Goal: Task Accomplishment & Management: Manage account settings

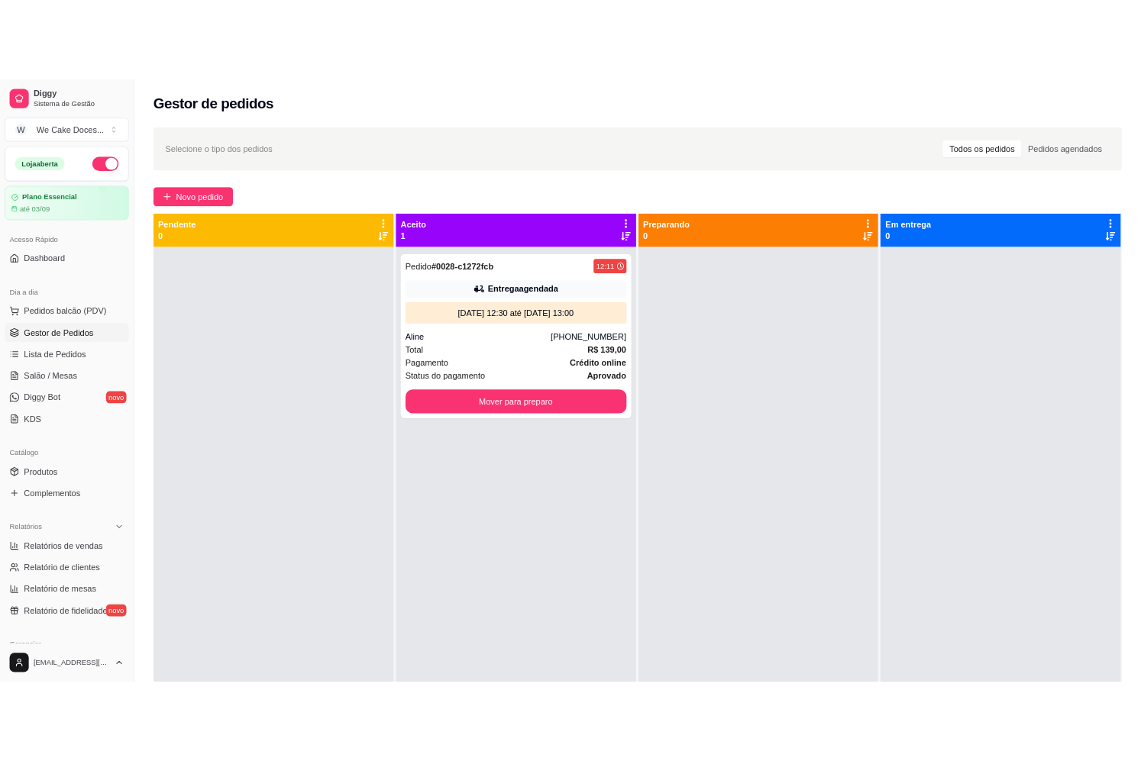
scroll to position [34, 0]
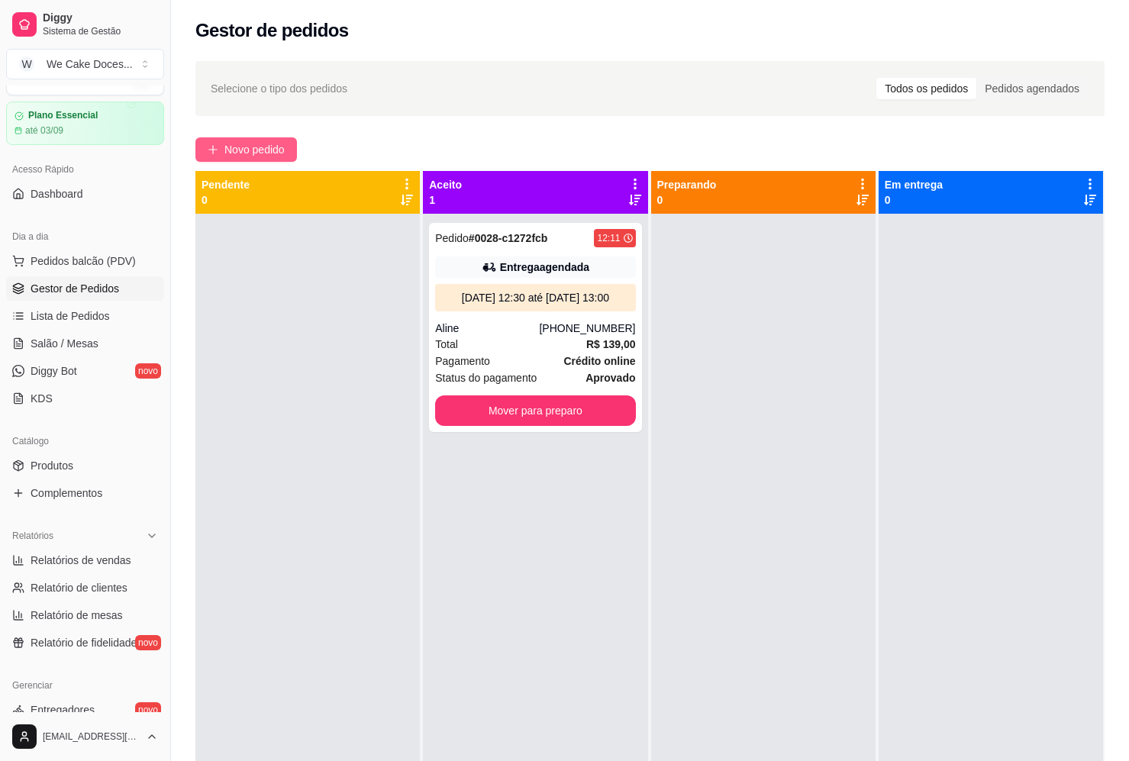
click at [237, 149] on span "Novo pedido" at bounding box center [255, 149] width 60 height 17
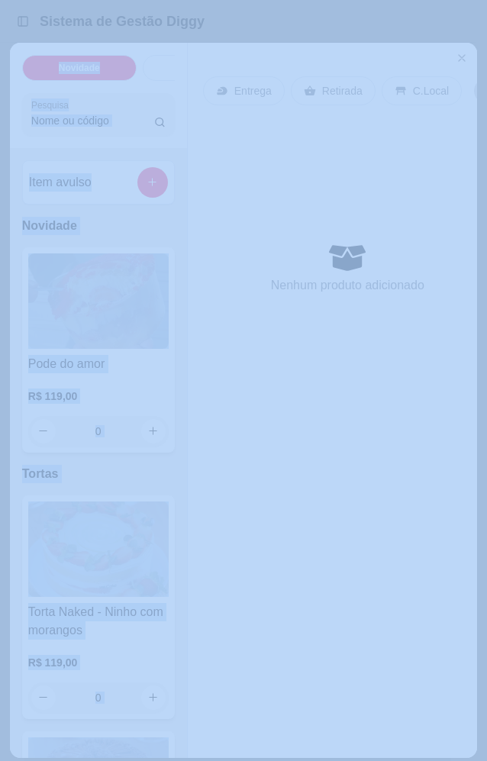
drag, startPoint x: 212, startPoint y: 63, endPoint x: -37, endPoint y: 75, distance: 250.0
click at [0, 75] on html "Toggle Sidebar Sistema de Gestão Diggy Gestor de pedidos Selecione o tipo dos p…" at bounding box center [243, 380] width 487 height 761
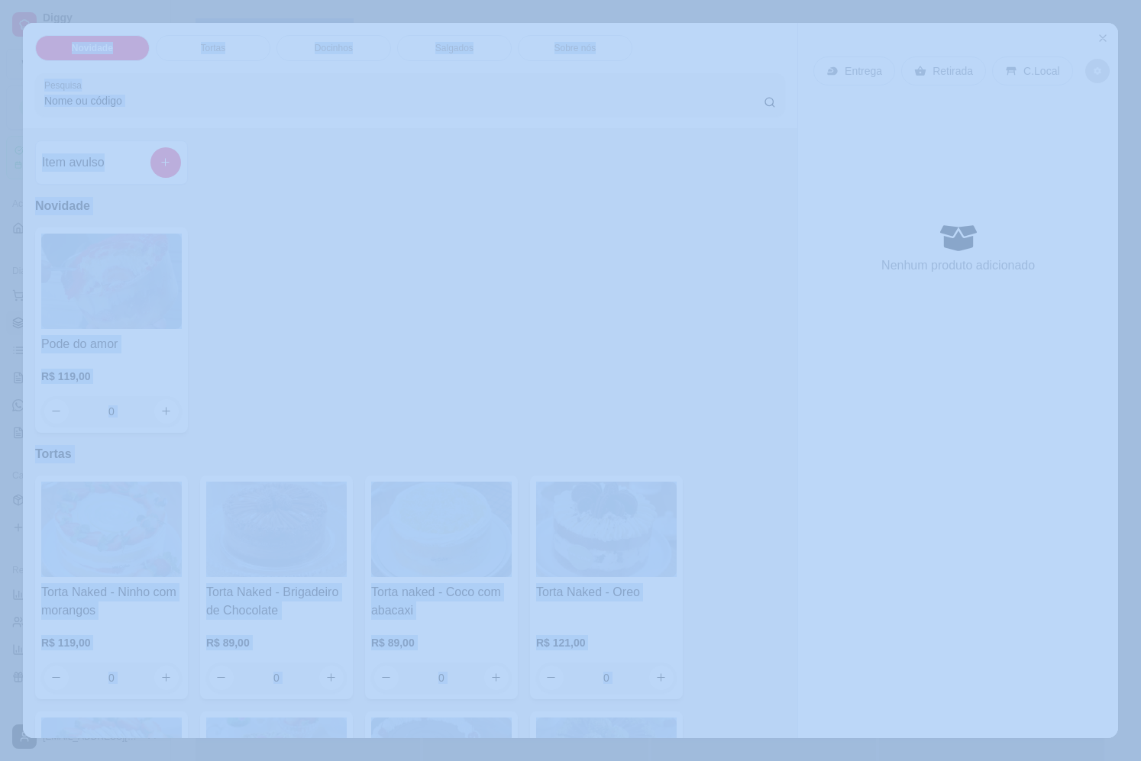
click at [422, 190] on div "Item avulso Novidade Pode do amor R$ 119,00 0 Tortas Torta Naked - Ninho com mo…" at bounding box center [410, 433] width 774 height 610
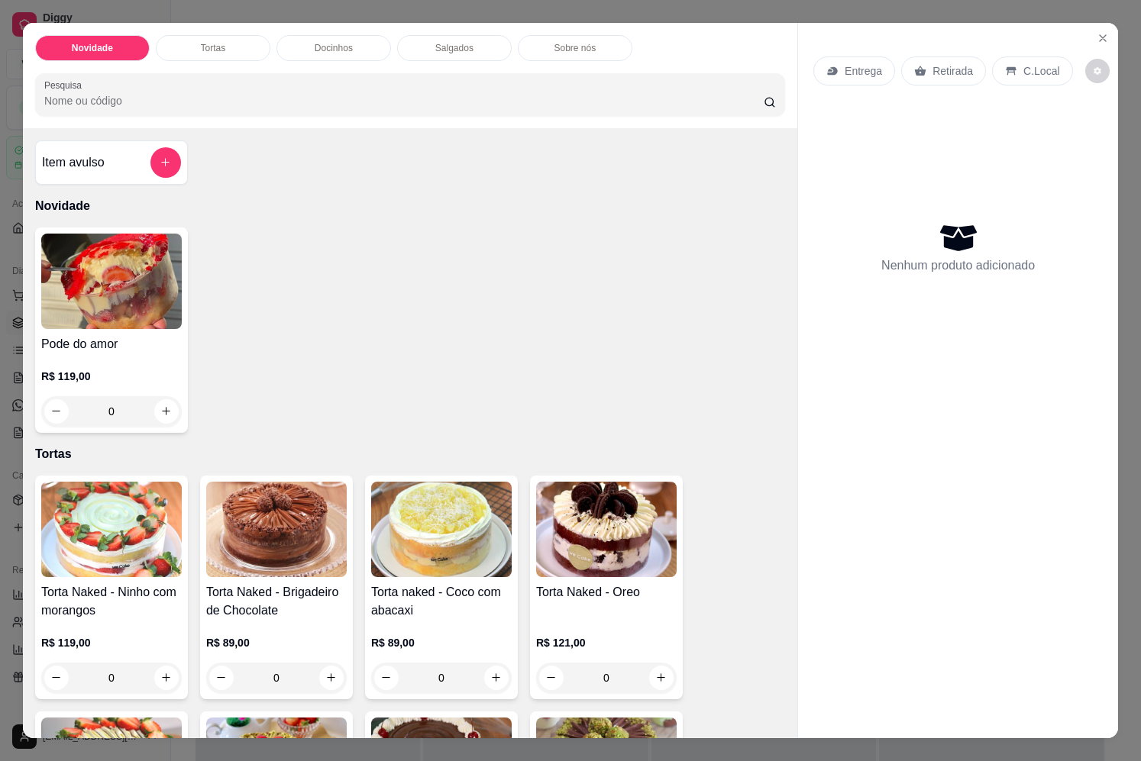
click at [590, 512] on img at bounding box center [606, 529] width 141 height 95
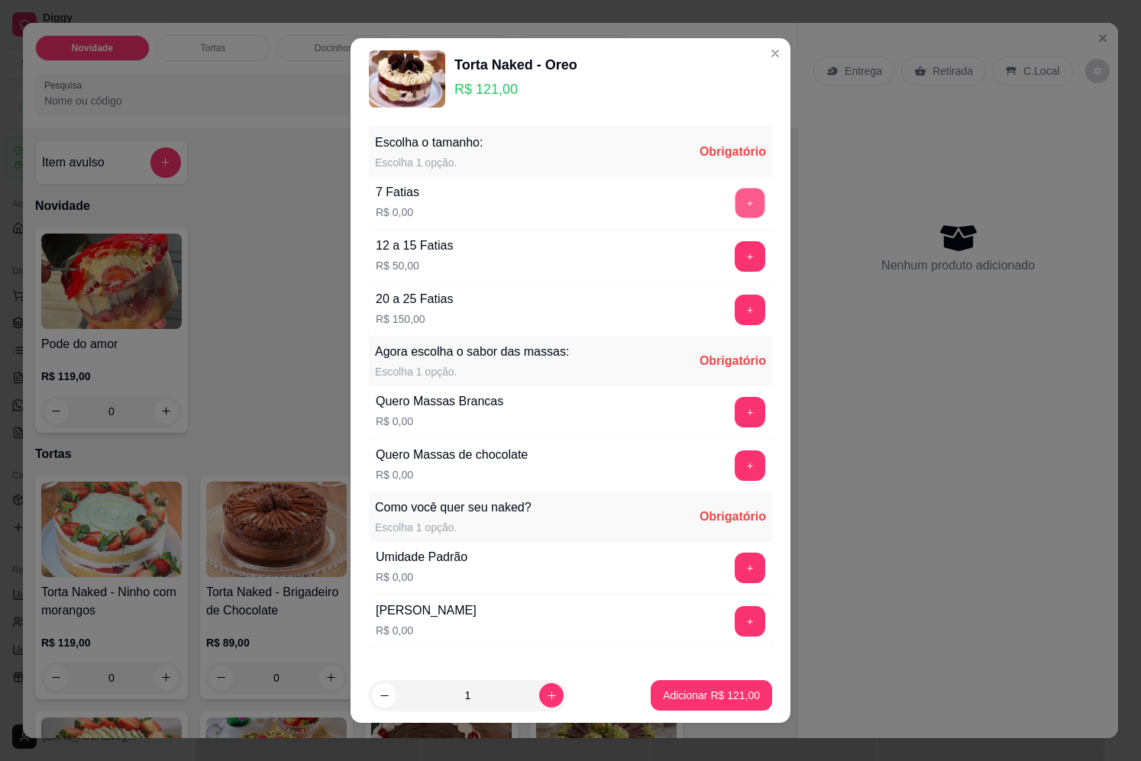
click at [735, 208] on button "+" at bounding box center [750, 203] width 30 height 30
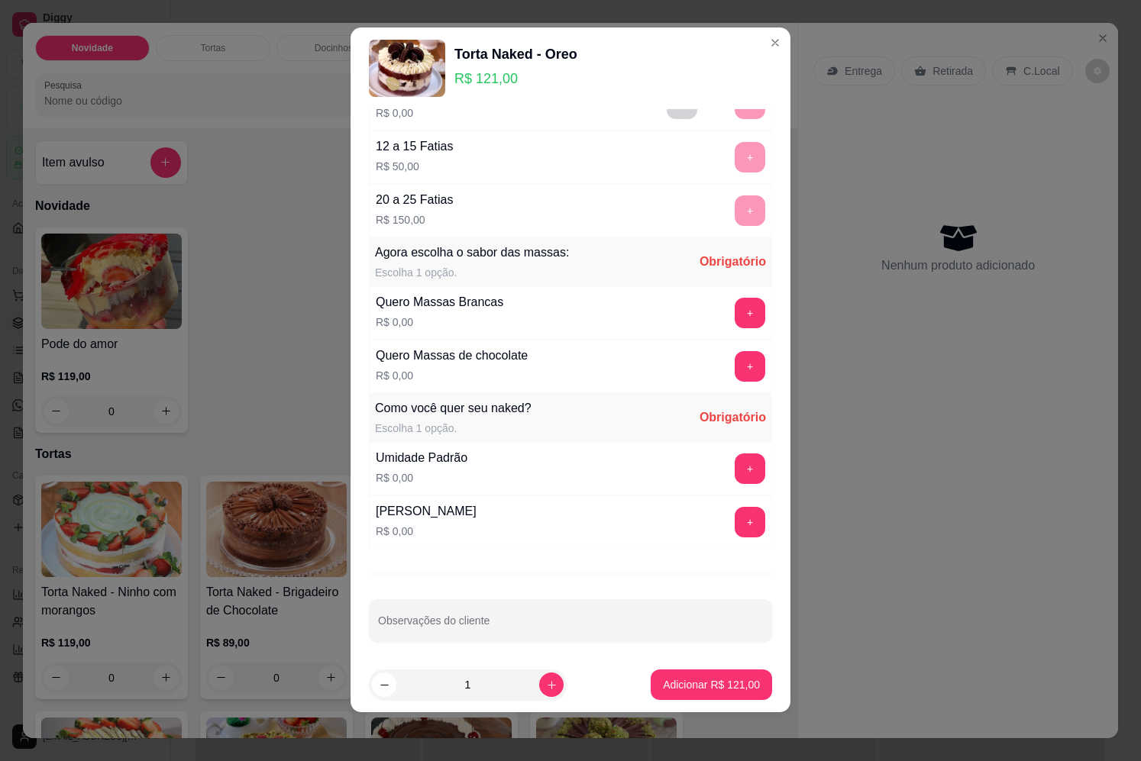
scroll to position [95, 0]
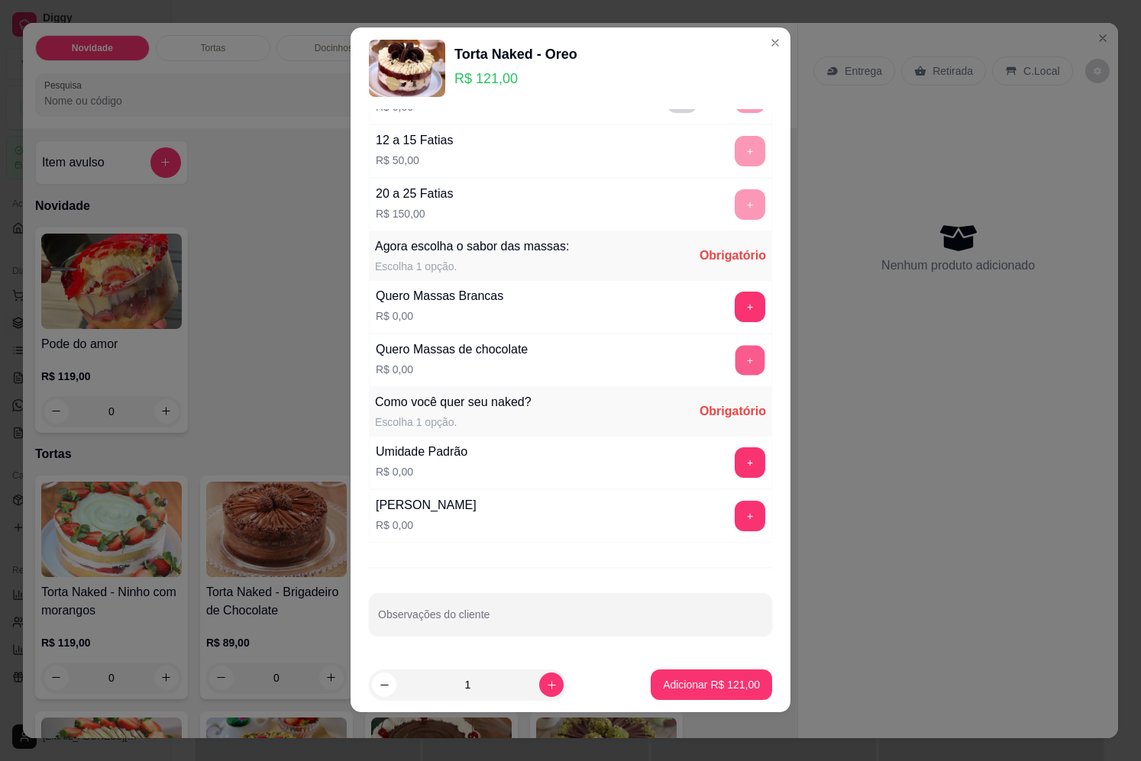
click at [735, 357] on button "+" at bounding box center [750, 360] width 30 height 30
click at [735, 470] on button "+" at bounding box center [750, 462] width 30 height 30
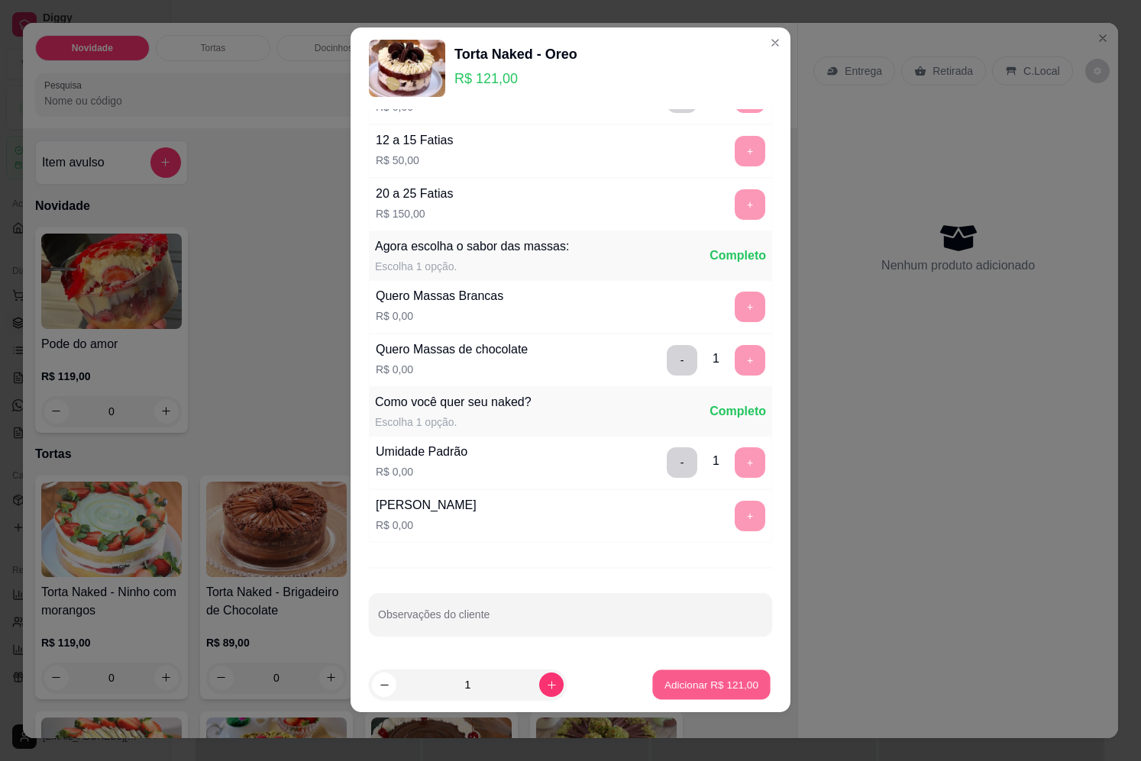
click at [690, 681] on p "Adicionar R$ 121,00" at bounding box center [711, 684] width 94 height 15
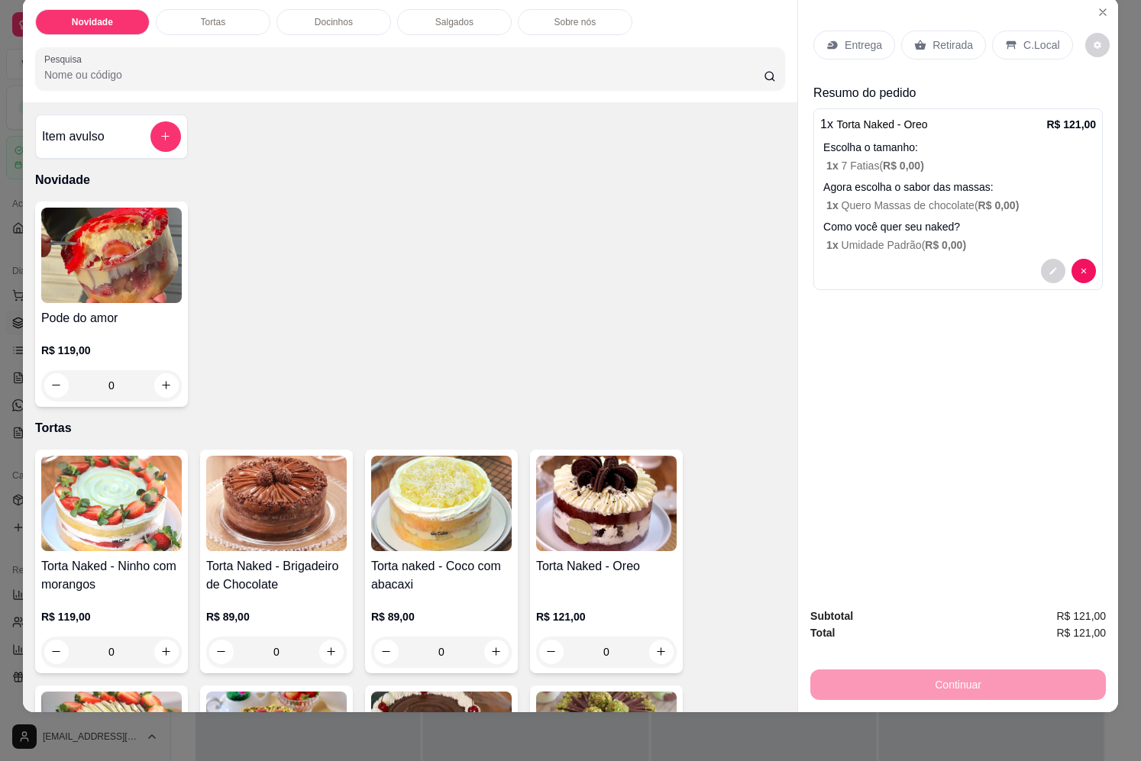
scroll to position [0, 0]
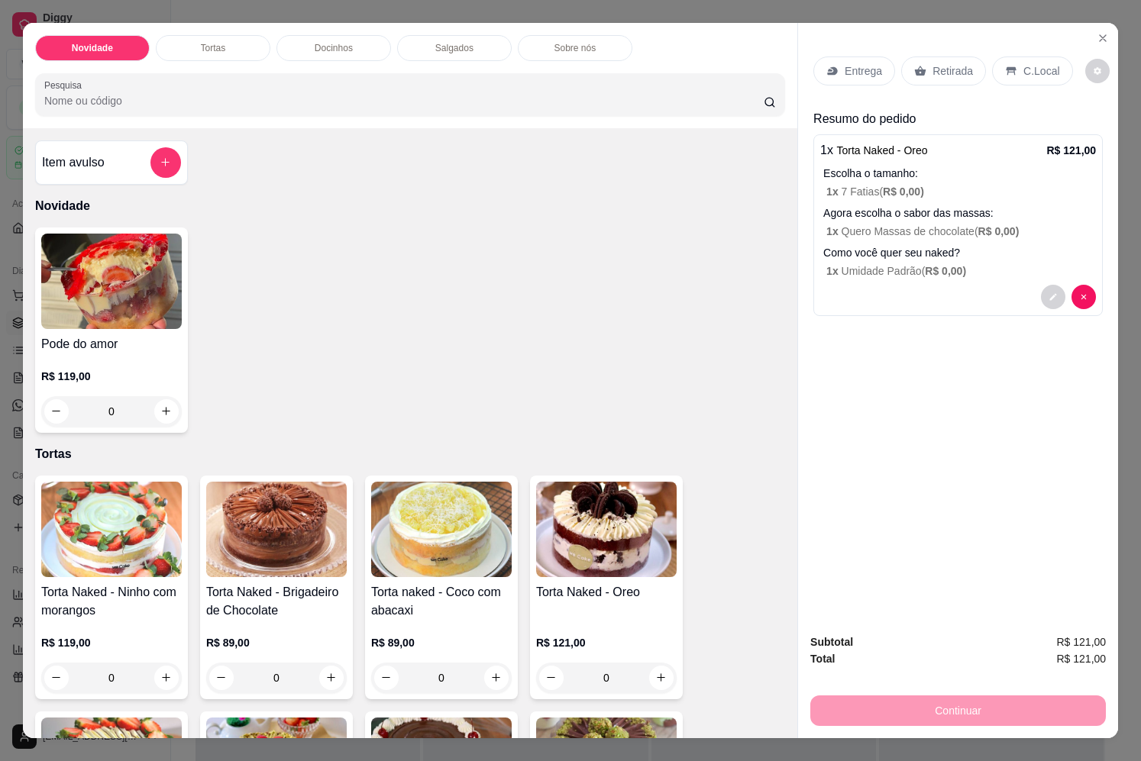
click at [860, 67] on p "Entrega" at bounding box center [863, 70] width 37 height 15
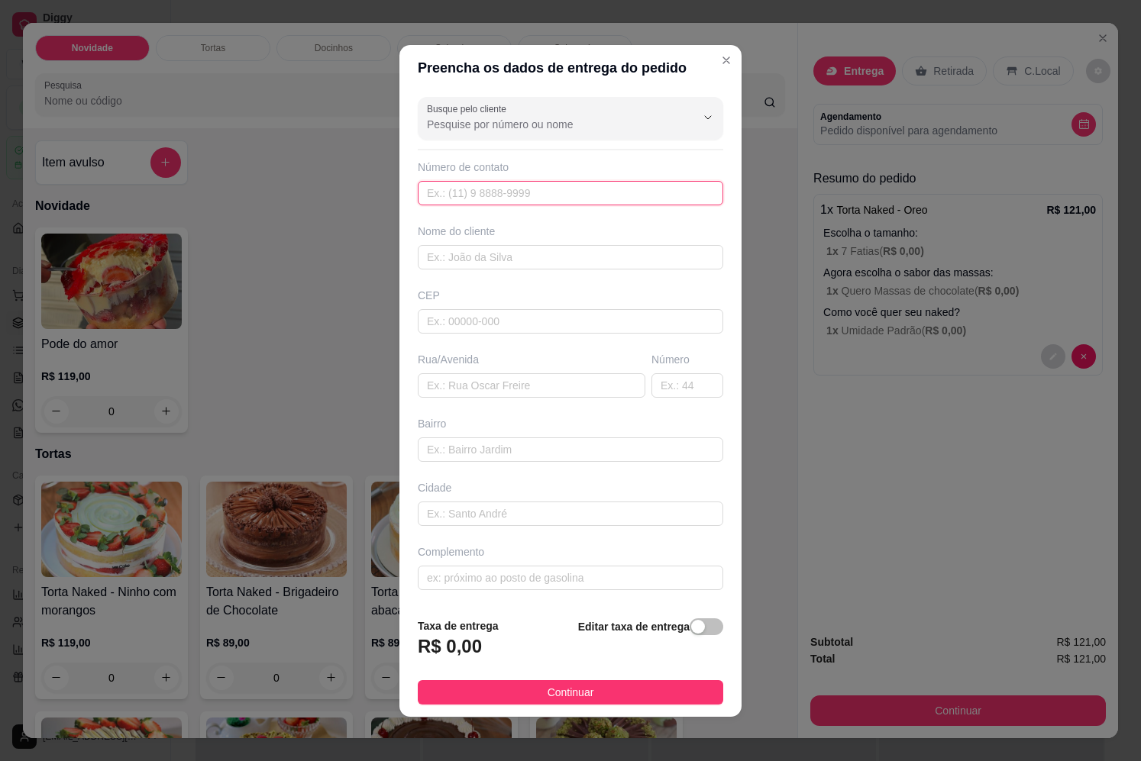
click at [538, 191] on input "text" at bounding box center [570, 193] width 305 height 24
paste input "[PHONE_NUMBER]"
type input "[PHONE_NUMBER]"
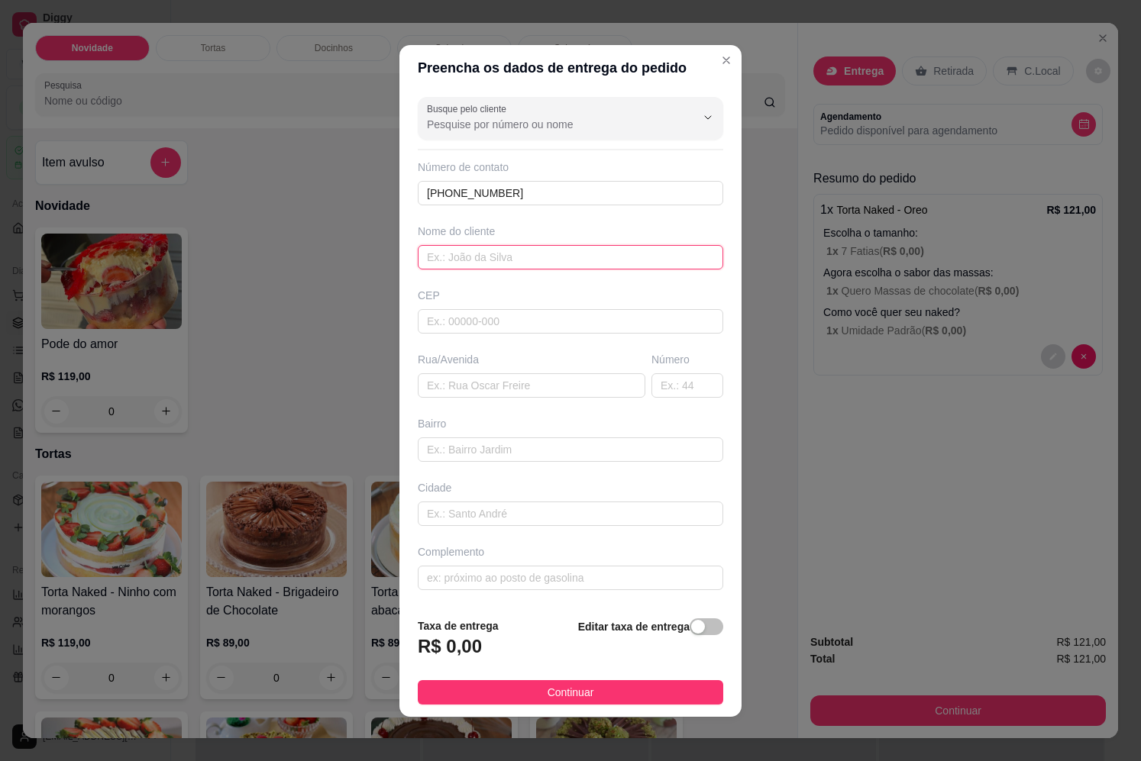
click at [505, 249] on input "text" at bounding box center [570, 257] width 305 height 24
click at [504, 245] on input "text" at bounding box center [570, 257] width 305 height 24
paste input "[DEMOGRAPHIC_DATA]"
type input "[DEMOGRAPHIC_DATA]"
click at [451, 319] on input "text" at bounding box center [570, 321] width 305 height 24
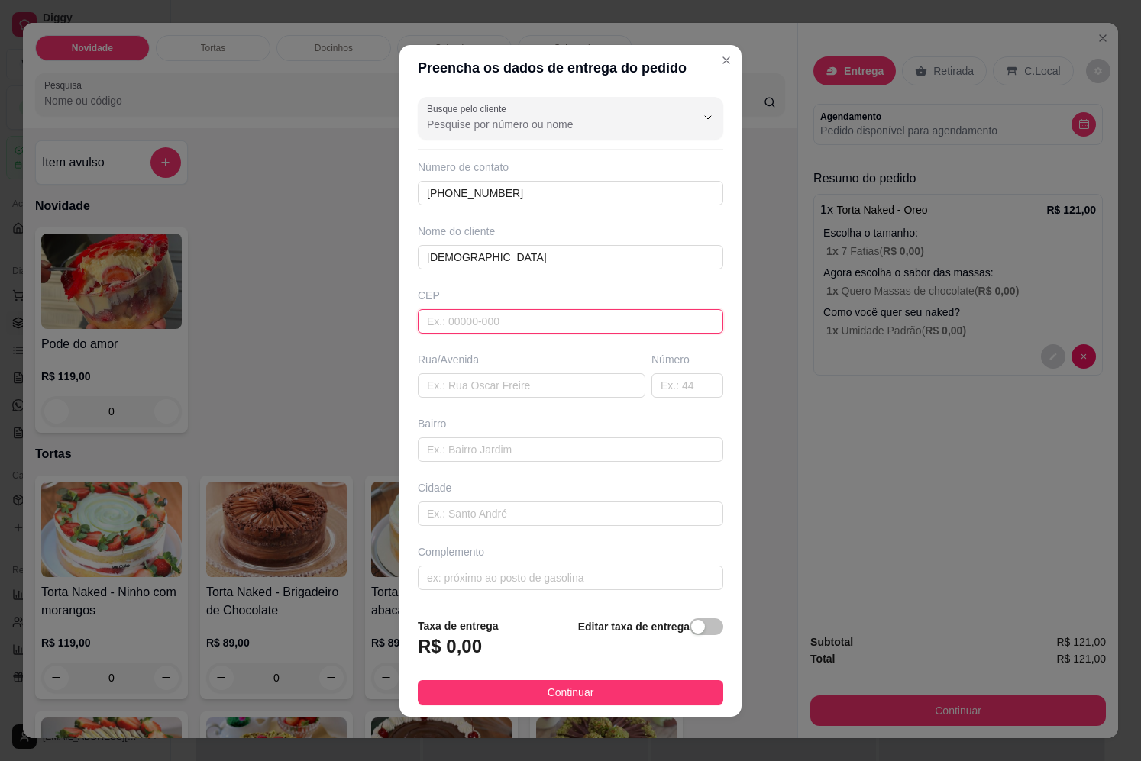
paste input "22640100"
type input "22640100"
type input "[GEOGRAPHIC_DATA]"
type input "Barra da Tijuca"
type input "[GEOGRAPHIC_DATA]"
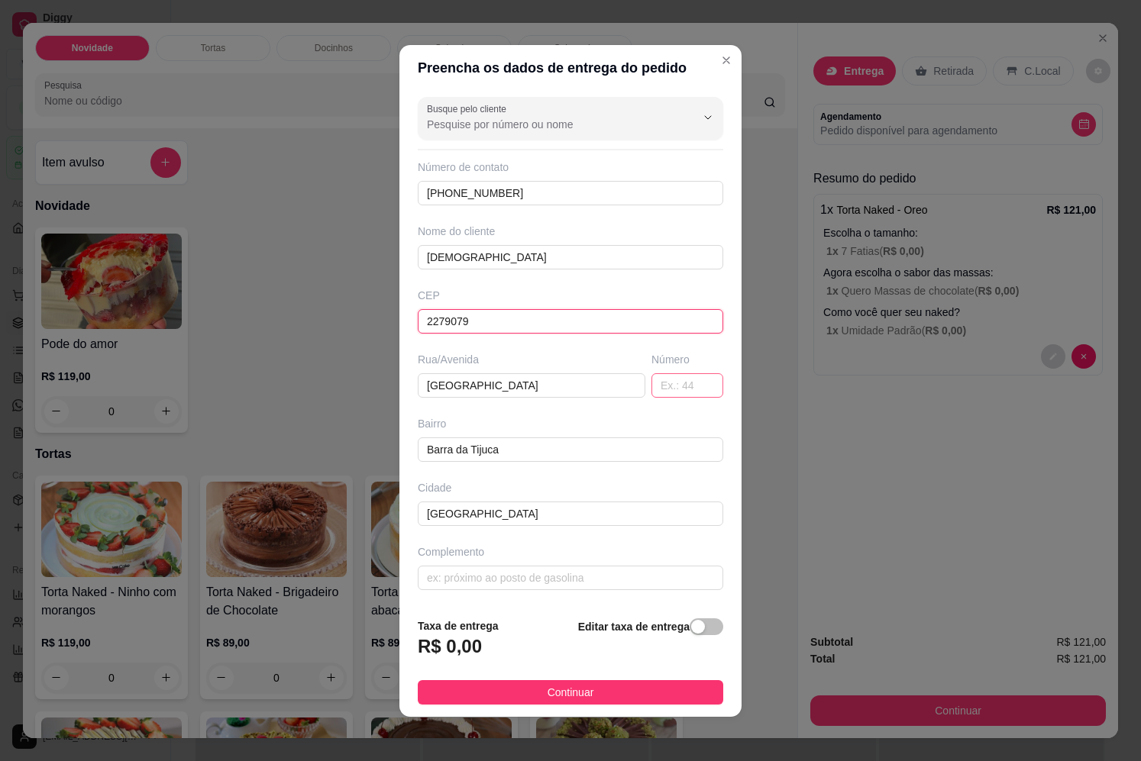
type input "22790790"
type input "[GEOGRAPHIC_DATA][PERSON_NAME]"
type input "22790790"
click at [670, 395] on input "text" at bounding box center [687, 385] width 72 height 24
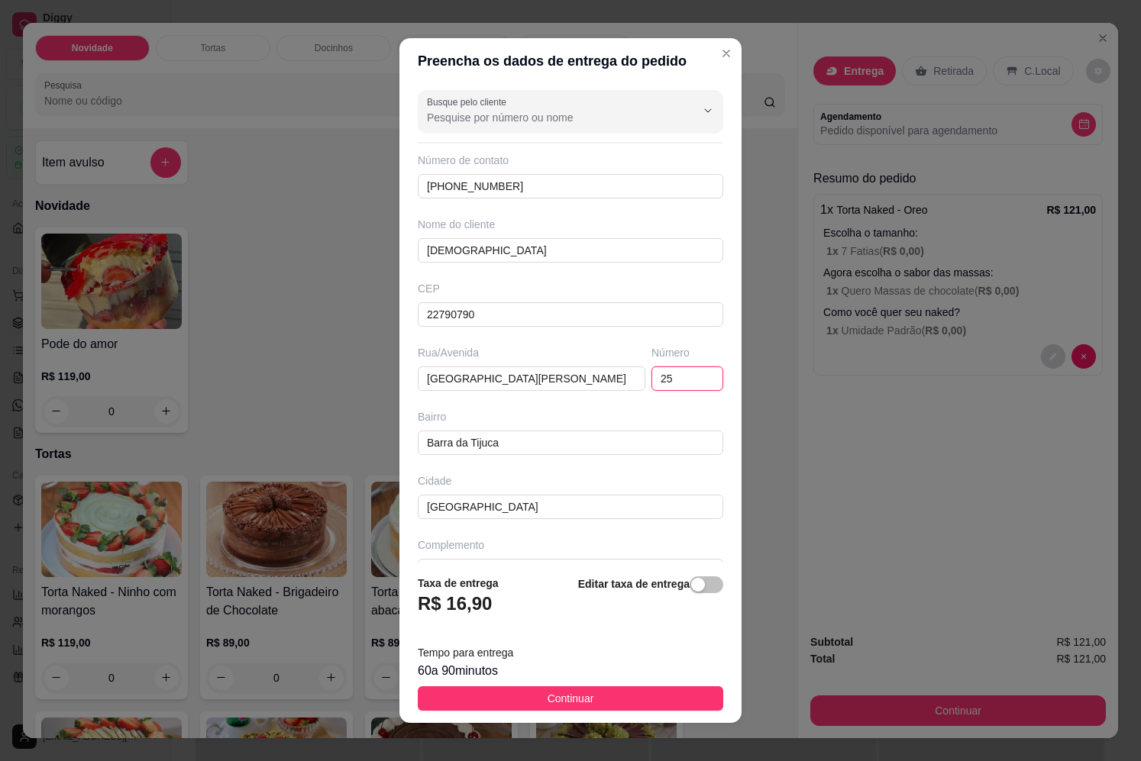
scroll to position [36, 0]
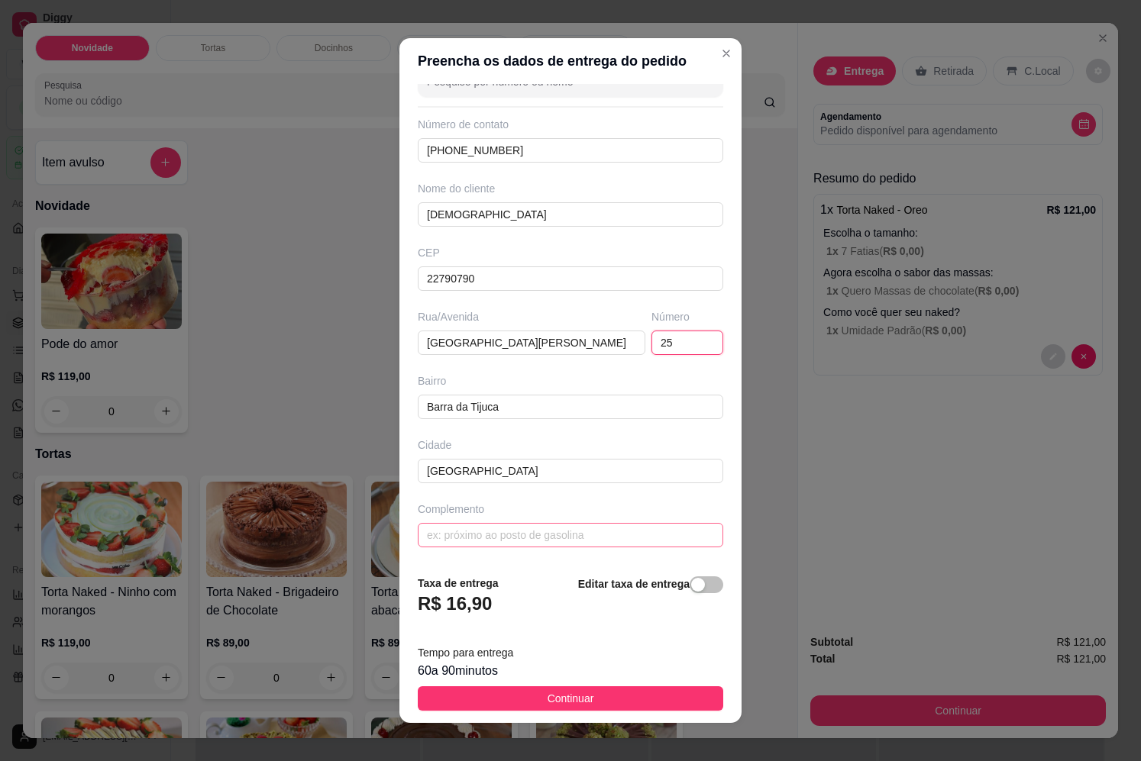
type input "25"
click at [486, 531] on input "text" at bounding box center [570, 535] width 305 height 24
type input "orange peach/ blc 2 apto 2201"
click at [691, 589] on div "button" at bounding box center [698, 585] width 14 height 14
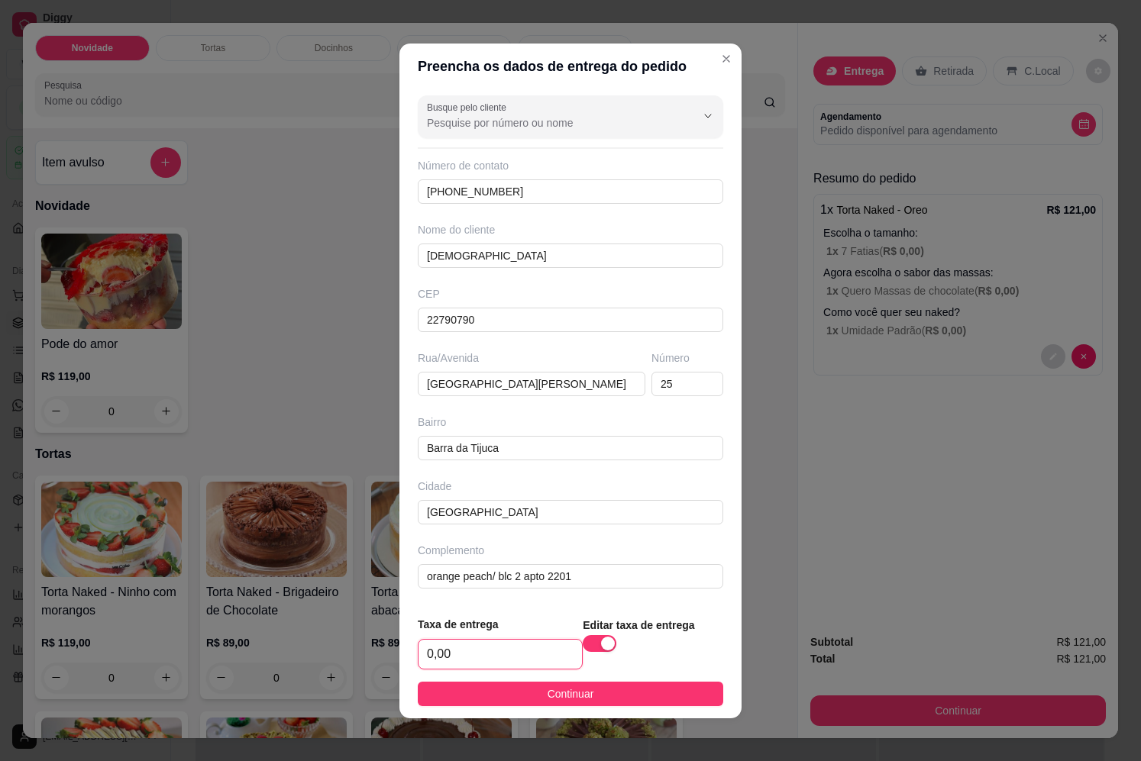
click at [504, 654] on input "0,00" at bounding box center [499, 654] width 163 height 29
type input "0,00"
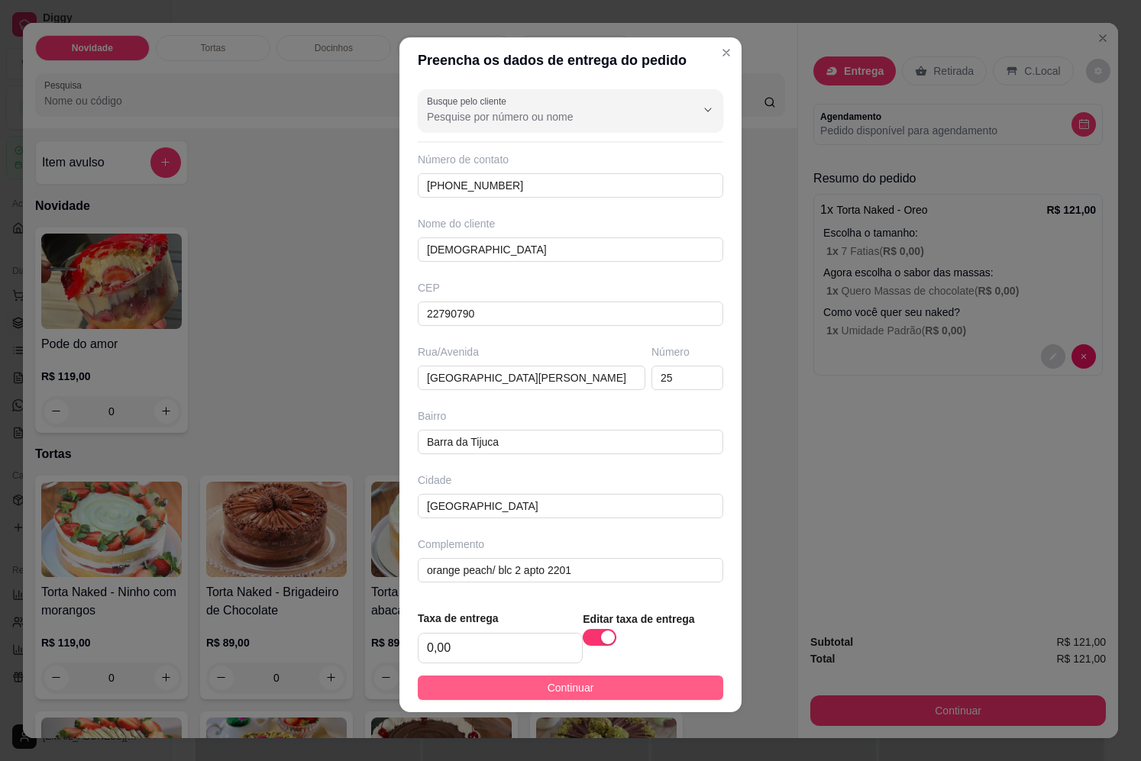
click at [585, 681] on button "Continuar" at bounding box center [570, 688] width 305 height 24
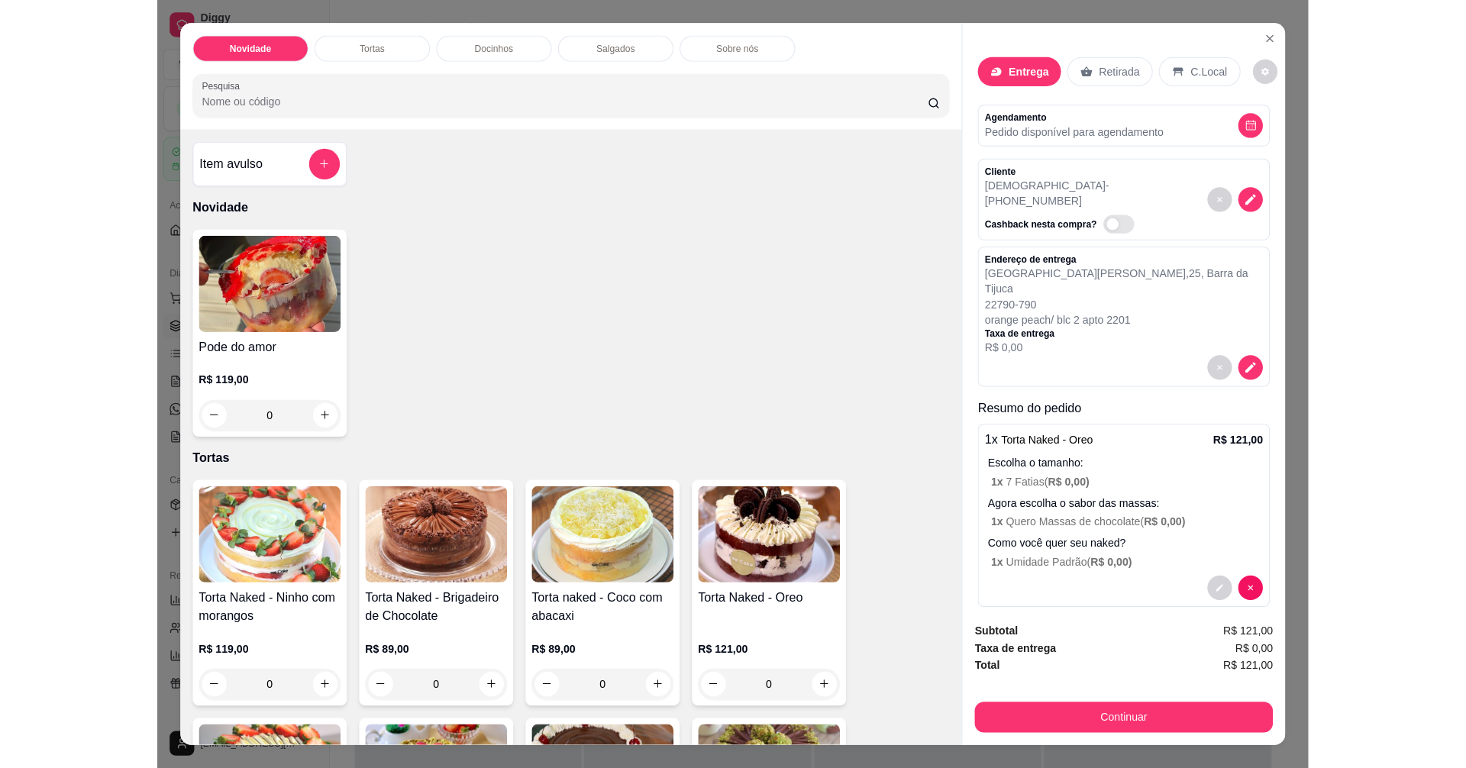
scroll to position [32, 0]
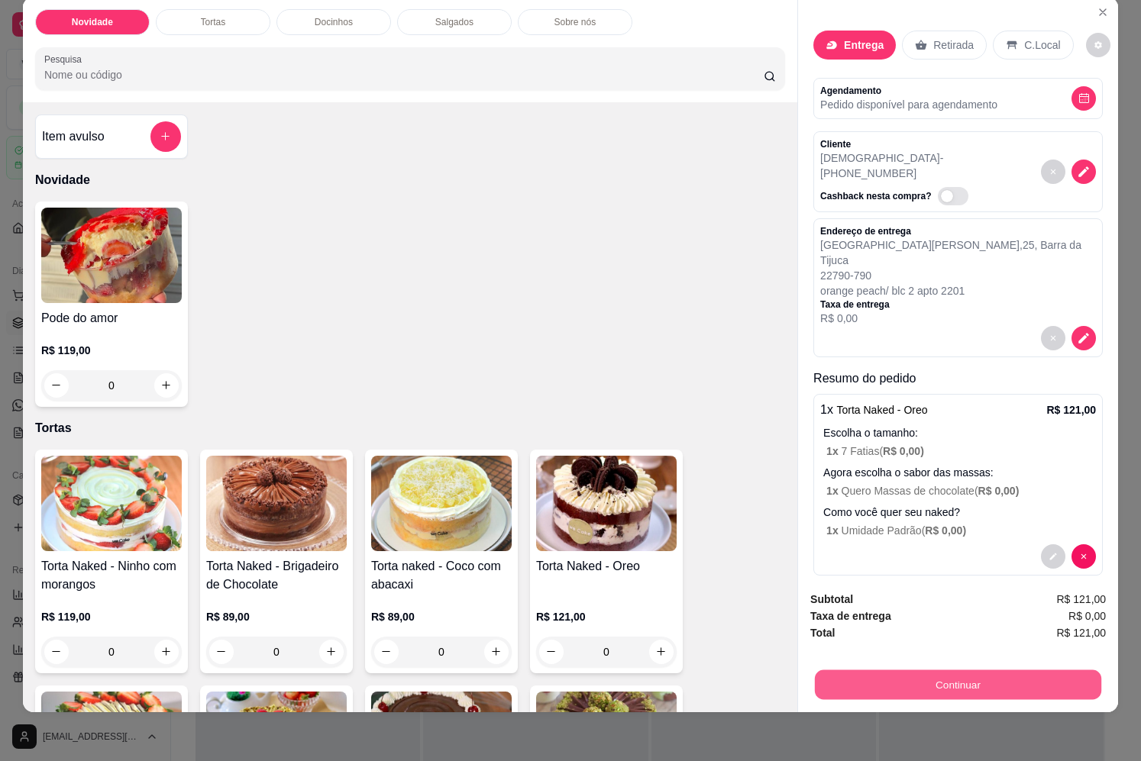
click at [922, 674] on button "Continuar" at bounding box center [958, 685] width 286 height 30
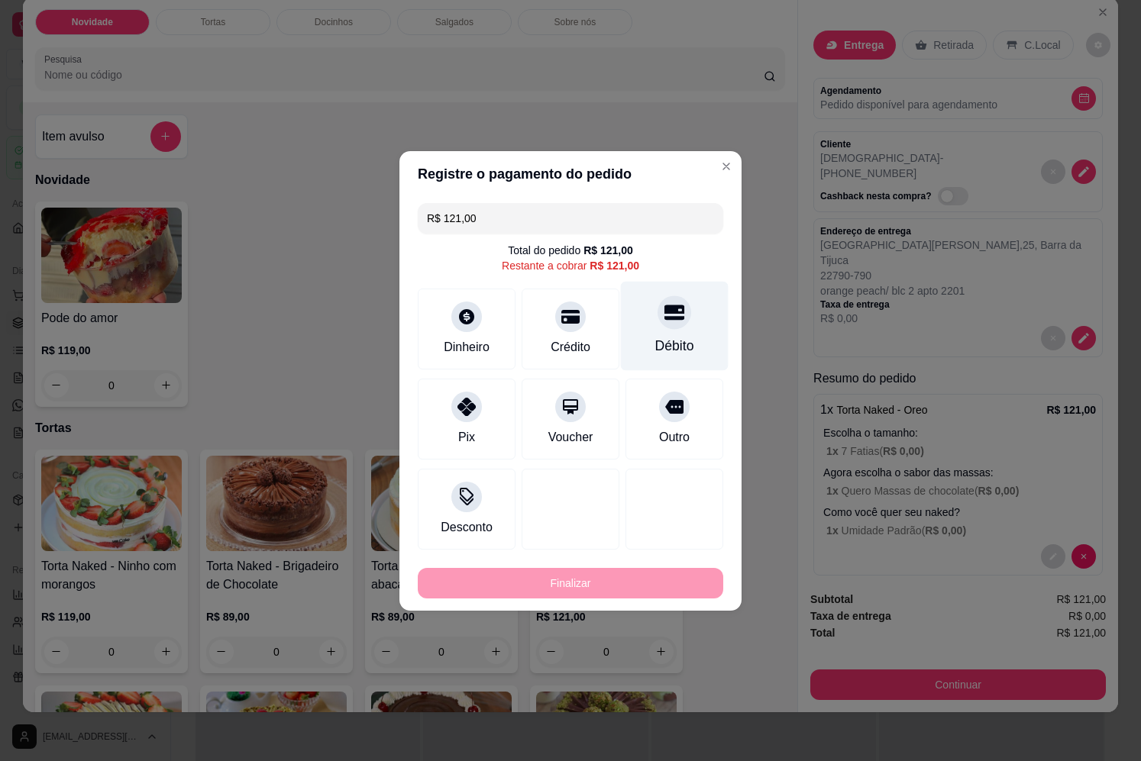
click at [661, 335] on div "Débito" at bounding box center [675, 325] width 108 height 89
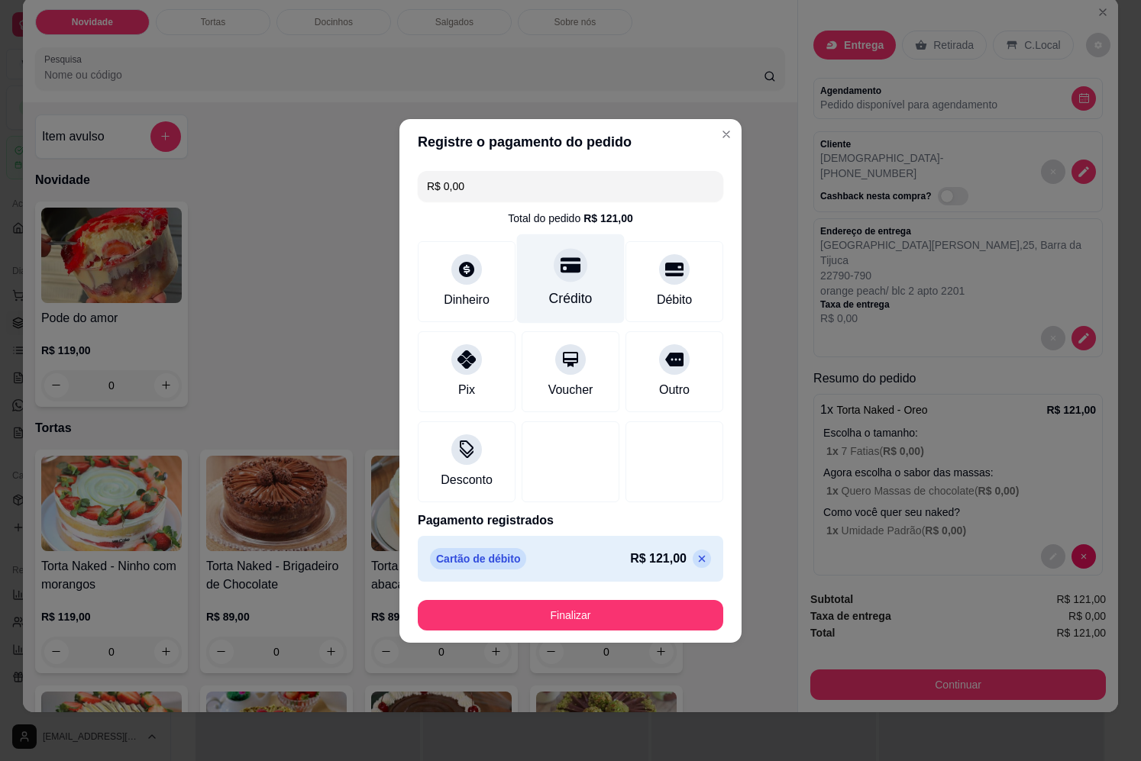
click at [571, 280] on div at bounding box center [571, 265] width 34 height 34
click at [696, 564] on icon at bounding box center [702, 559] width 12 height 12
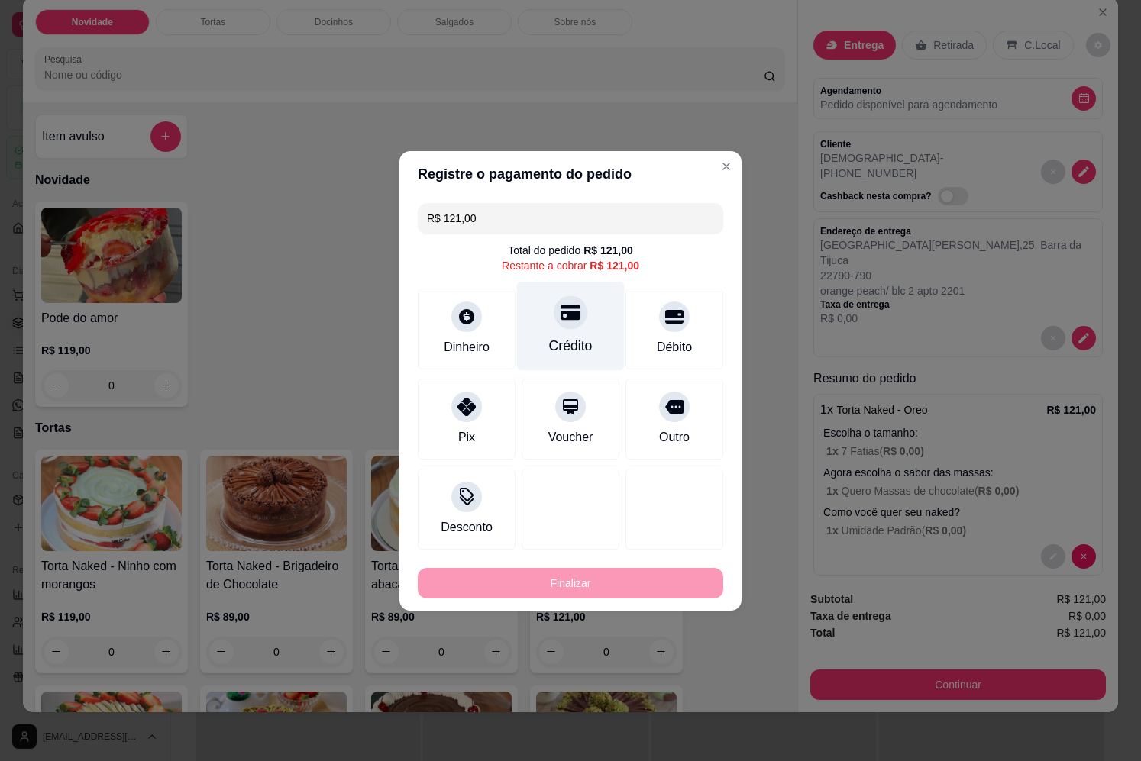
click at [561, 315] on icon at bounding box center [571, 312] width 20 height 20
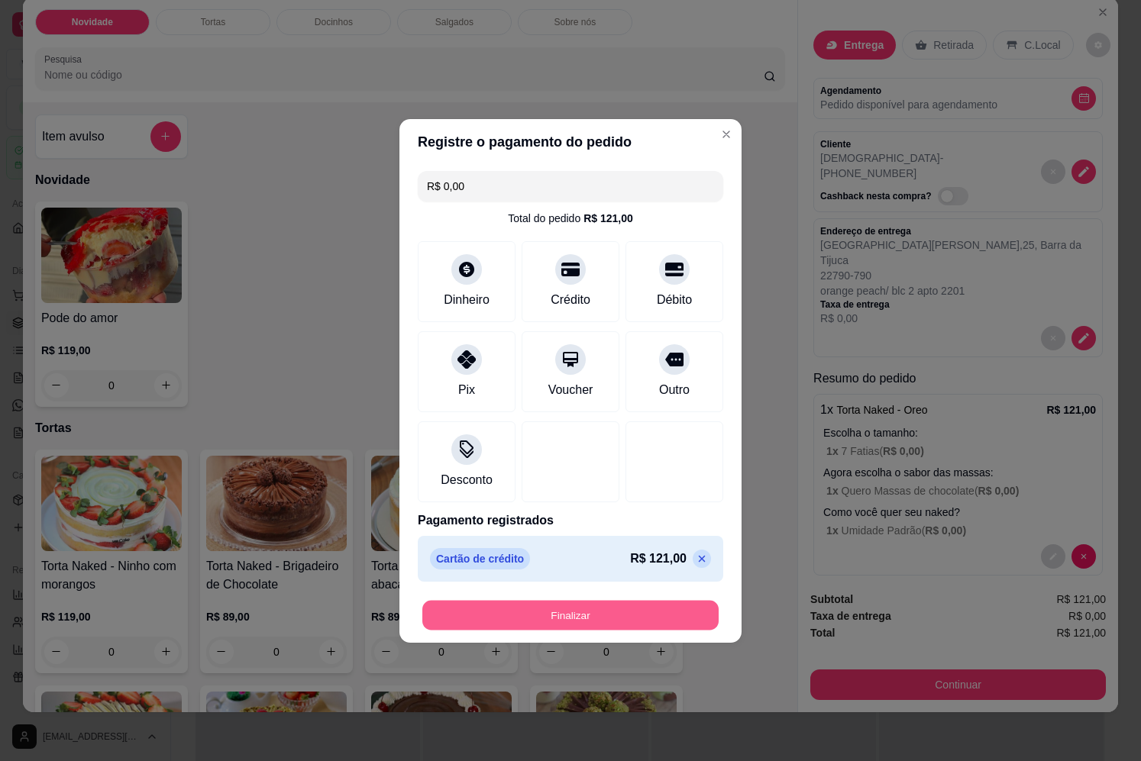
click at [609, 608] on button "Finalizar" at bounding box center [570, 615] width 296 height 30
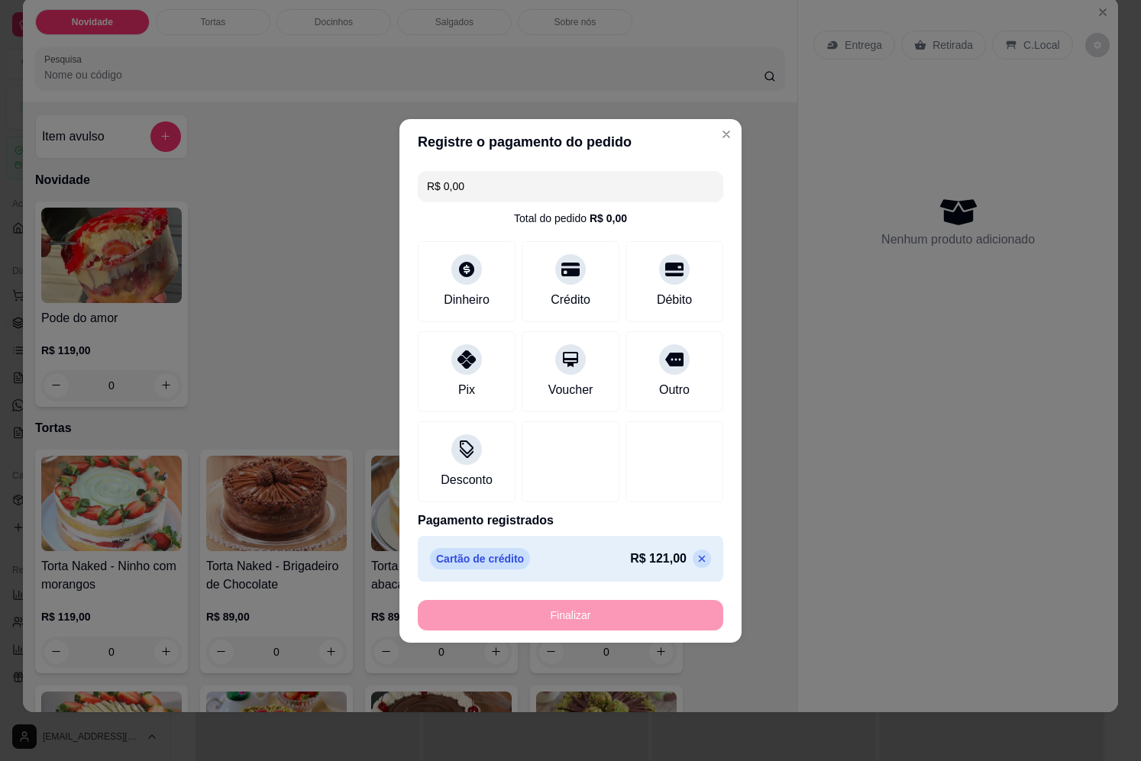
type input "-R$ 121,00"
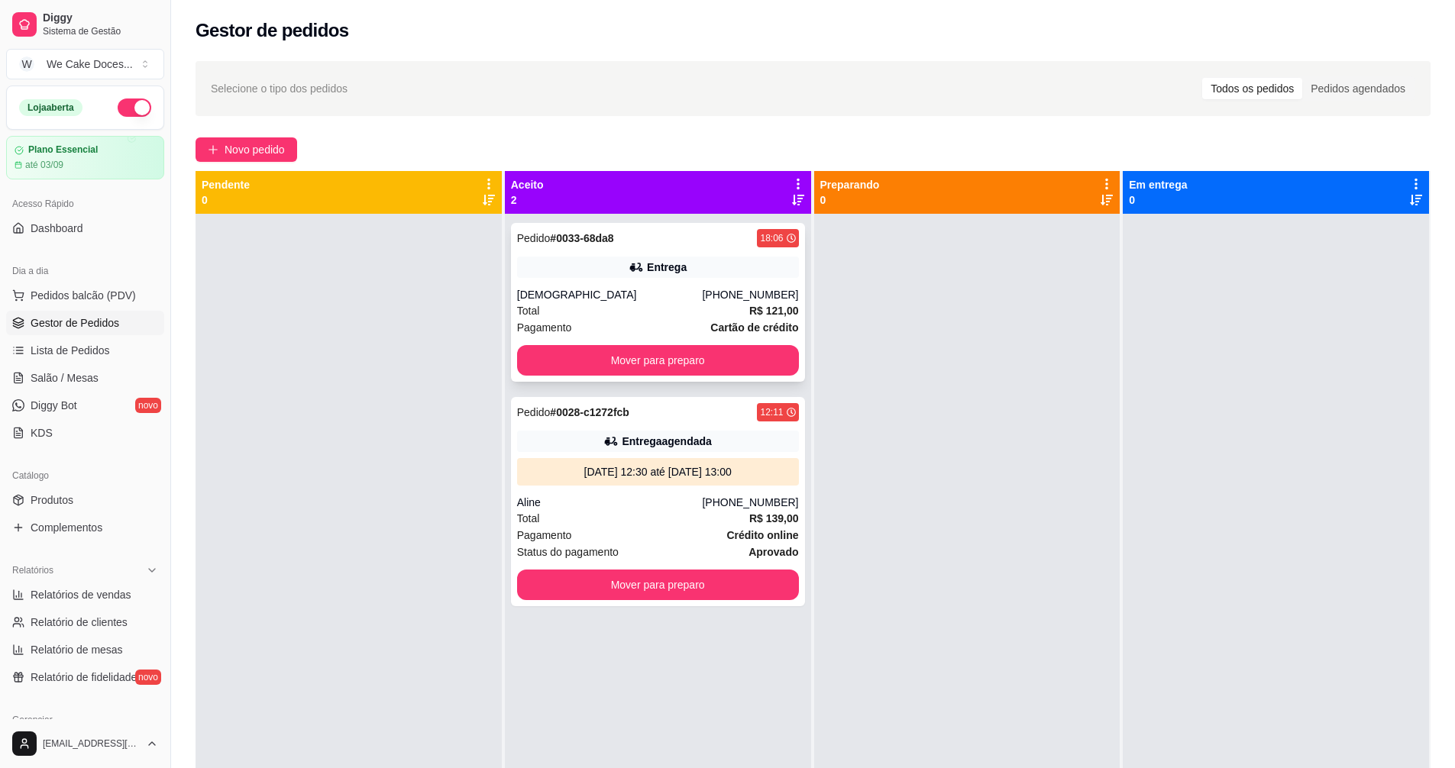
click at [624, 298] on div "[DEMOGRAPHIC_DATA]" at bounding box center [610, 294] width 186 height 15
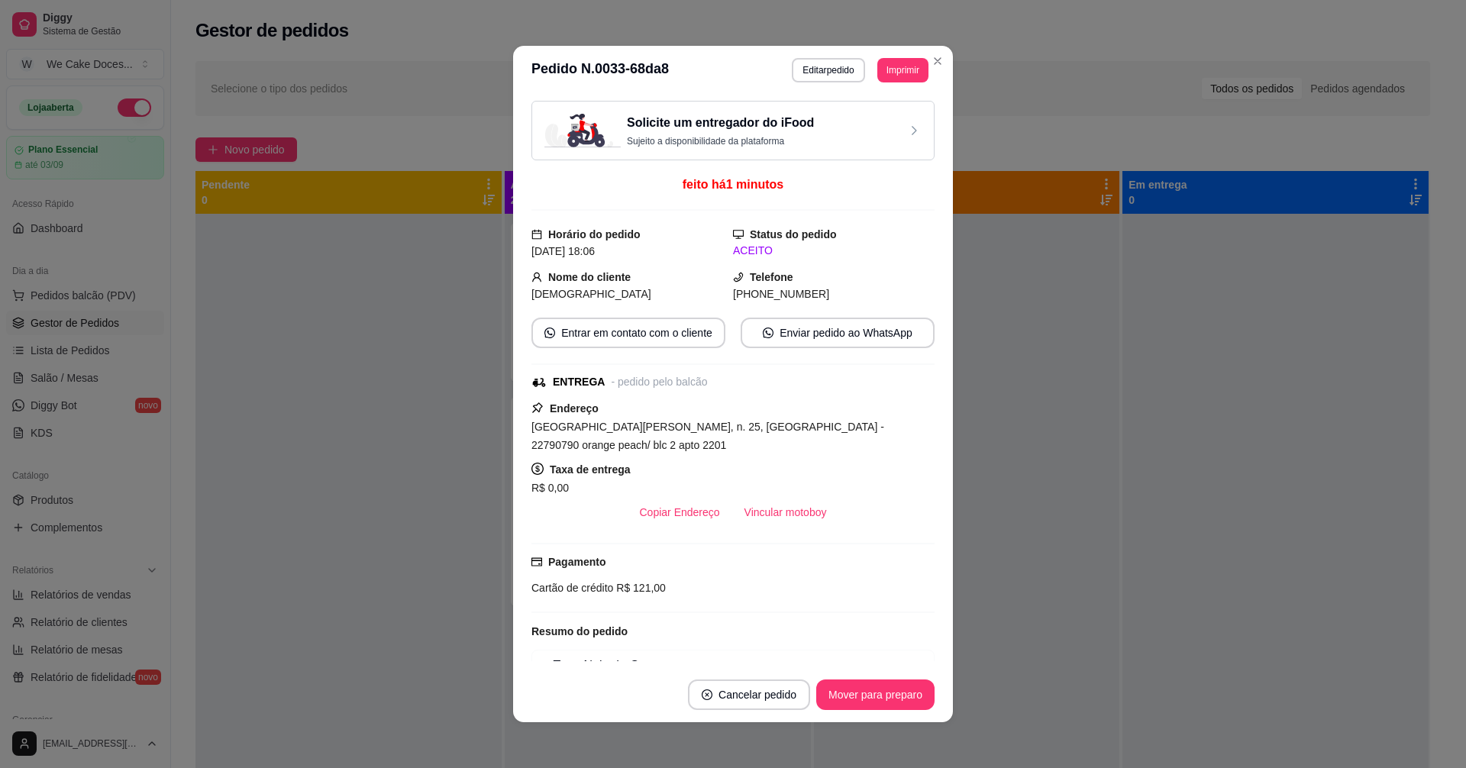
click at [864, 139] on div "Solicite um entregador do iFood Sujeito a disponibilidade da plataforma" at bounding box center [732, 131] width 377 height 34
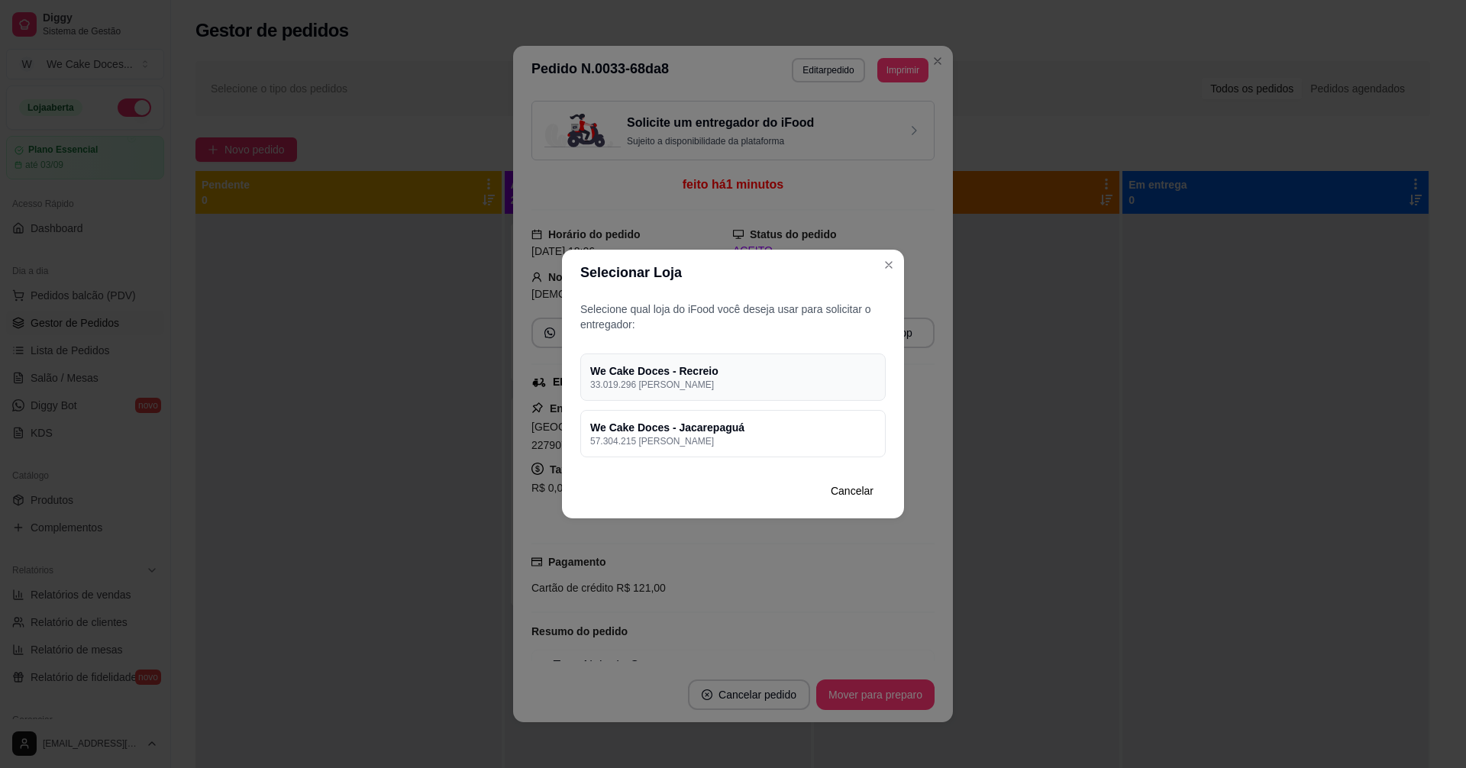
click at [768, 381] on p "33.019.296 [PERSON_NAME]" at bounding box center [733, 385] width 286 height 12
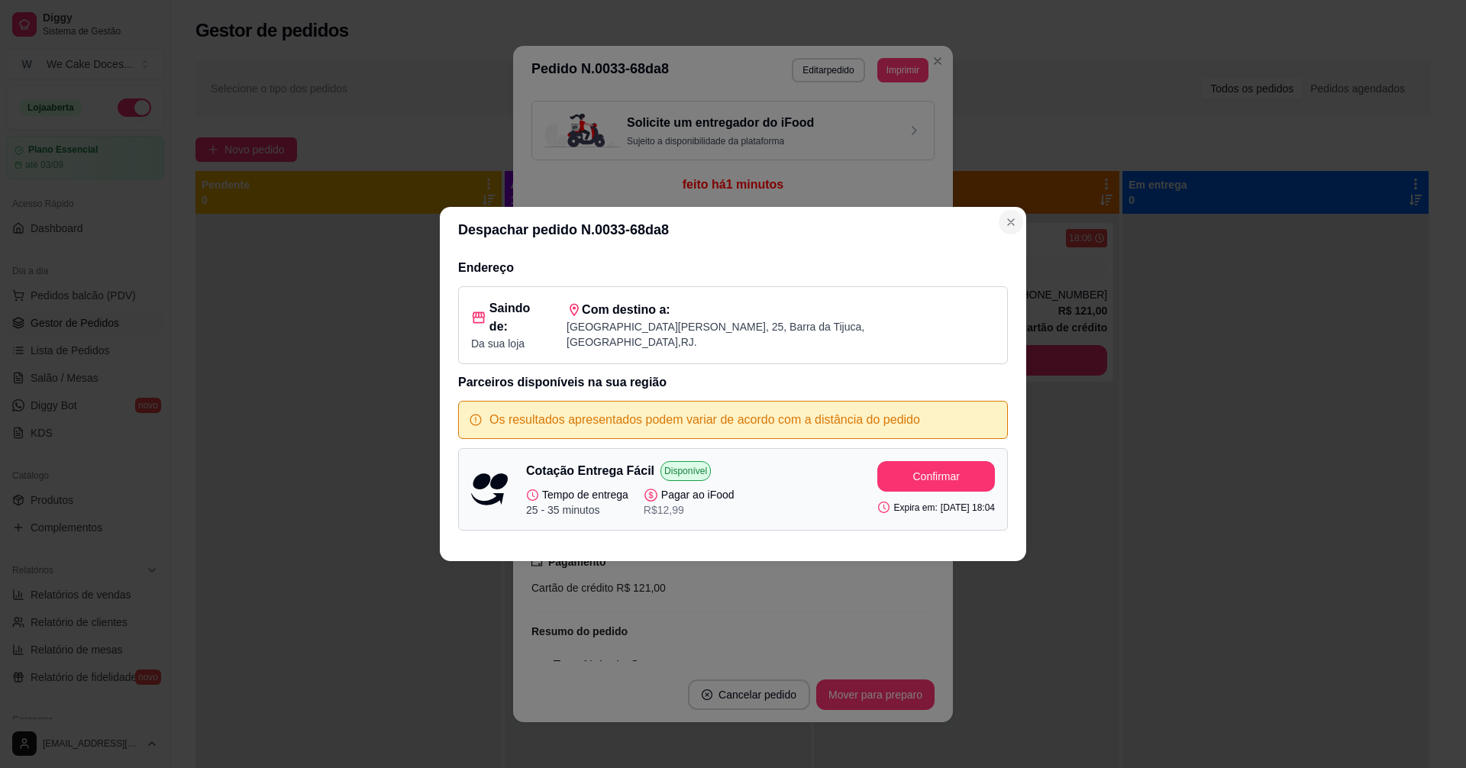
click at [1010, 228] on icon "Close" at bounding box center [1011, 222] width 12 height 12
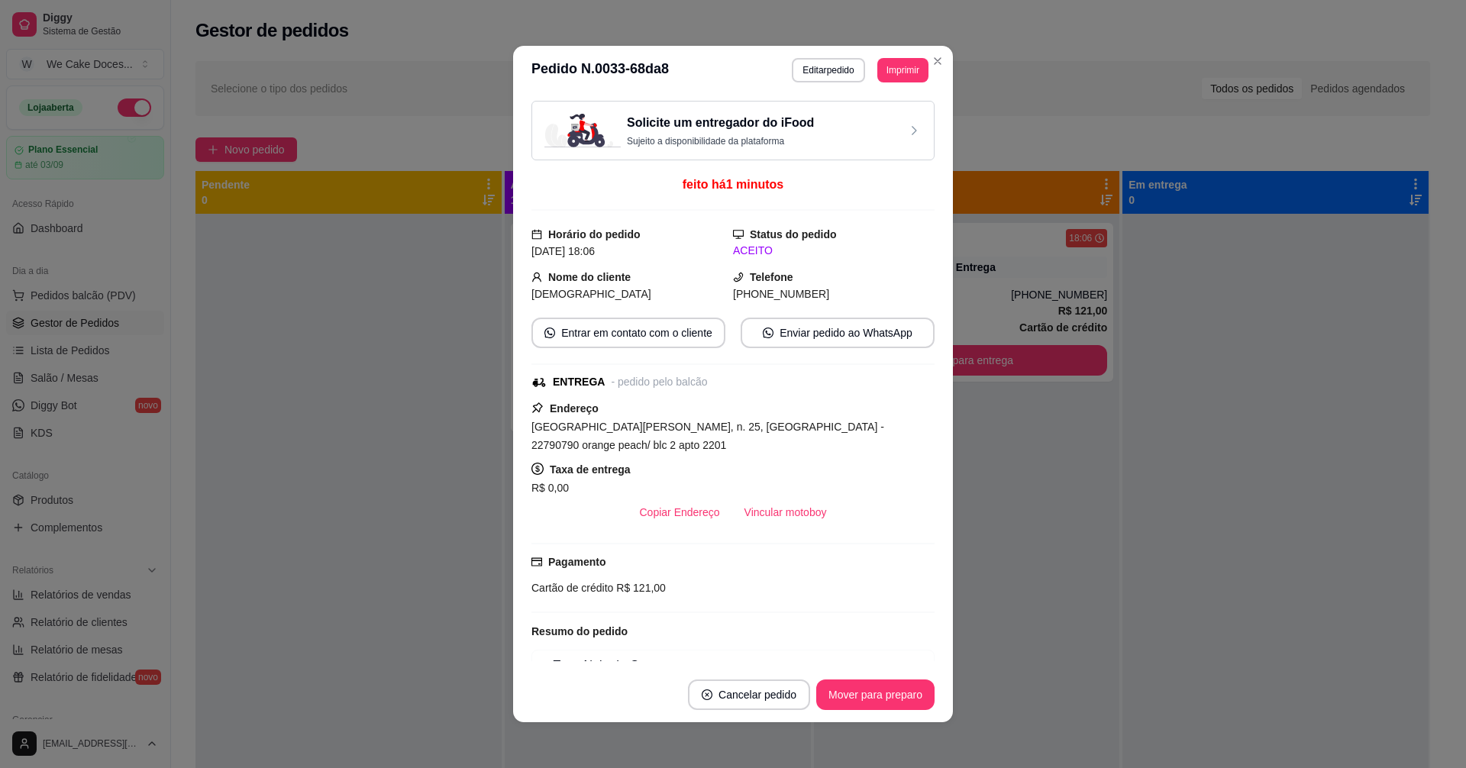
click at [819, 142] on div "Solicite um entregador do iFood Sujeito a disponibilidade da plataforma" at bounding box center [732, 131] width 377 height 34
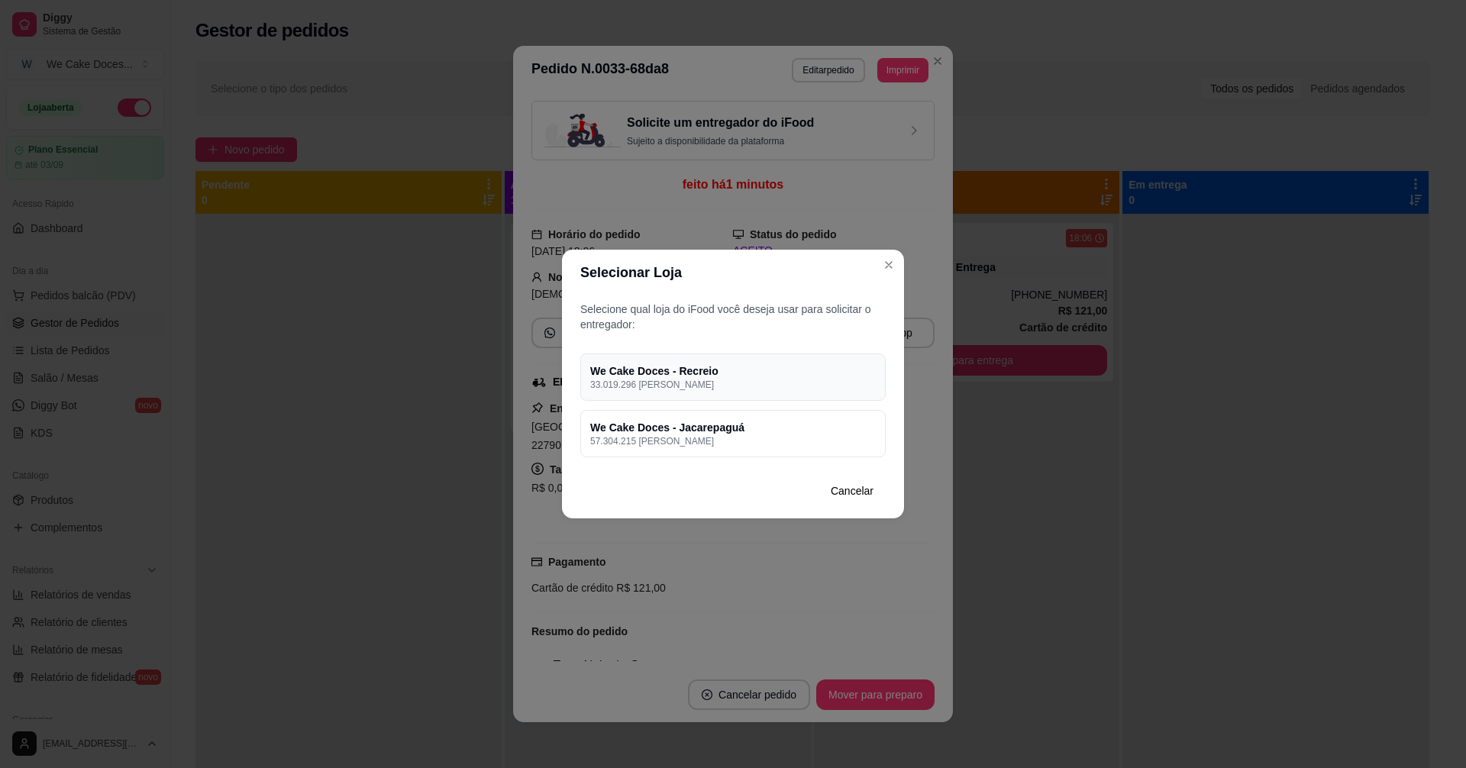
click at [757, 394] on div "We Cake Doces - Recreio 33.019.296 [PERSON_NAME]" at bounding box center [732, 377] width 305 height 47
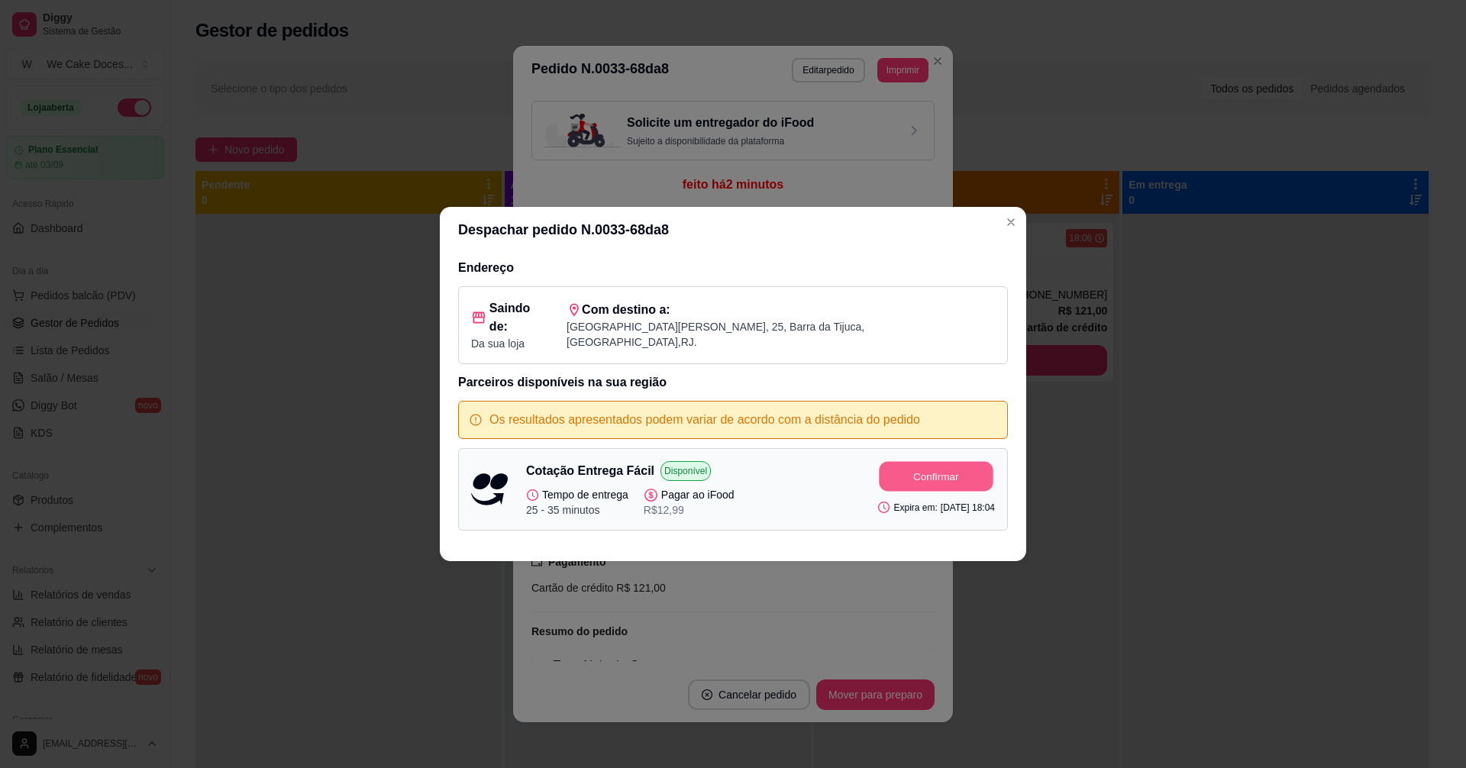
click at [880, 463] on button "Confirmar" at bounding box center [937, 477] width 114 height 30
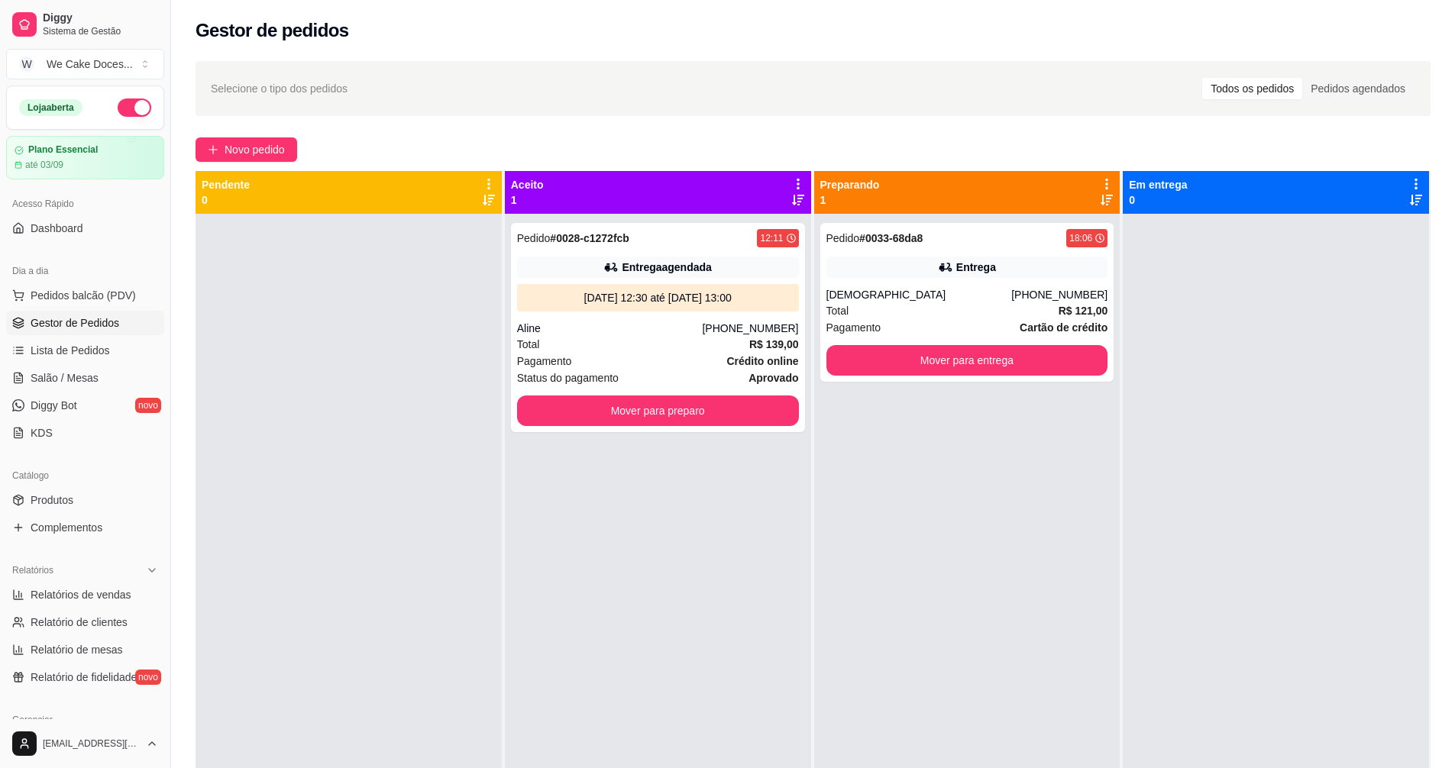
click at [477, 523] on div at bounding box center [348, 598] width 306 height 768
click at [897, 252] on div "Pedido # 0033-68da8 18:06 Entrega [DEMOGRAPHIC_DATA] [PHONE_NUMBER] Total R$ 12…" at bounding box center [967, 302] width 294 height 159
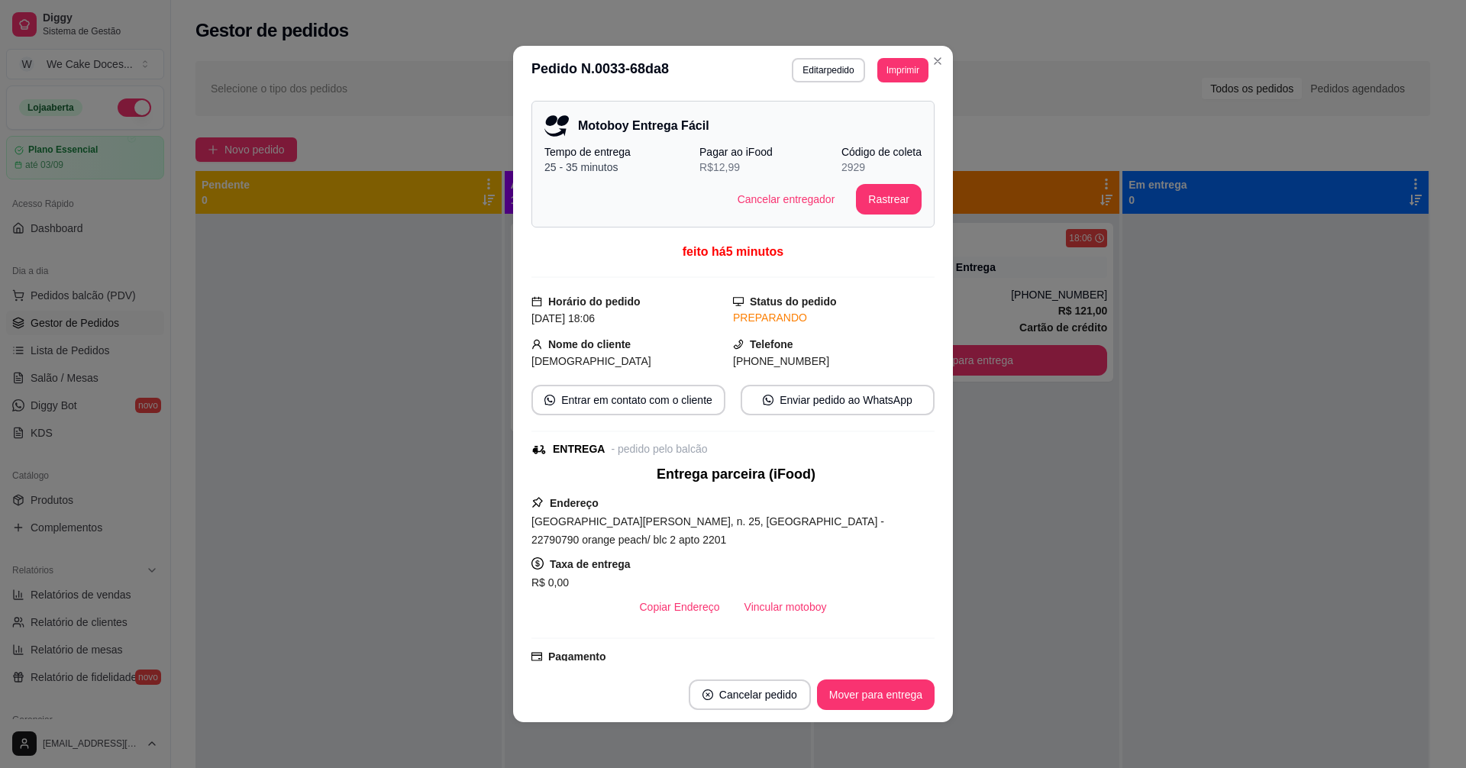
click at [845, 325] on div "PREPARANDO" at bounding box center [834, 318] width 202 height 16
click at [822, 75] on button "Editar pedido" at bounding box center [828, 70] width 71 height 24
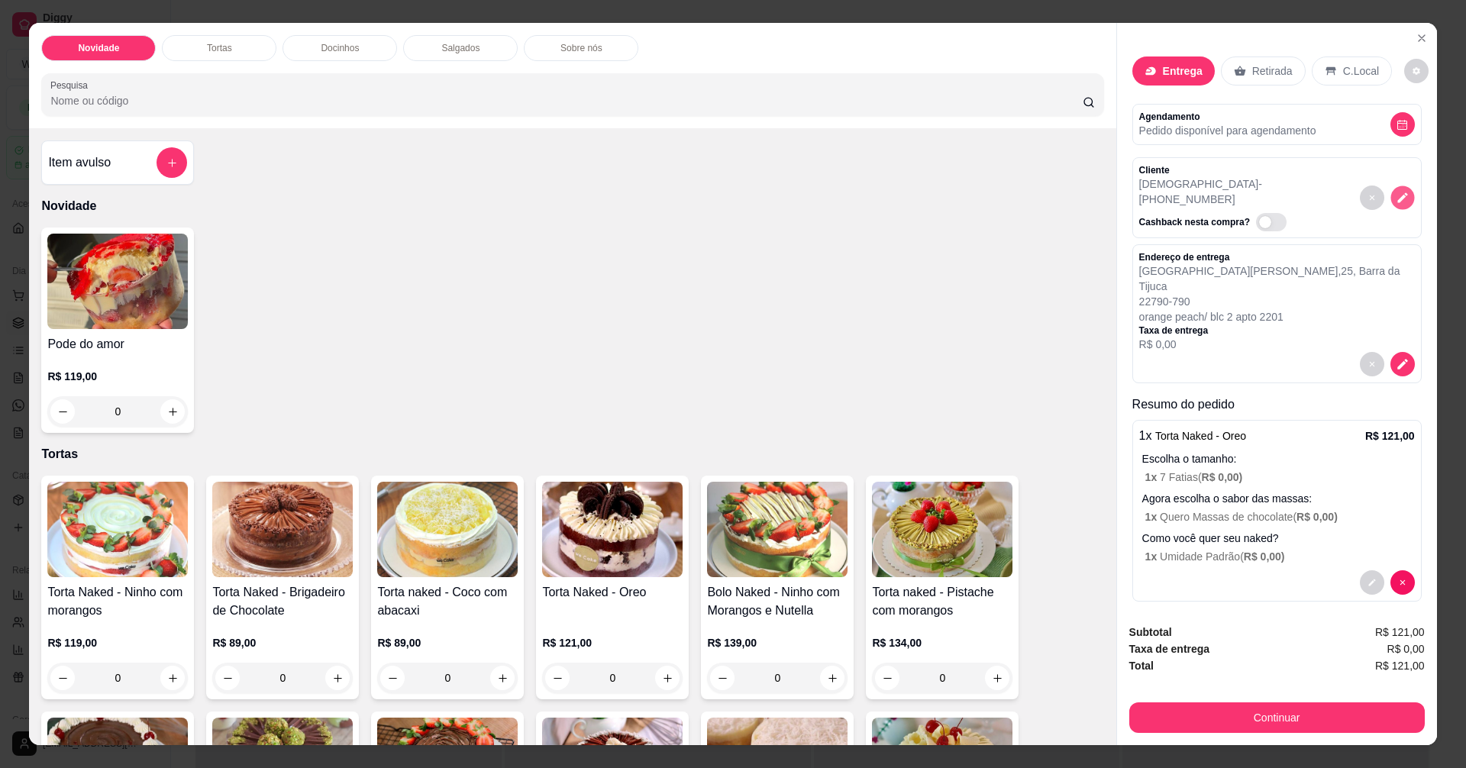
click at [1401, 191] on icon "decrease-product-quantity" at bounding box center [1402, 197] width 13 height 13
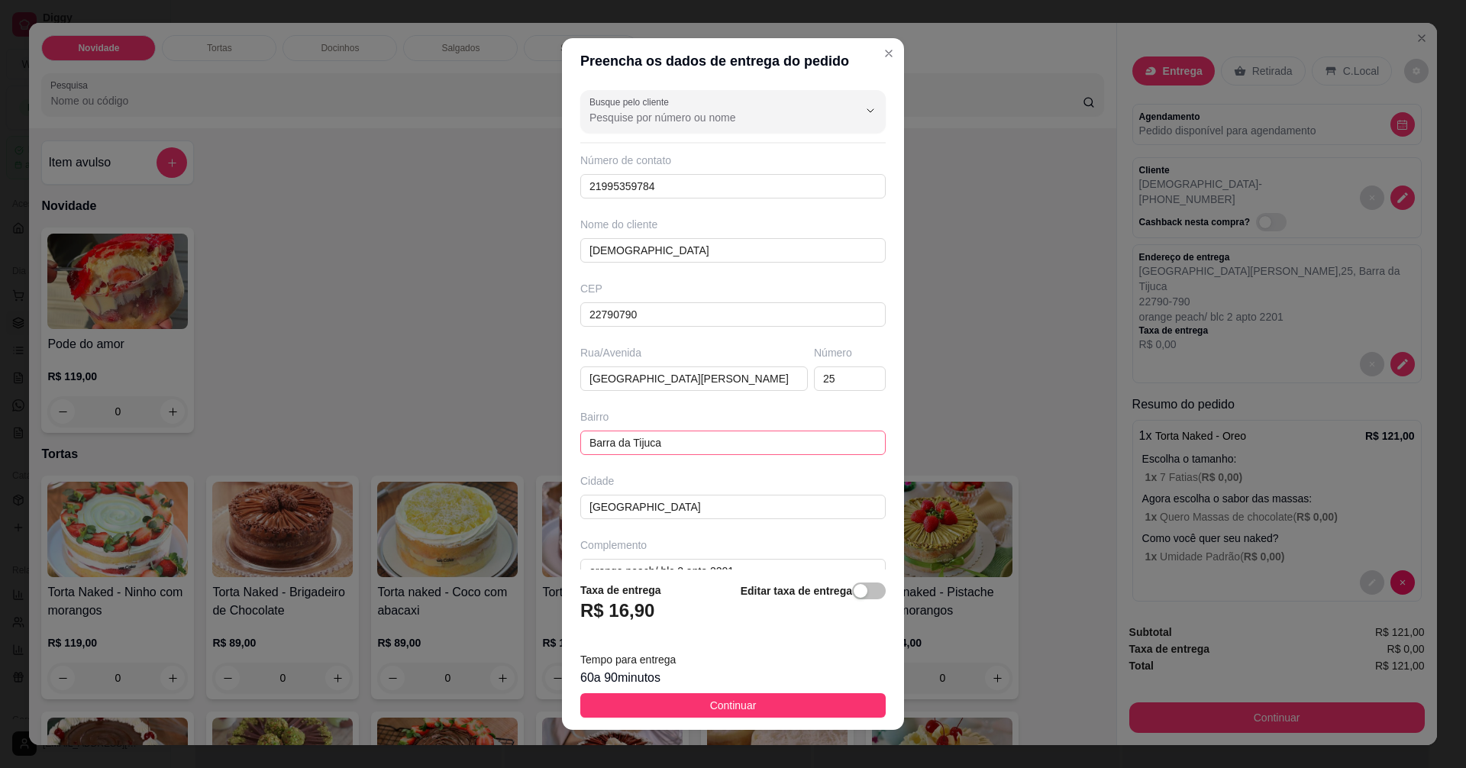
scroll to position [29, 0]
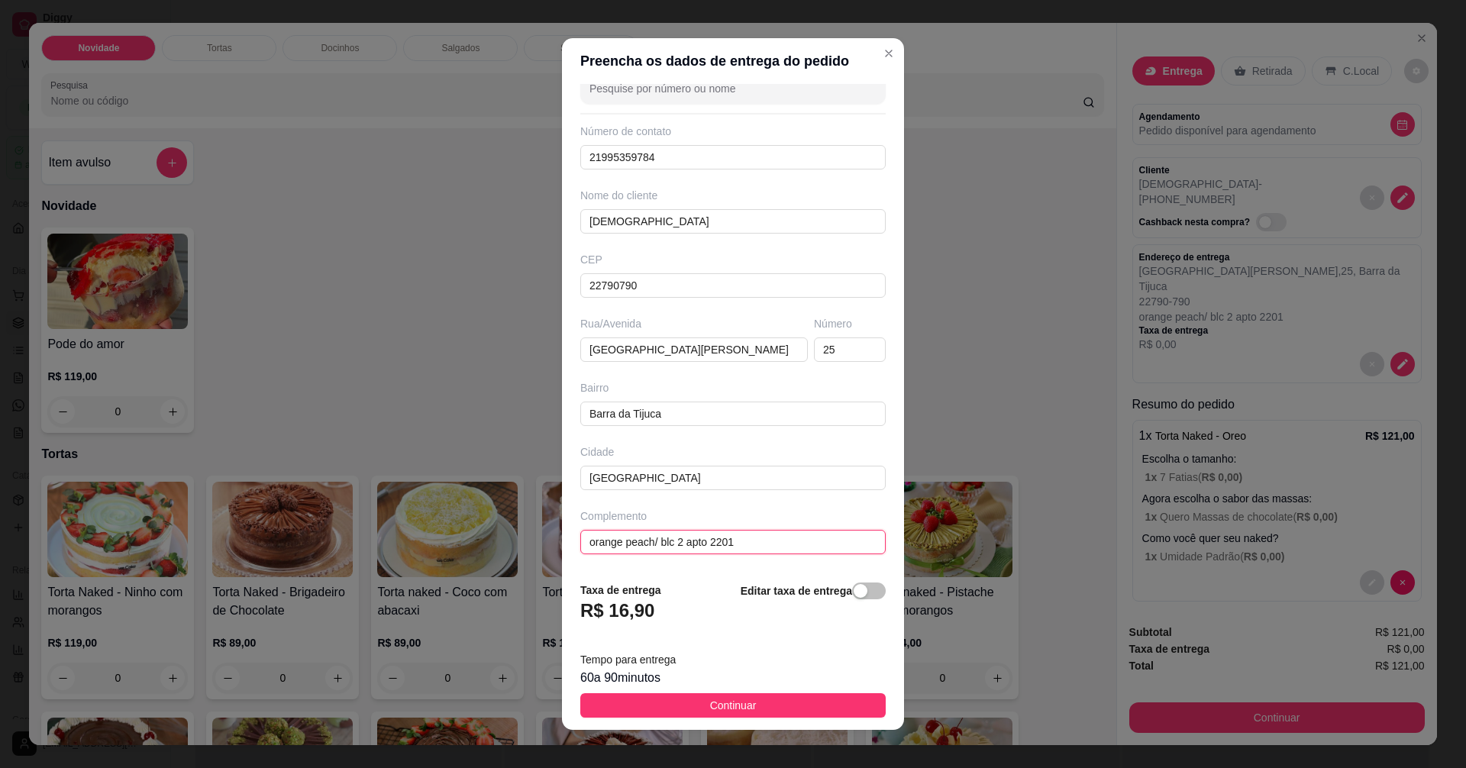
click at [646, 543] on input "orange peach/ blc 2 apto 2201" at bounding box center [732, 542] width 305 height 24
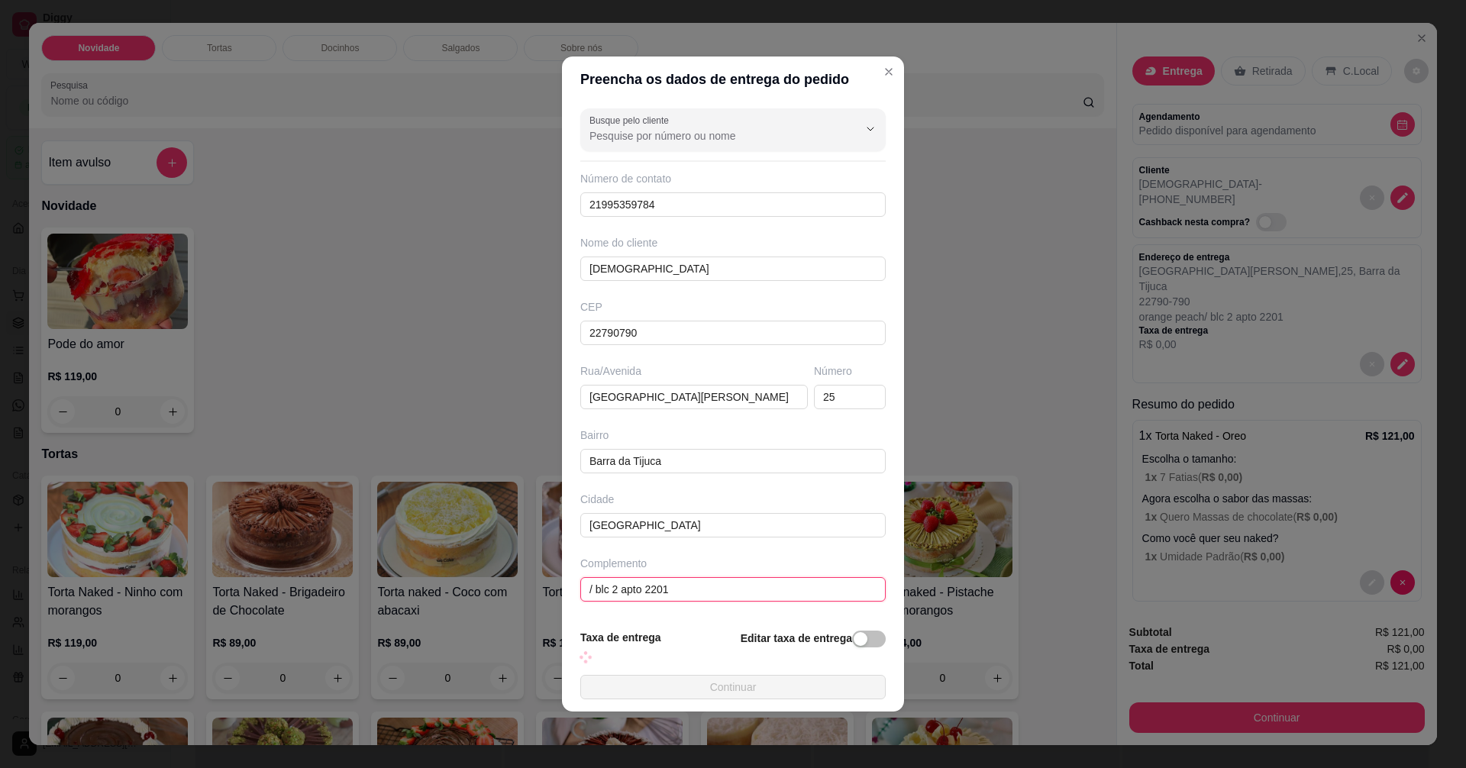
paste input "Peach Bali"
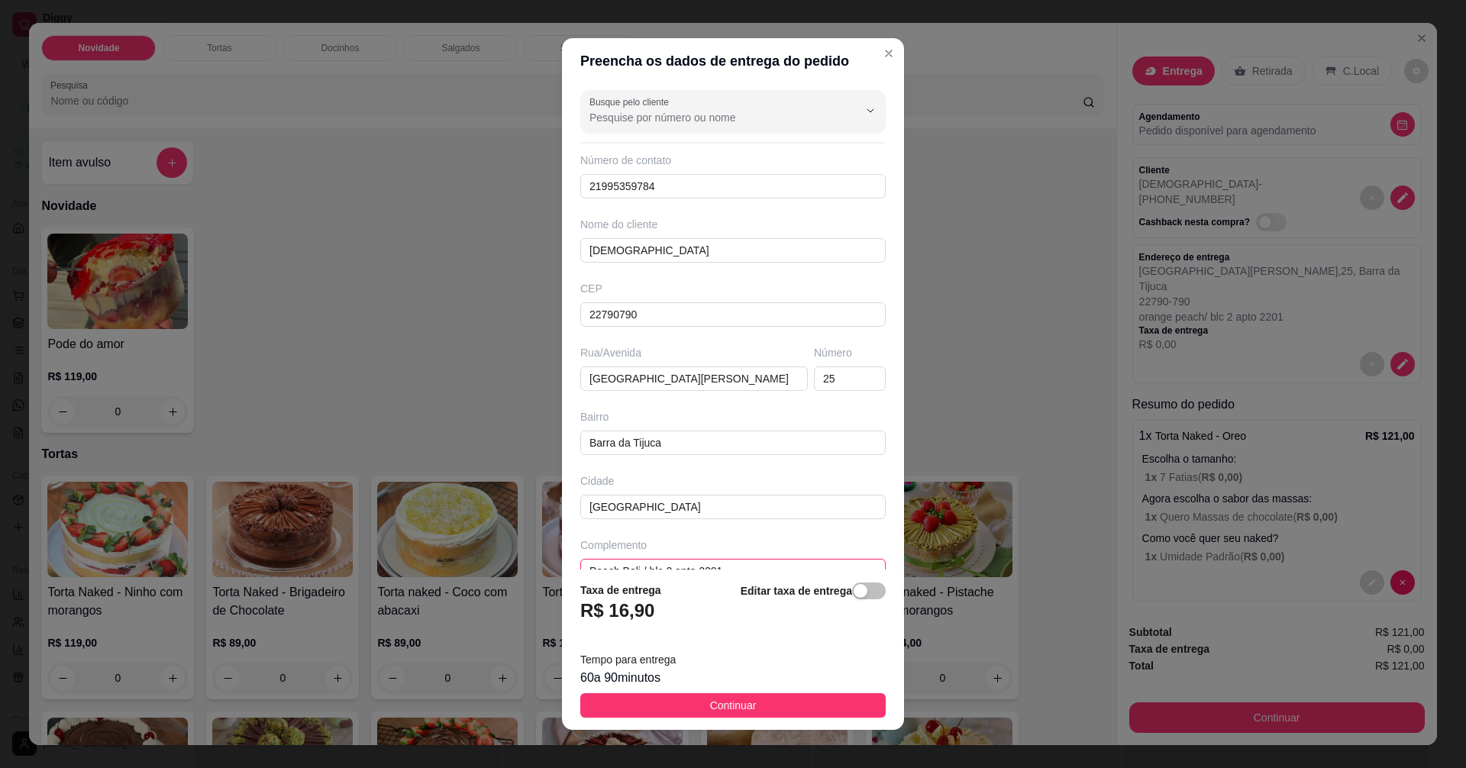
scroll to position [11, 0]
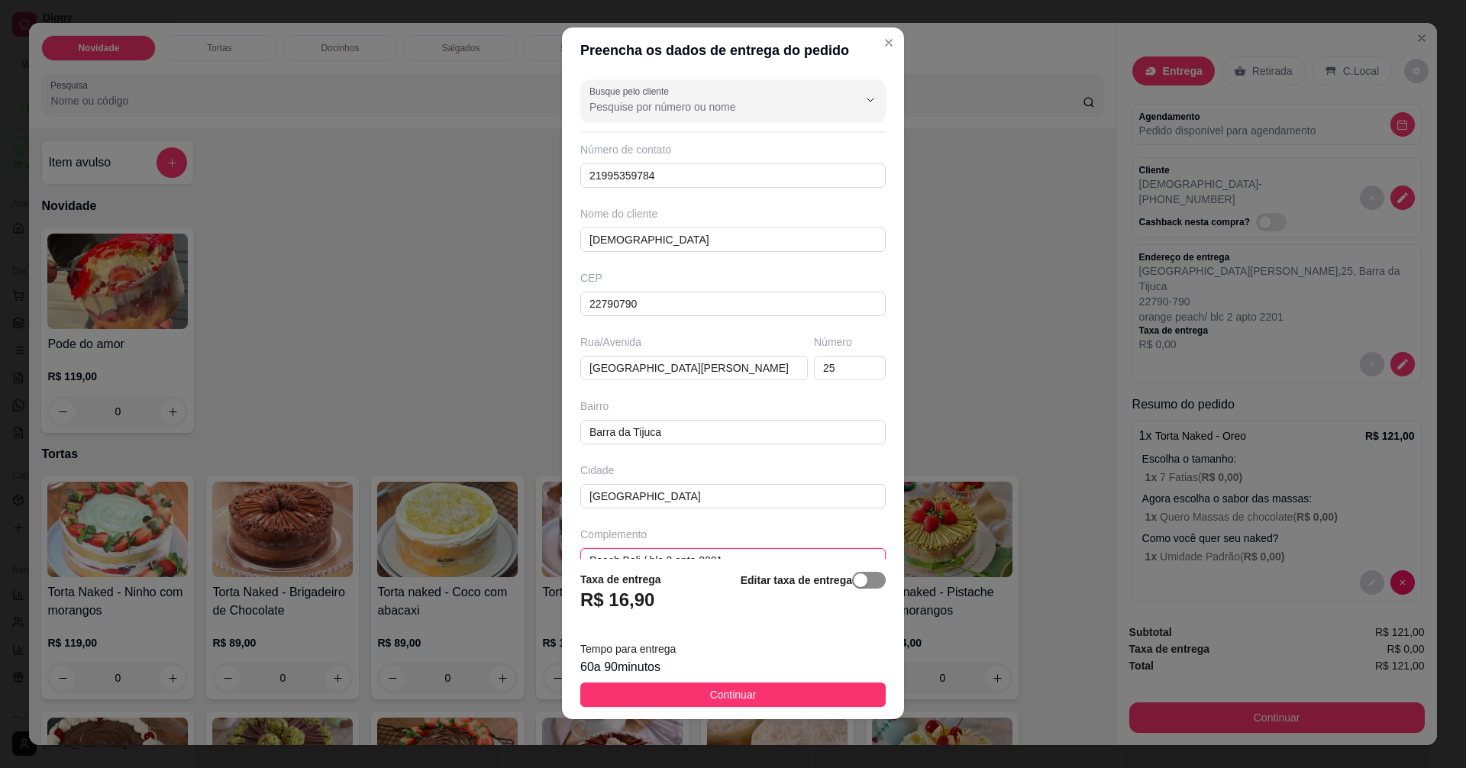
type input "Peach Bali / blc 2 apto 2201"
click at [857, 583] on span "button" at bounding box center [869, 580] width 34 height 17
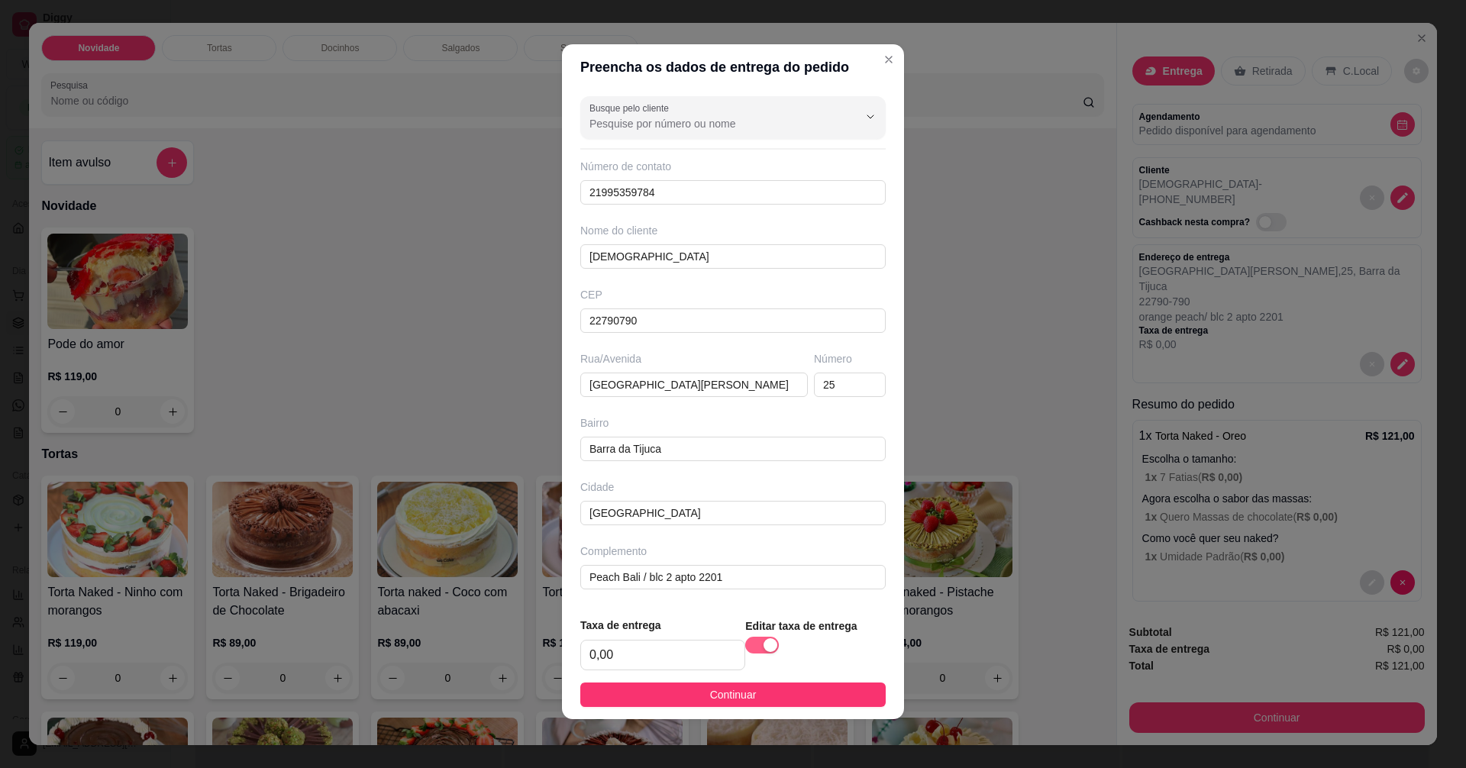
scroll to position [2, 0]
click at [659, 645] on input "0,00" at bounding box center [662, 655] width 163 height 29
type input "0,00"
click at [731, 691] on span "Continuar" at bounding box center [733, 695] width 47 height 17
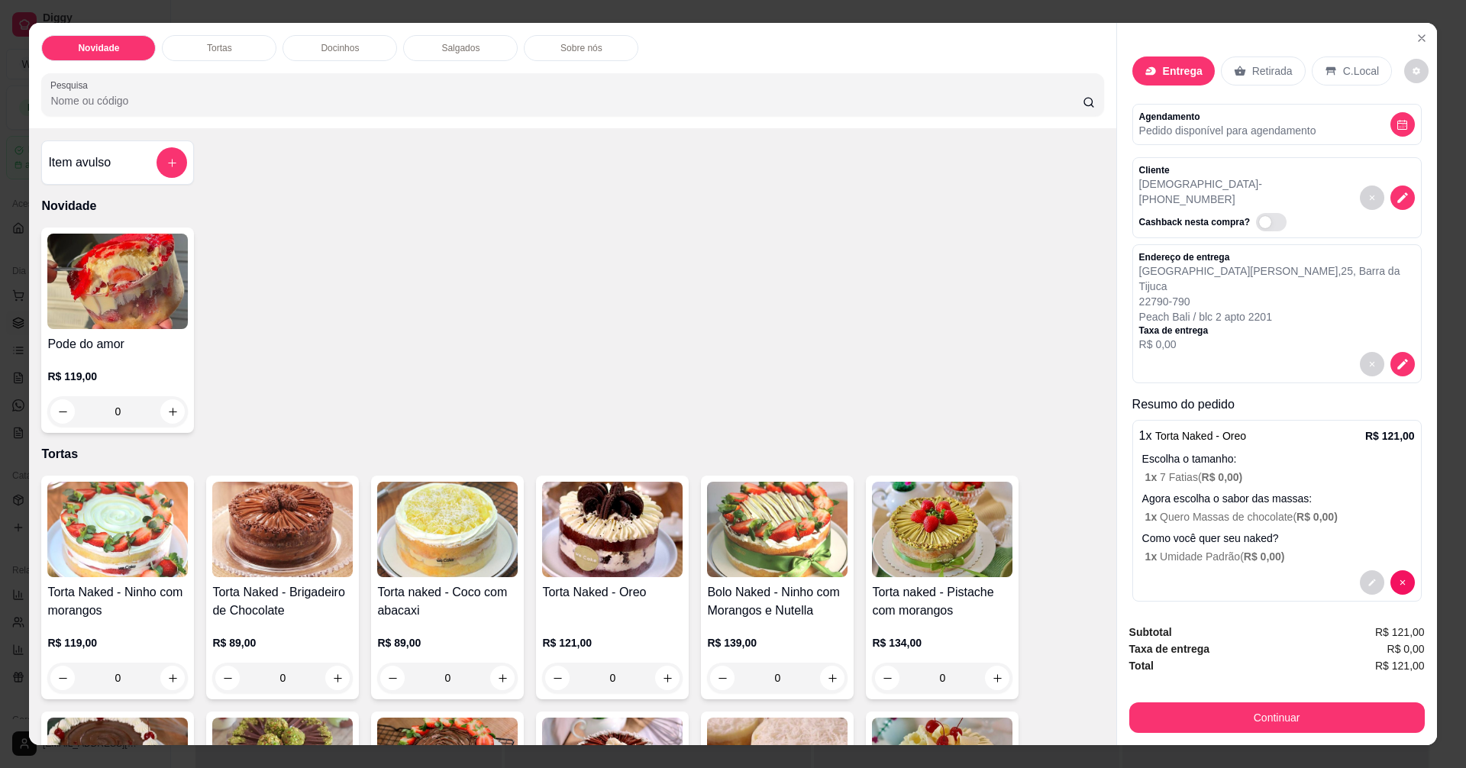
scroll to position [26, 0]
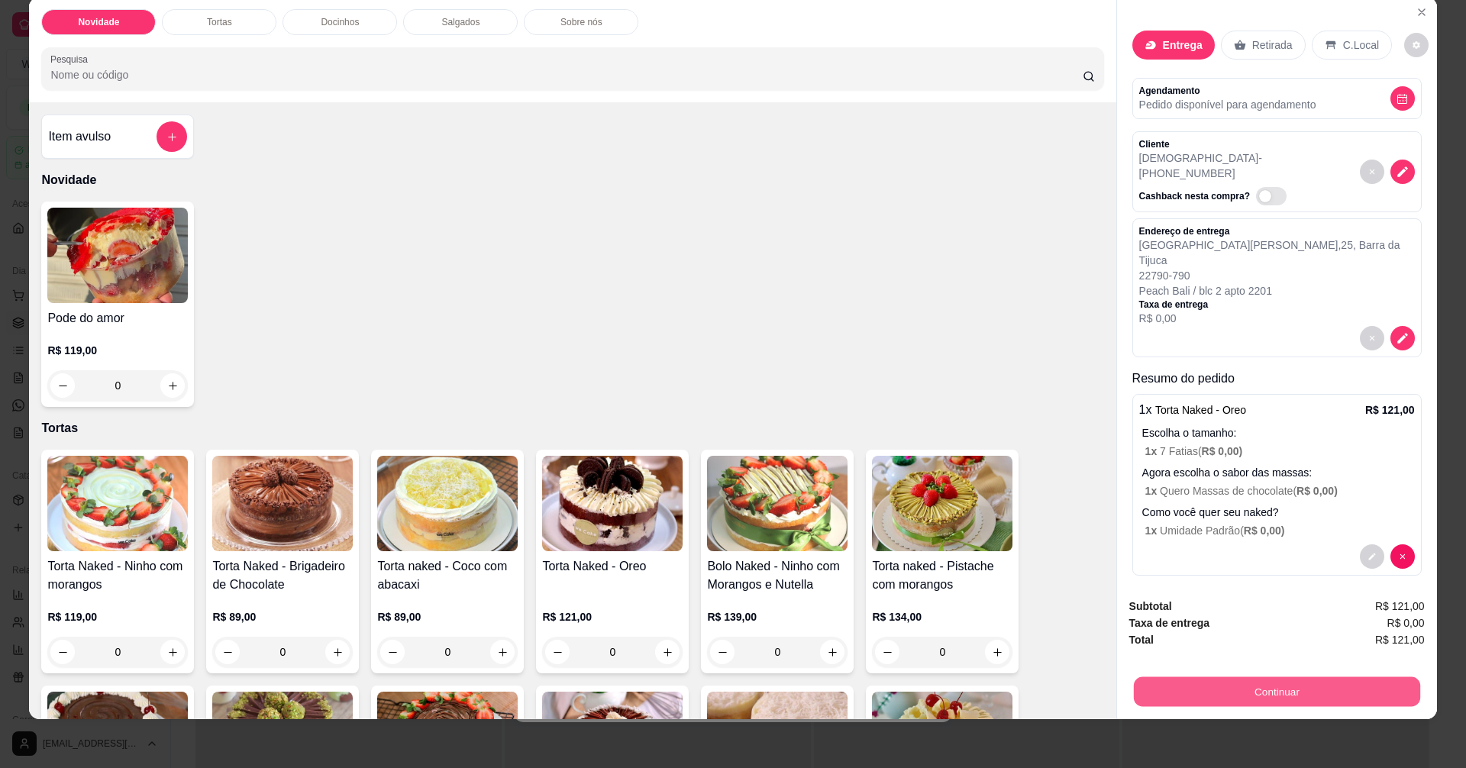
click at [1189, 692] on button "Continuar" at bounding box center [1276, 692] width 286 height 30
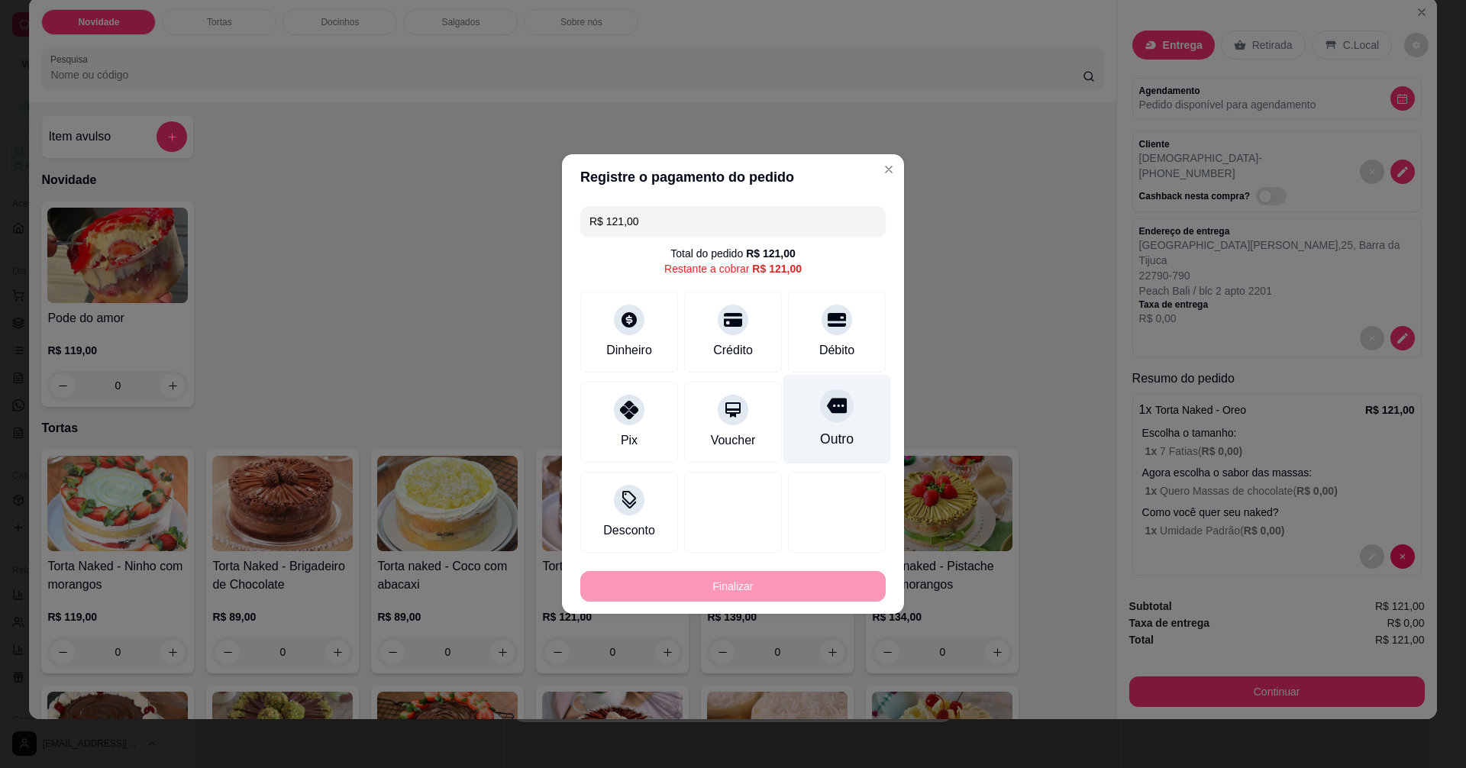
click at [829, 418] on div at bounding box center [837, 406] width 34 height 34
type input "R$ 0,00"
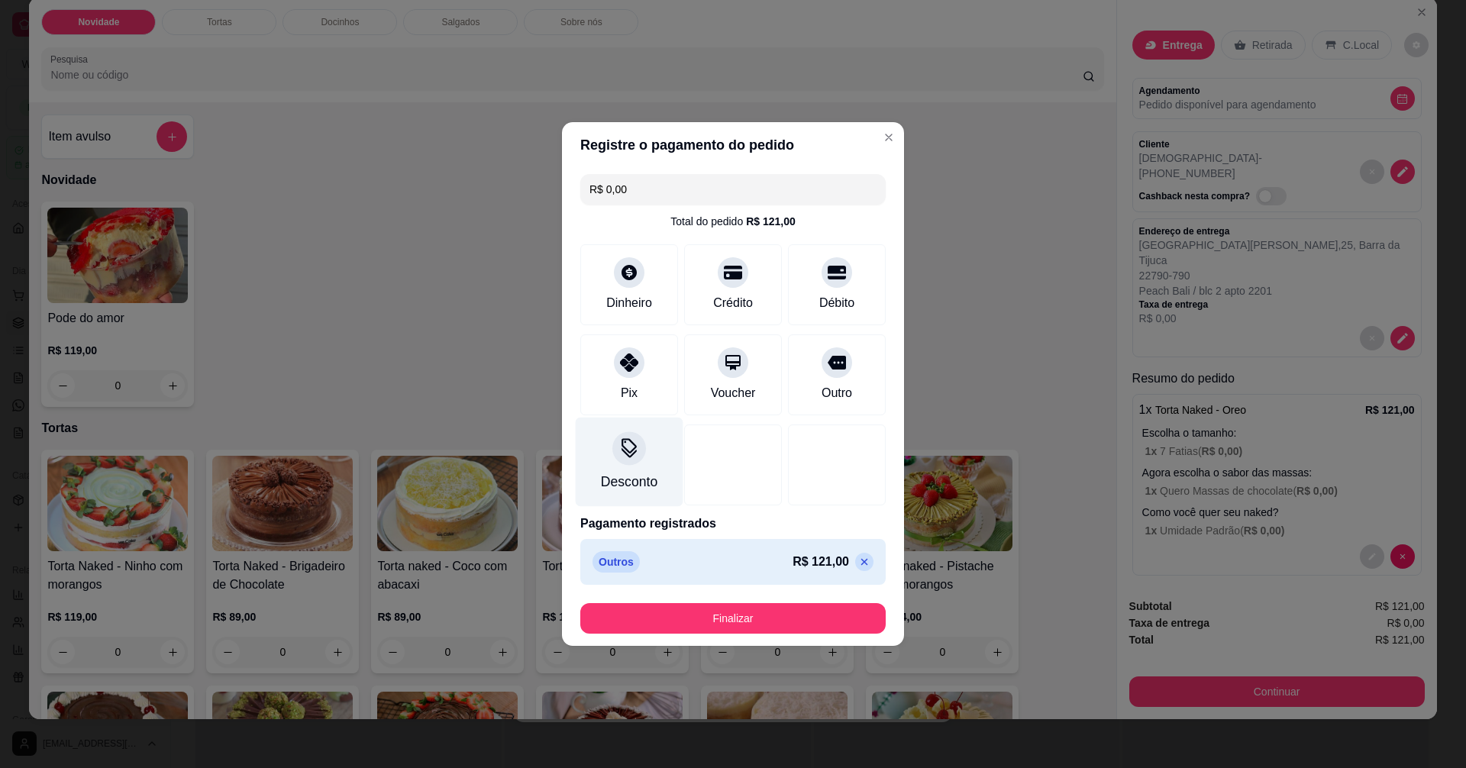
click at [618, 468] on div "Desconto" at bounding box center [630, 462] width 108 height 89
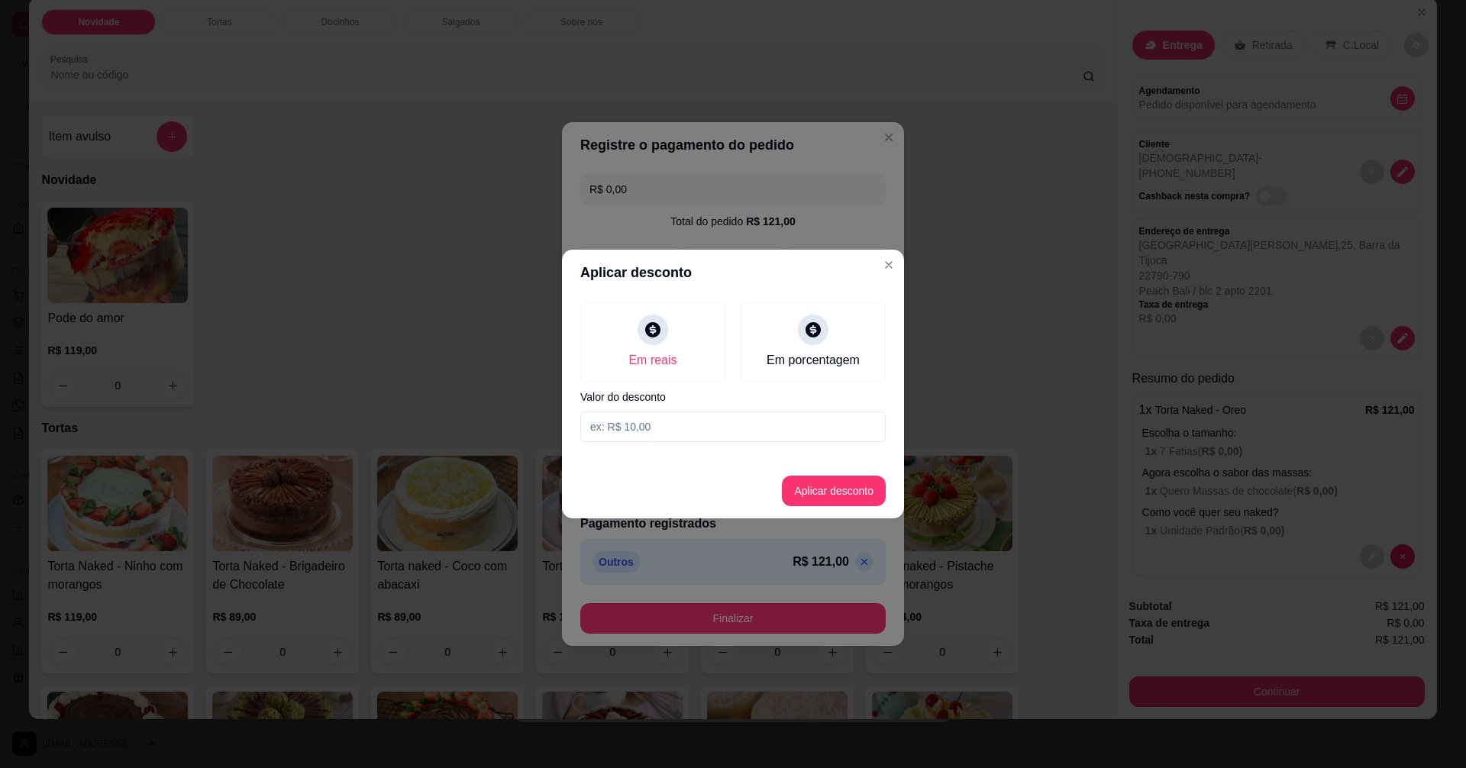
click at [689, 425] on input at bounding box center [732, 427] width 305 height 31
click at [816, 347] on div "Em porcentagem" at bounding box center [814, 339] width 160 height 89
click at [674, 424] on input at bounding box center [732, 427] width 305 height 31
type input "100"
click at [843, 482] on button "Aplicar desconto" at bounding box center [834, 492] width 100 height 30
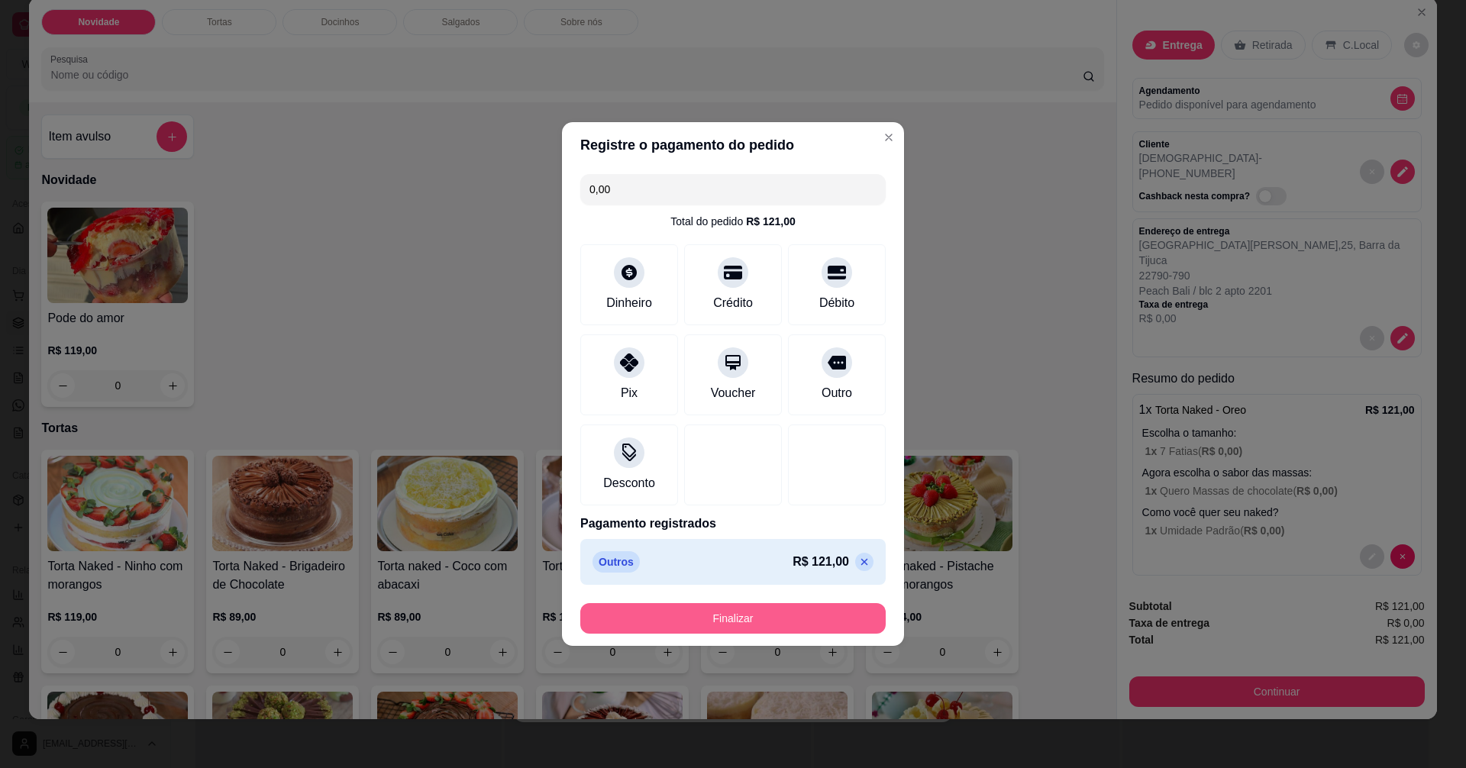
click at [742, 621] on button "Finalizar" at bounding box center [732, 618] width 305 height 31
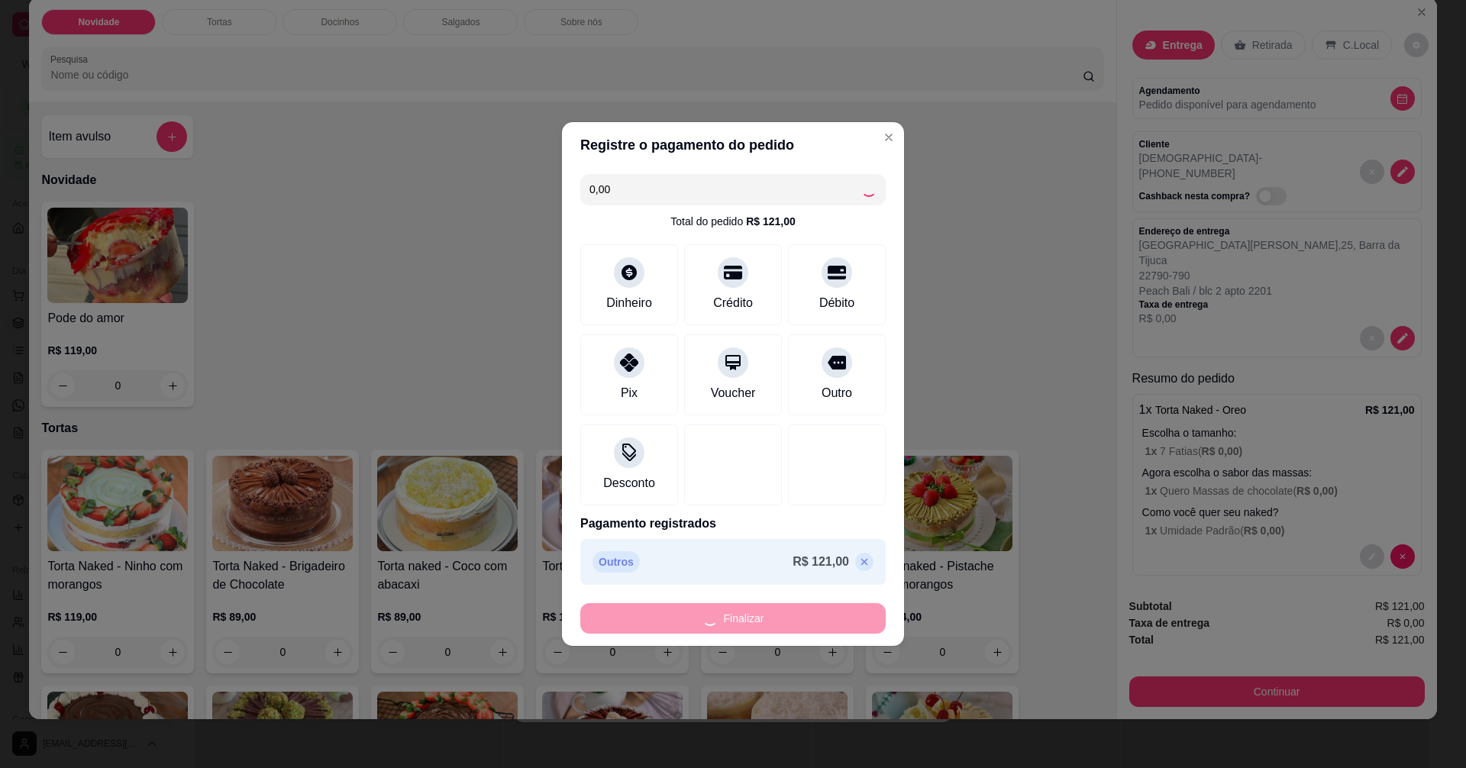
type input "-R$ 121,00"
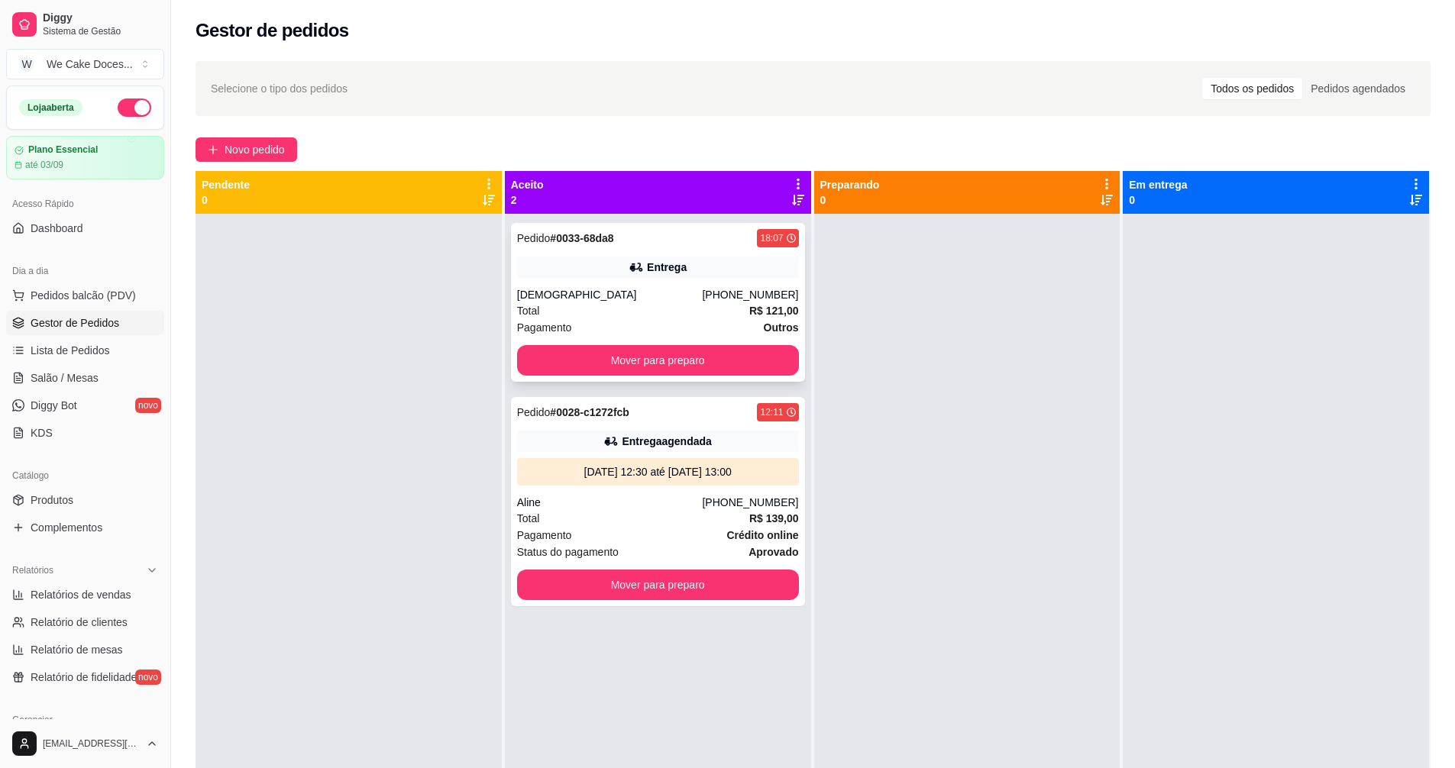
click at [671, 283] on div "Pedido # 0033-68da8 18:07 Entrega [DEMOGRAPHIC_DATA] [PHONE_NUMBER] Total R$ 12…" at bounding box center [658, 302] width 294 height 159
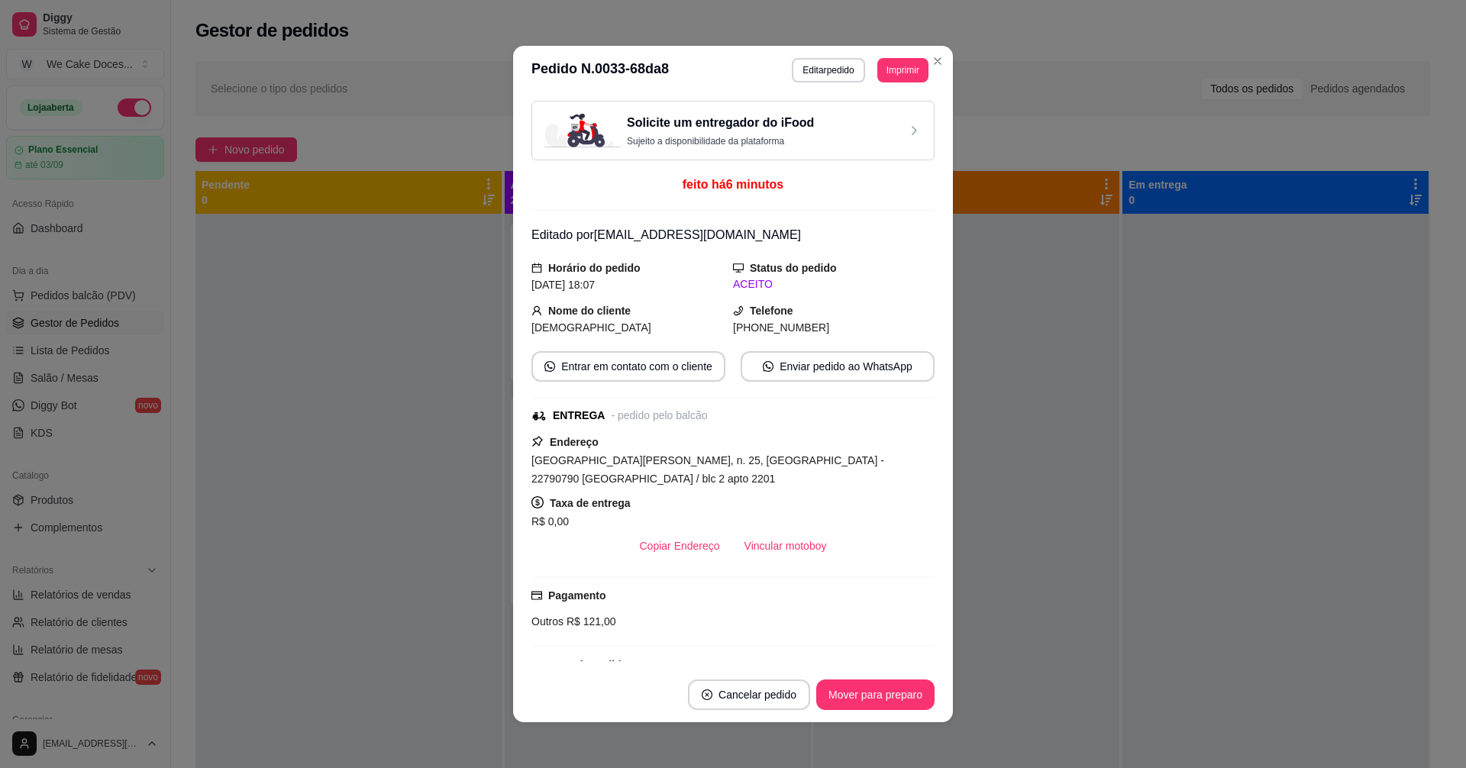
click at [835, 127] on div "Solicite um entregador do iFood Sujeito a disponibilidade da plataforma" at bounding box center [732, 131] width 377 height 34
click at [887, 124] on div "Solicite um entregador do iFood Sujeito a disponibilidade da plataforma" at bounding box center [732, 131] width 377 height 34
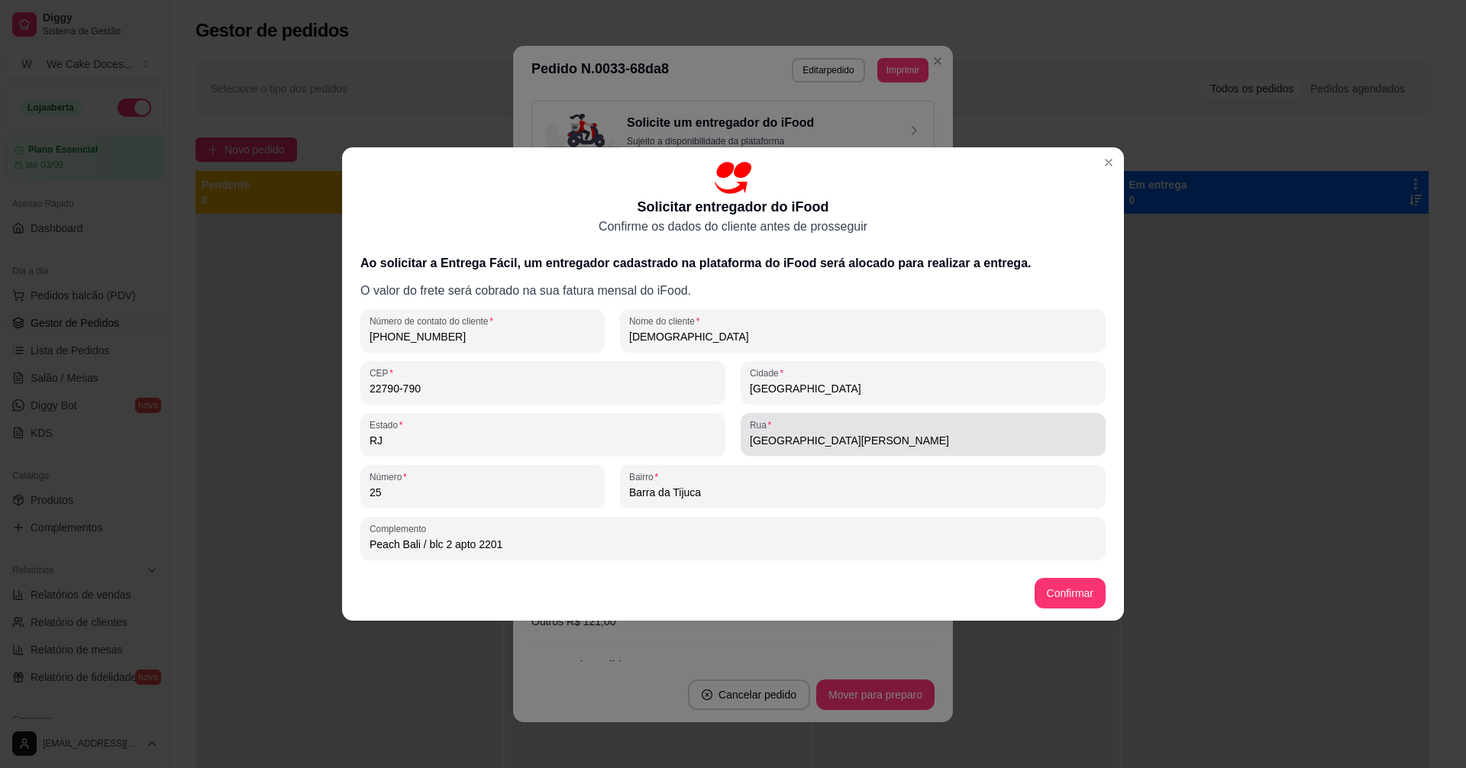
click at [858, 430] on div "[GEOGRAPHIC_DATA][PERSON_NAME]" at bounding box center [923, 434] width 347 height 31
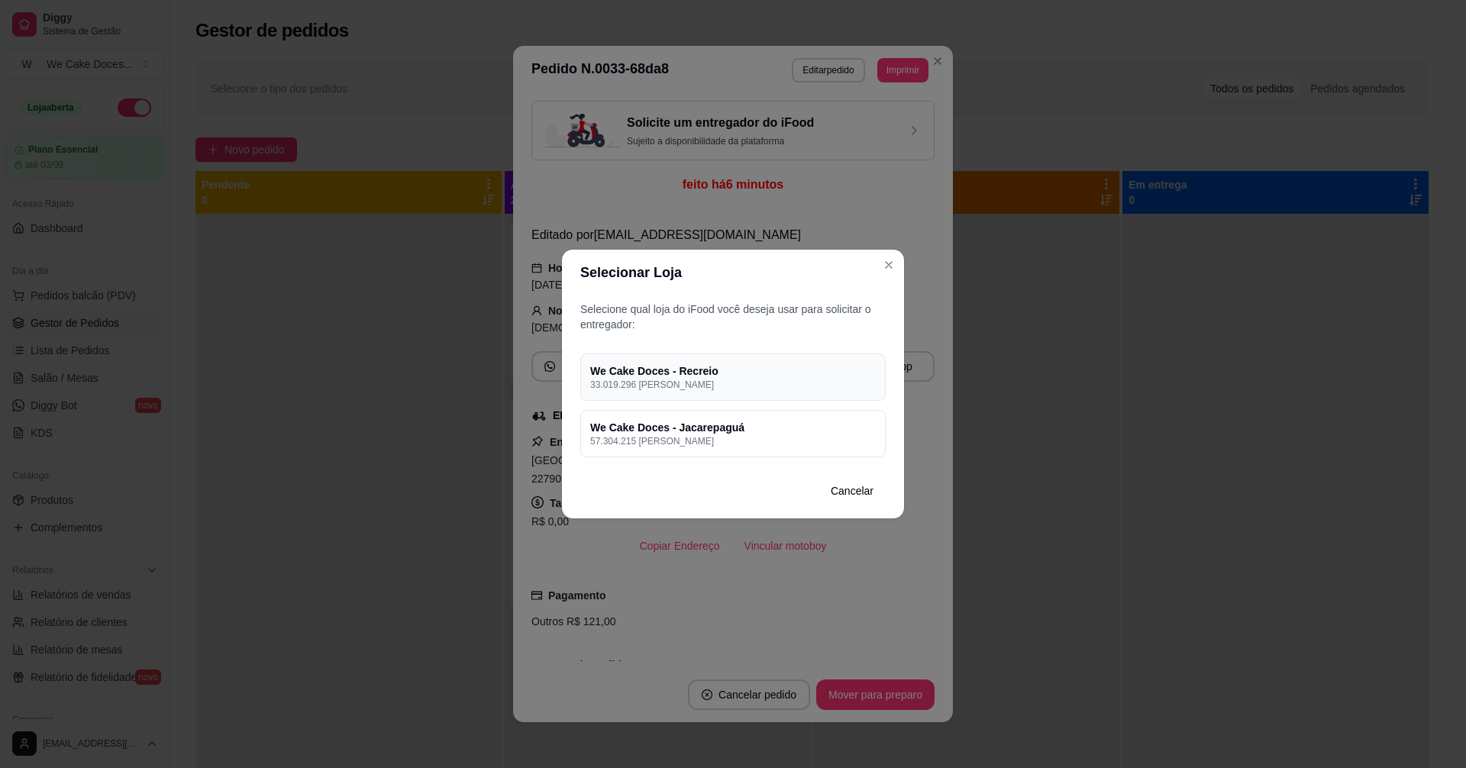
click at [783, 377] on h4 "We Cake Doces - Recreio" at bounding box center [733, 370] width 286 height 15
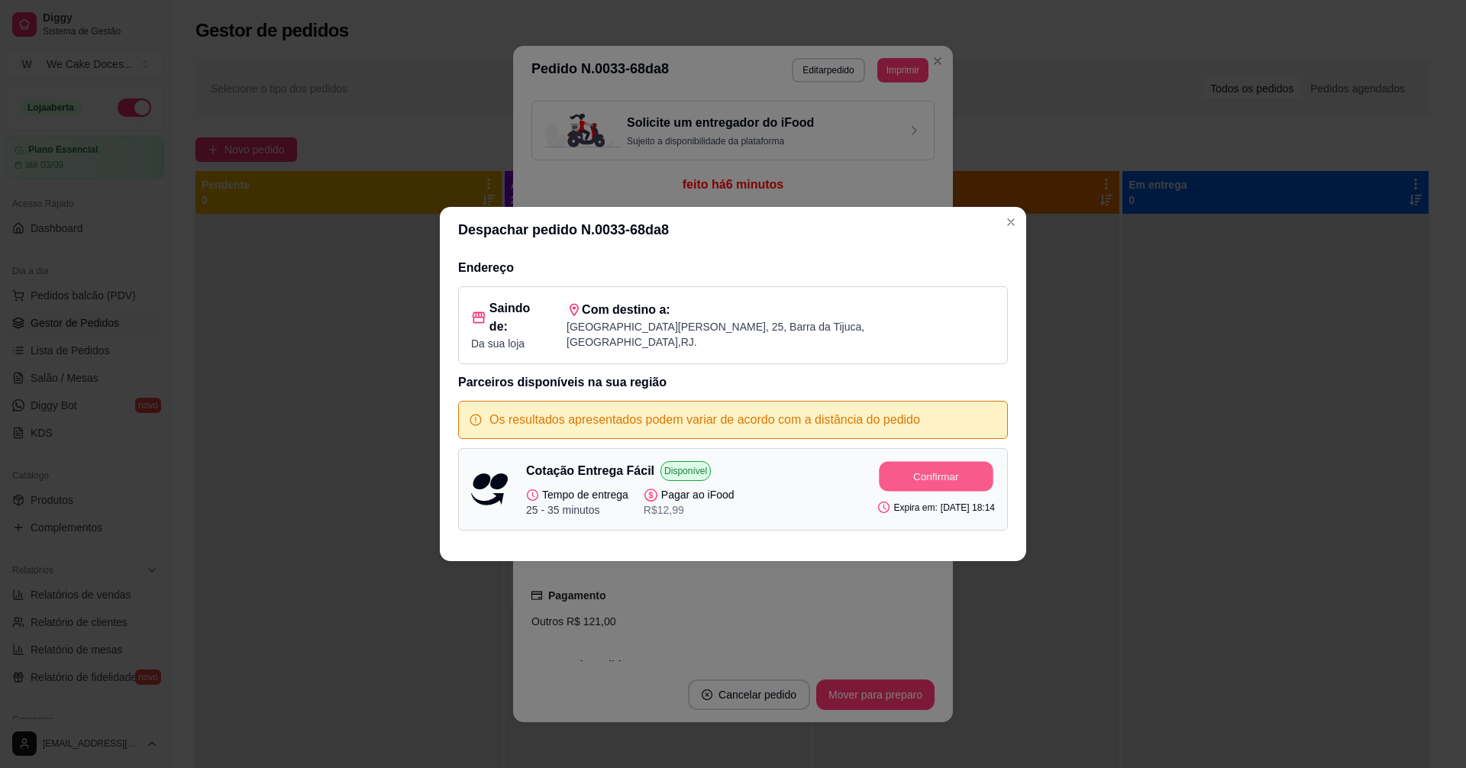
click at [939, 473] on button "Confirmar" at bounding box center [937, 477] width 114 height 30
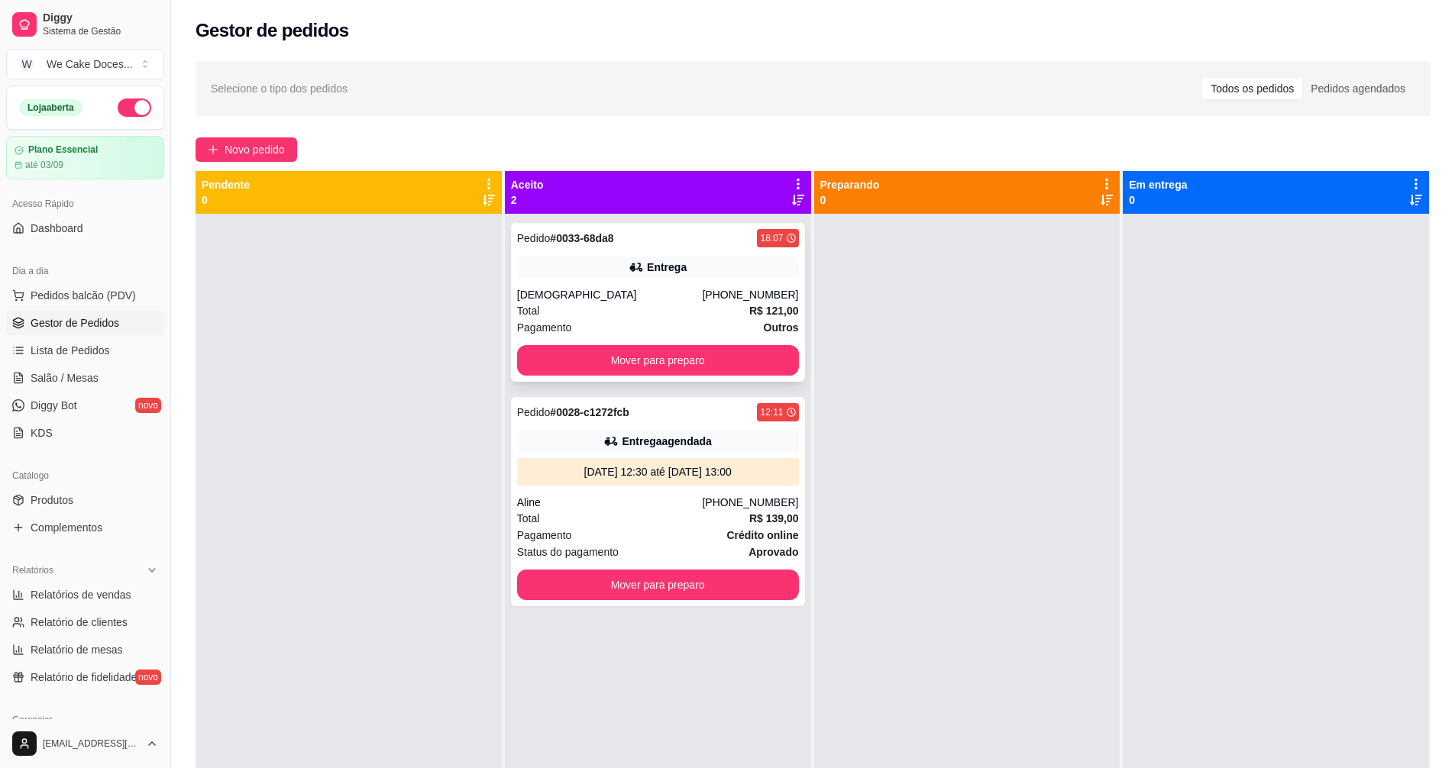
click at [696, 303] on div "Total R$ 121,00" at bounding box center [658, 310] width 282 height 17
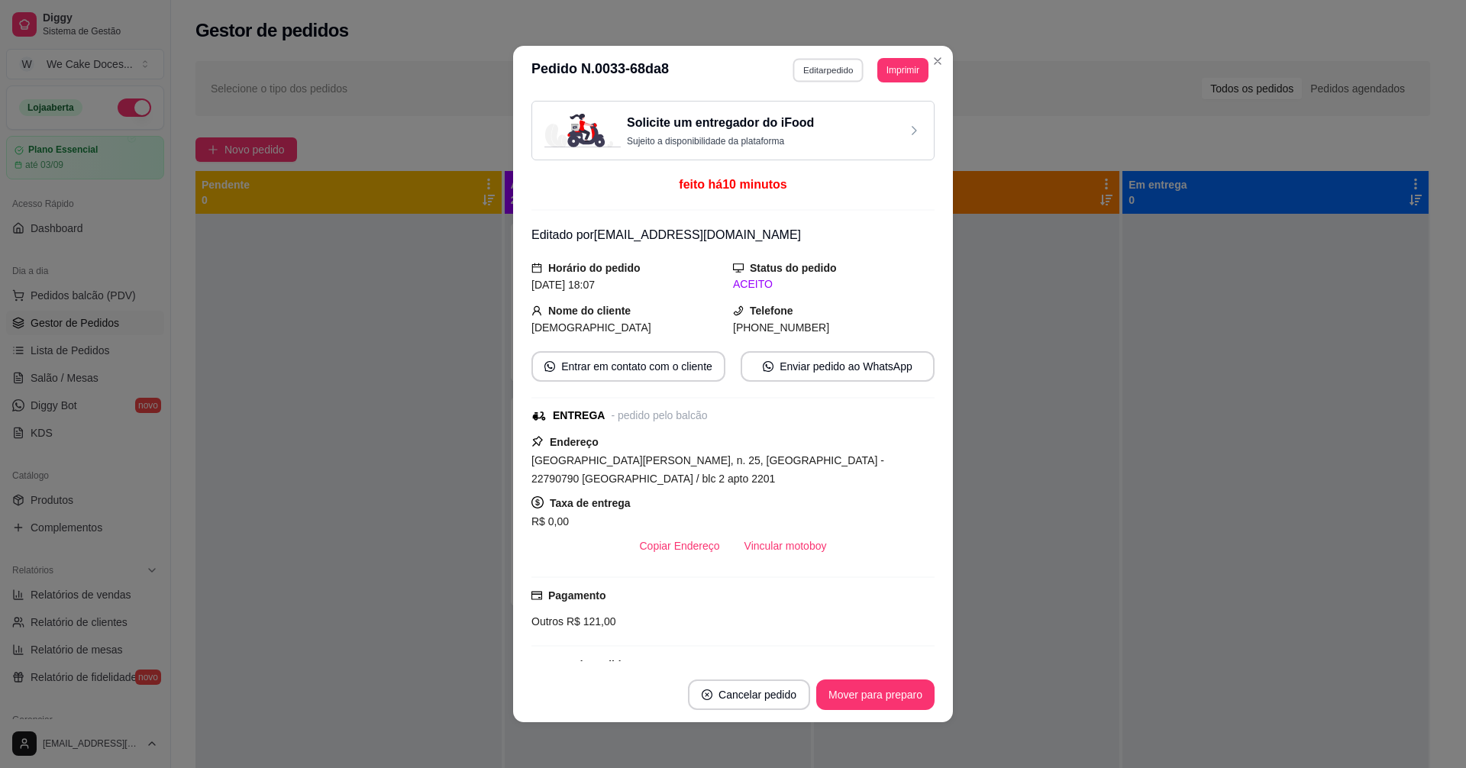
click at [829, 75] on button "Editar pedido" at bounding box center [828, 70] width 71 height 24
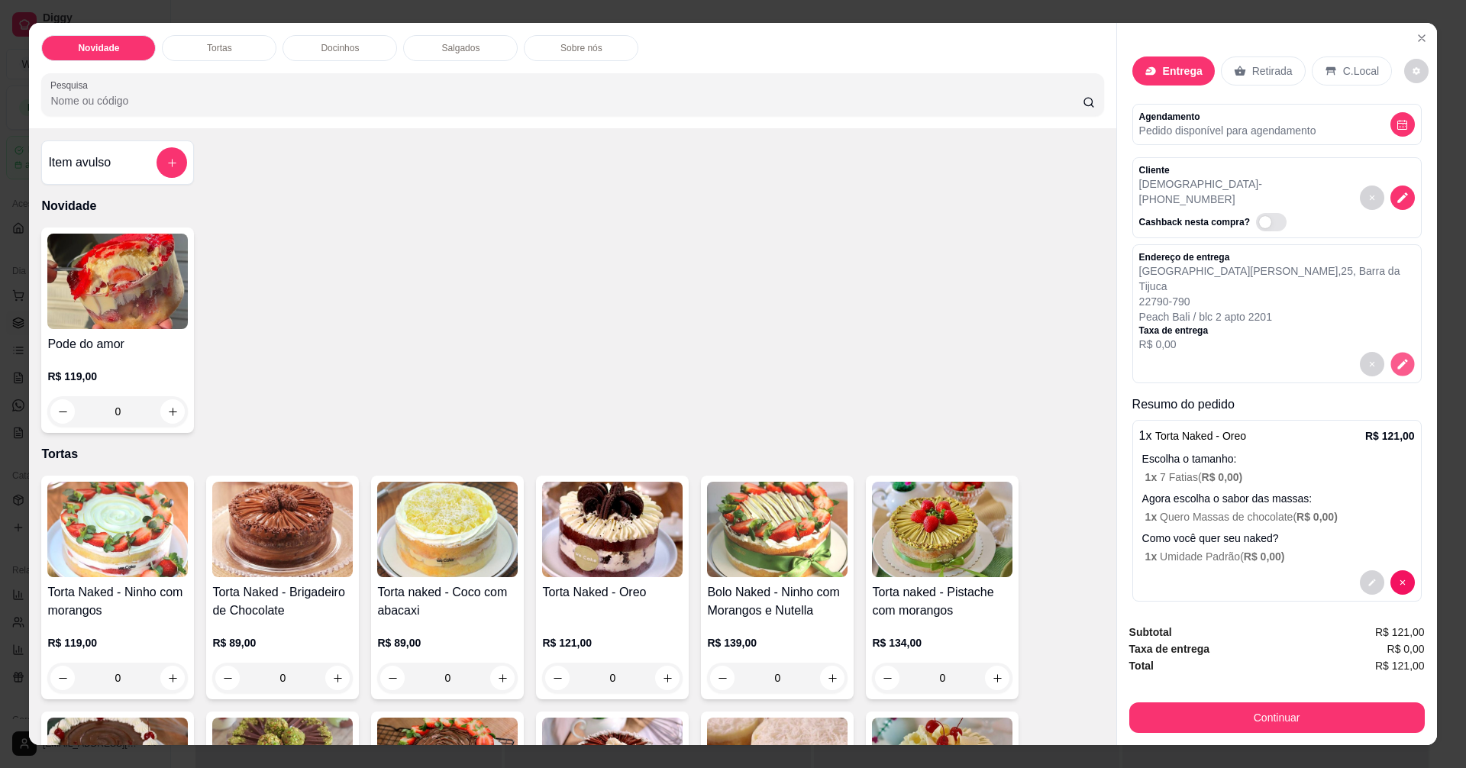
click at [1403, 357] on icon "decrease-product-quantity" at bounding box center [1402, 363] width 13 height 13
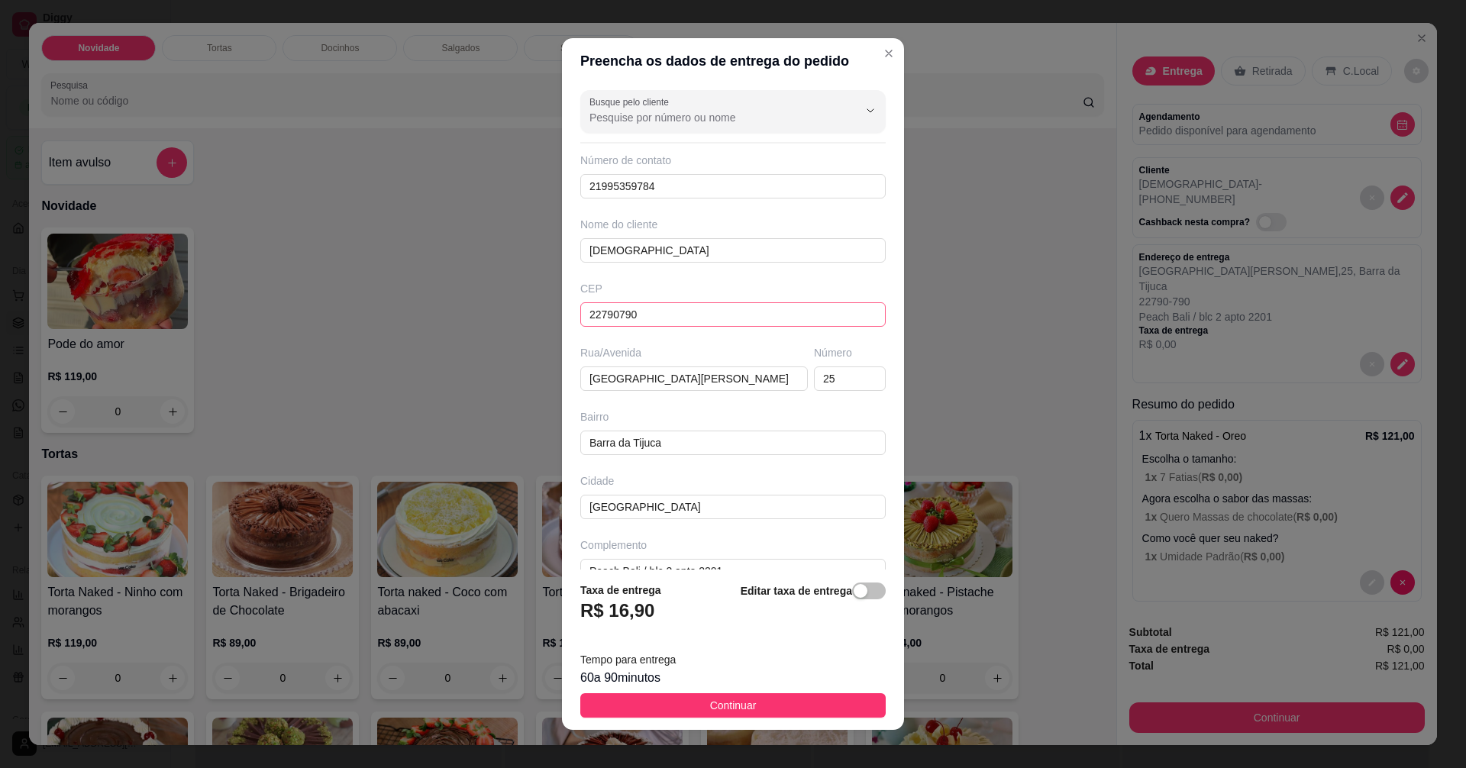
scroll to position [29, 0]
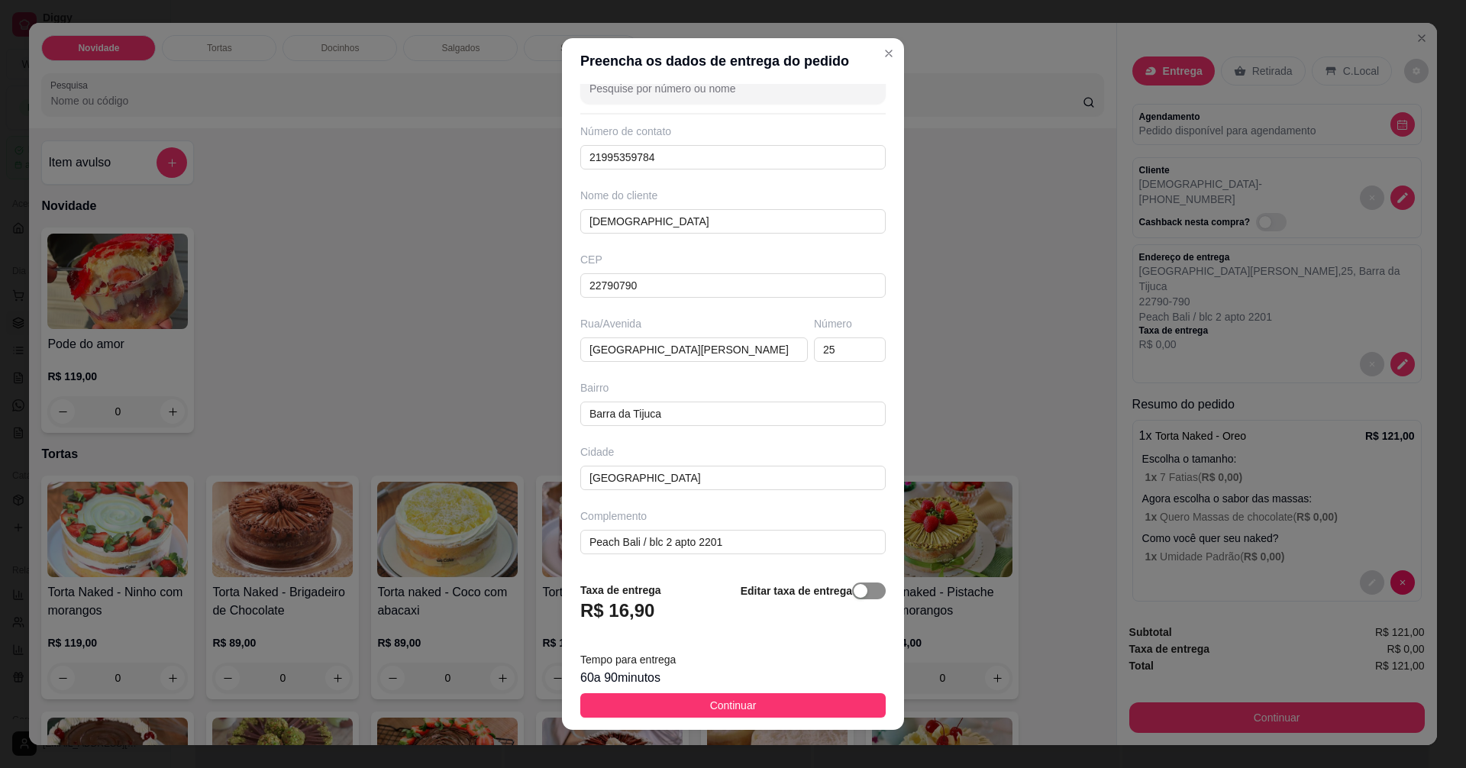
click at [854, 597] on div "button" at bounding box center [861, 591] width 14 height 14
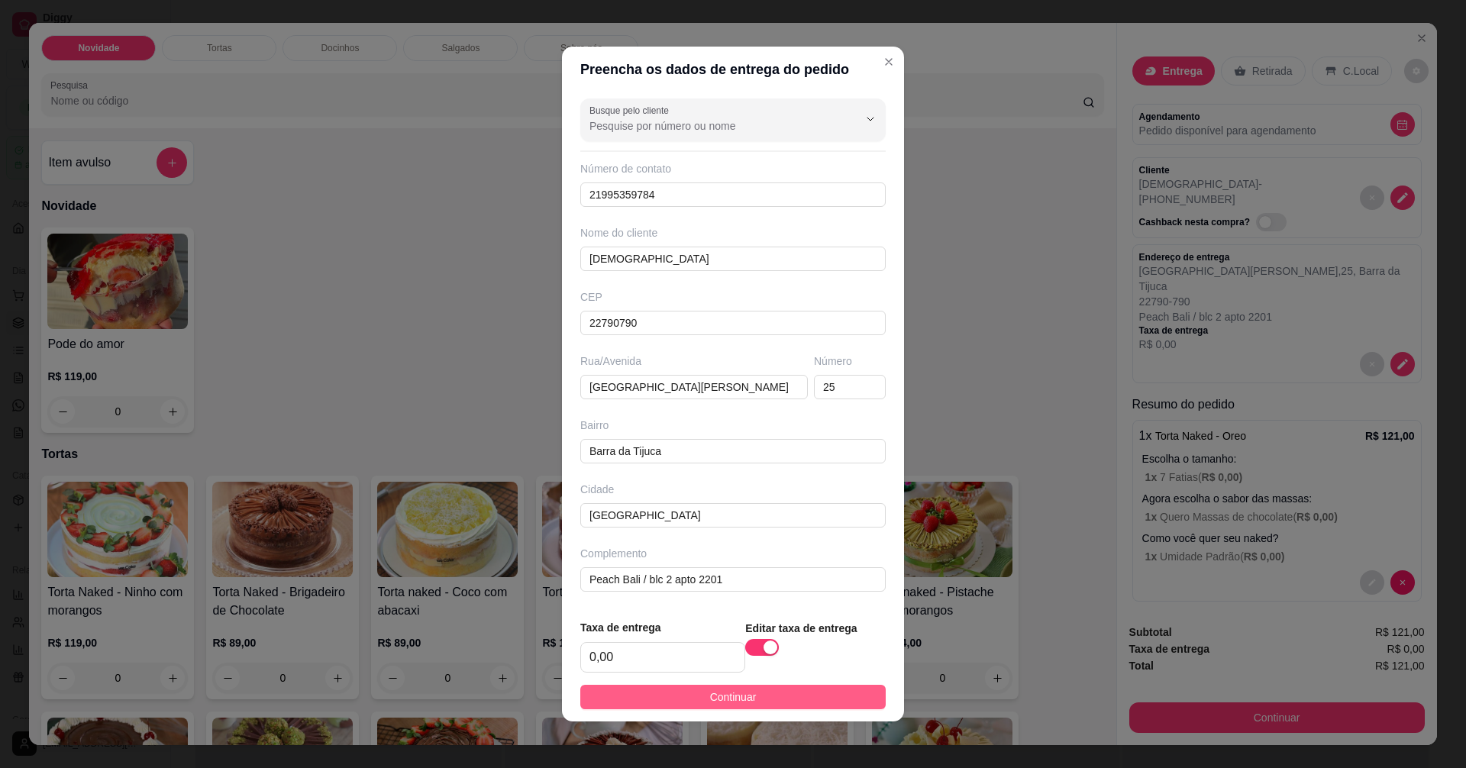
click at [710, 699] on span "Continuar" at bounding box center [733, 697] width 47 height 17
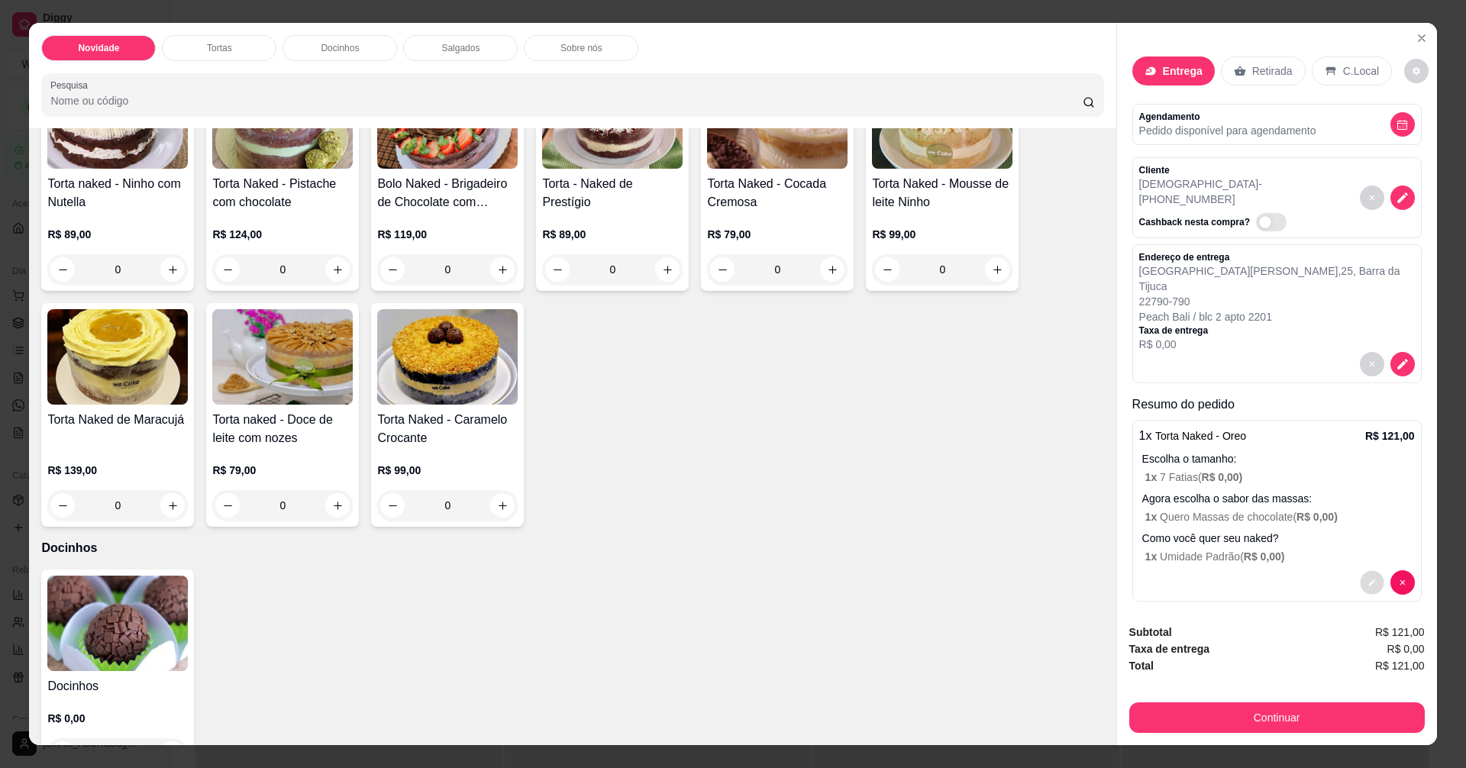
click at [1369, 571] on button "decrease-product-quantity" at bounding box center [1372, 583] width 24 height 24
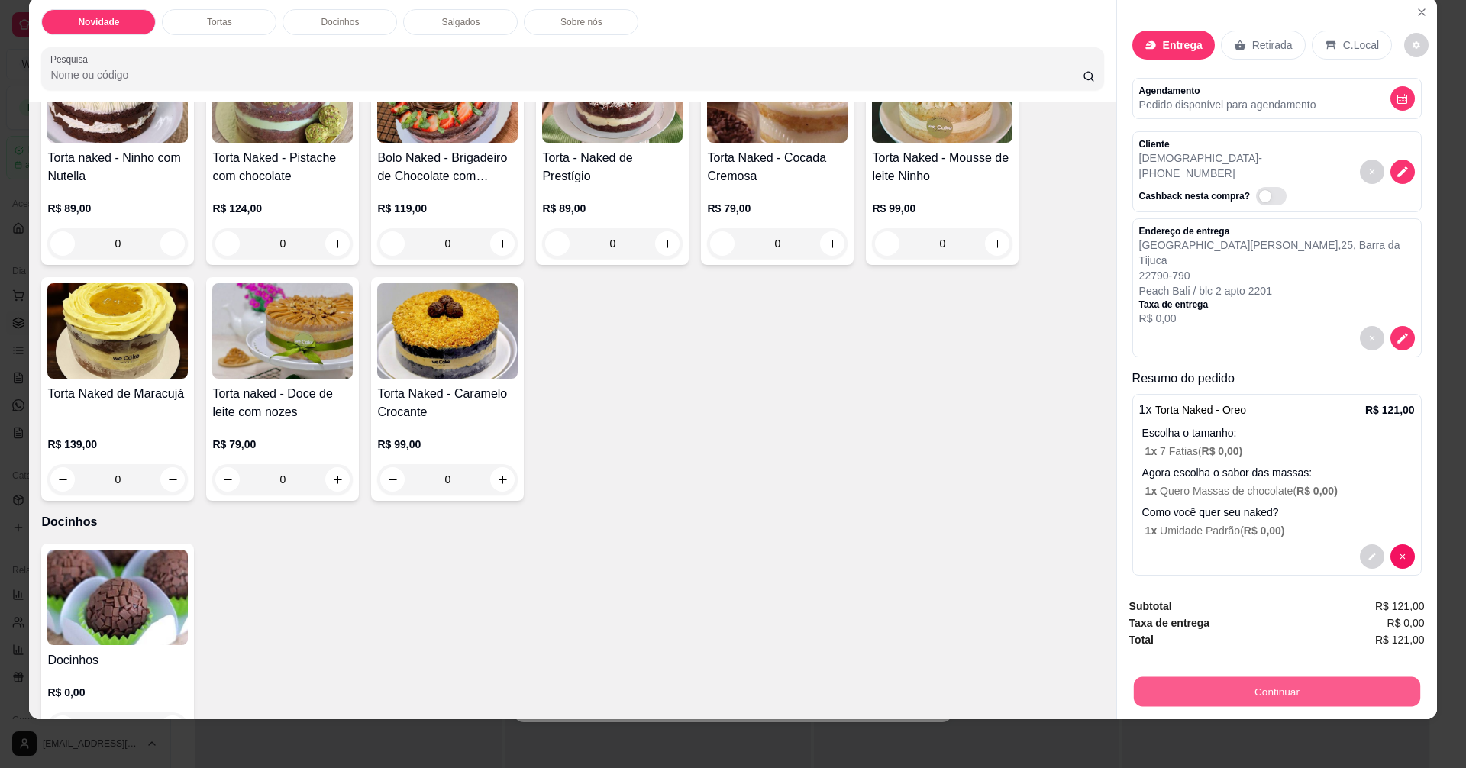
click at [1251, 691] on button "Continuar" at bounding box center [1276, 692] width 286 height 30
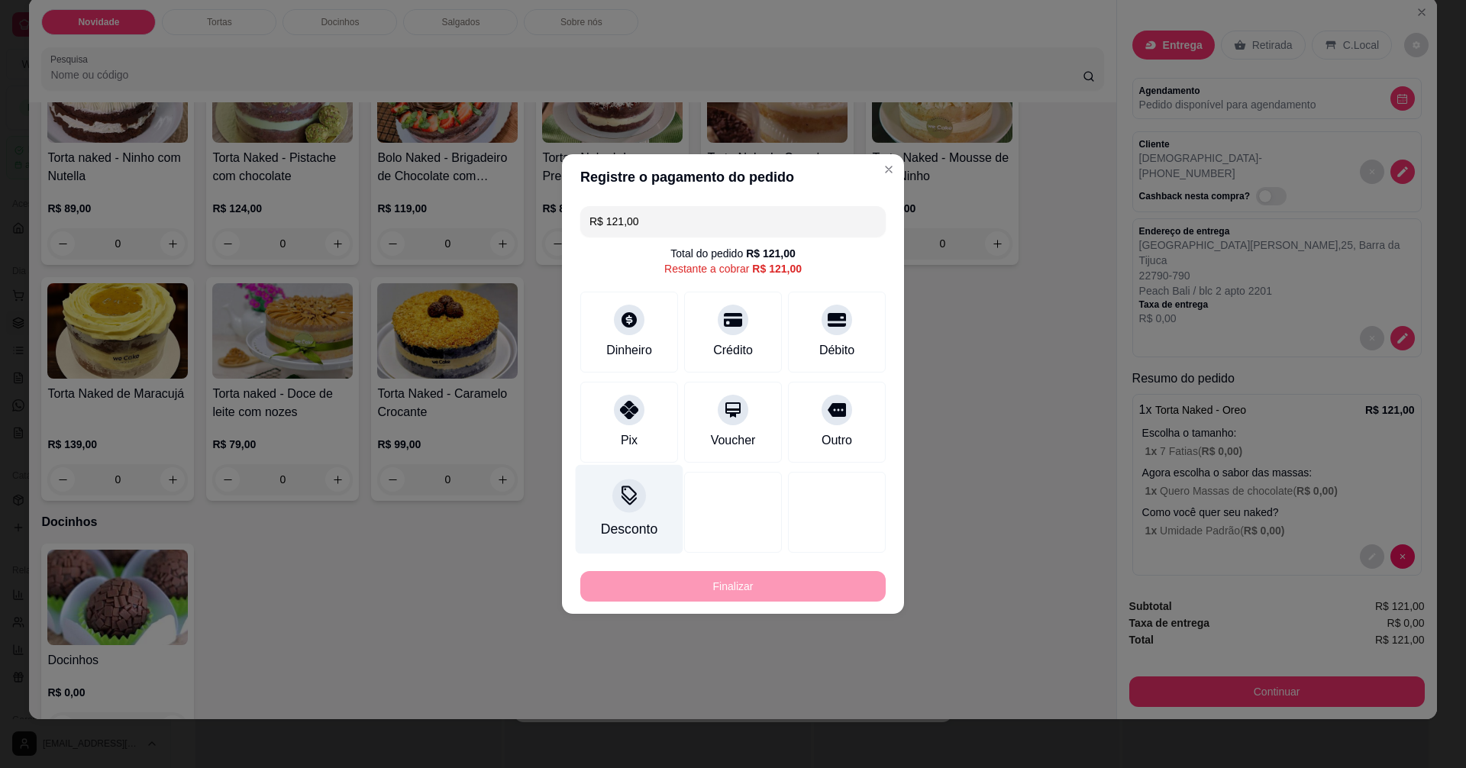
click at [641, 497] on div at bounding box center [629, 496] width 34 height 34
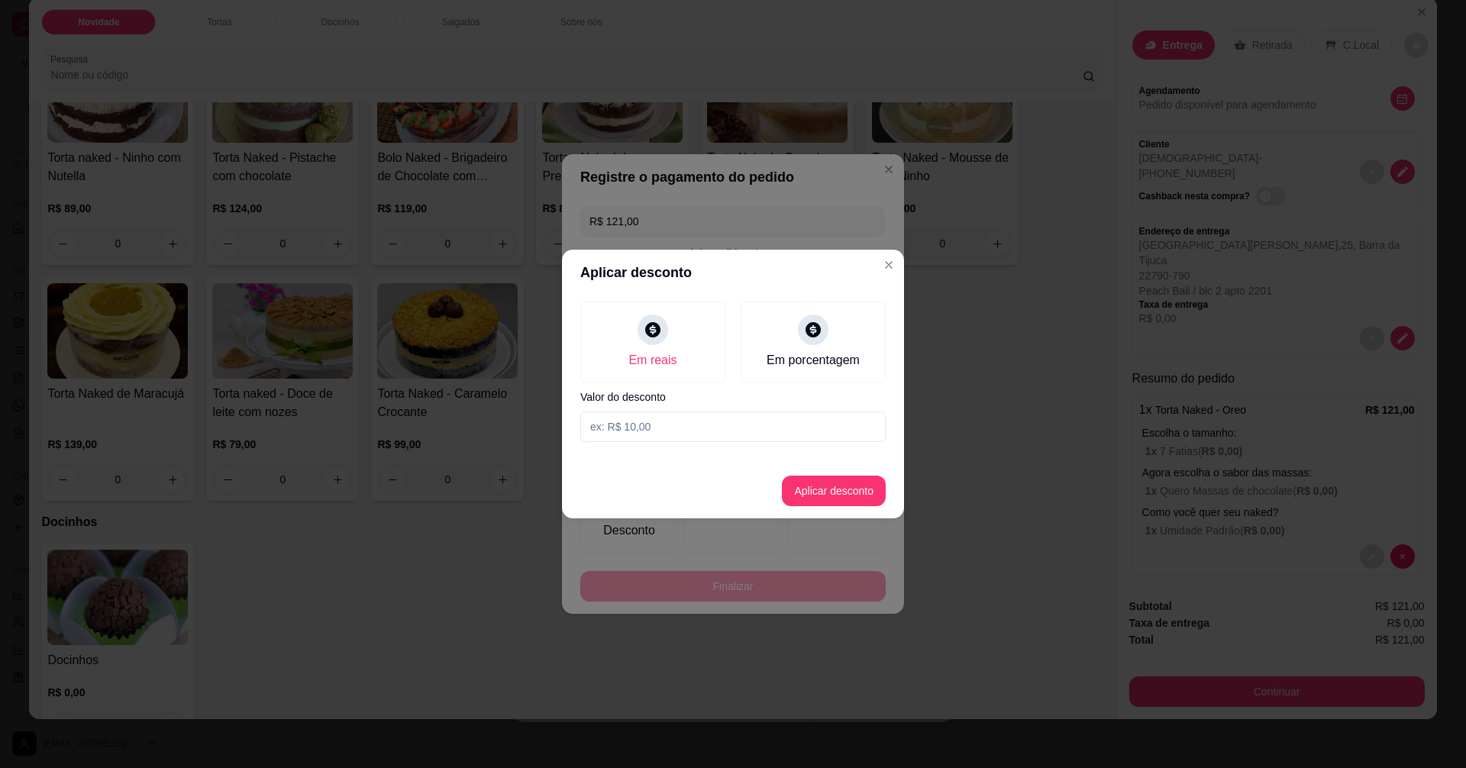
click at [685, 428] on input at bounding box center [732, 427] width 305 height 31
click at [796, 358] on div "Em porcentagem" at bounding box center [813, 359] width 102 height 20
click at [659, 363] on div "Em reais" at bounding box center [652, 359] width 53 height 20
click at [648, 431] on input at bounding box center [732, 427] width 305 height 31
type input "121,00"
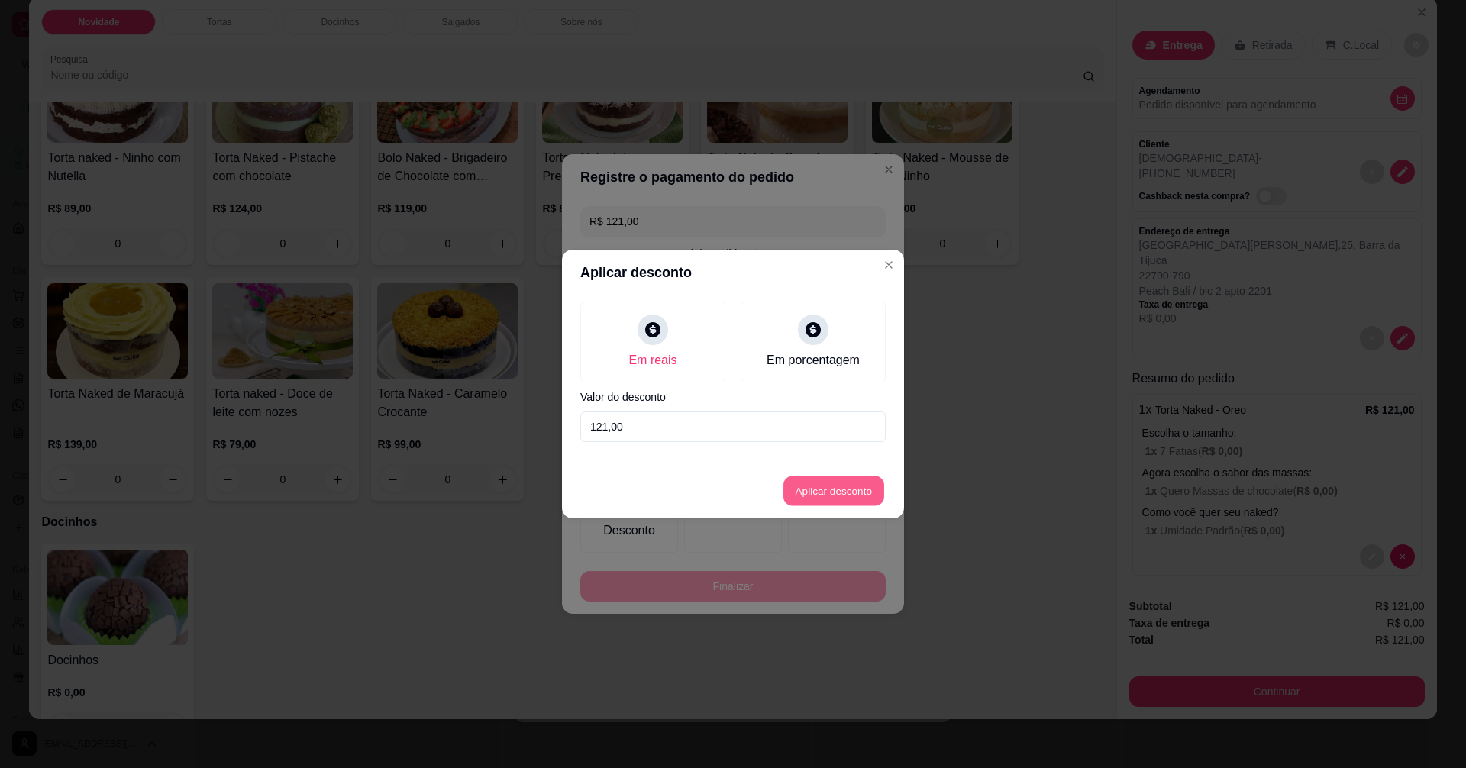
click at [840, 488] on button "Aplicar desconto" at bounding box center [834, 492] width 100 height 30
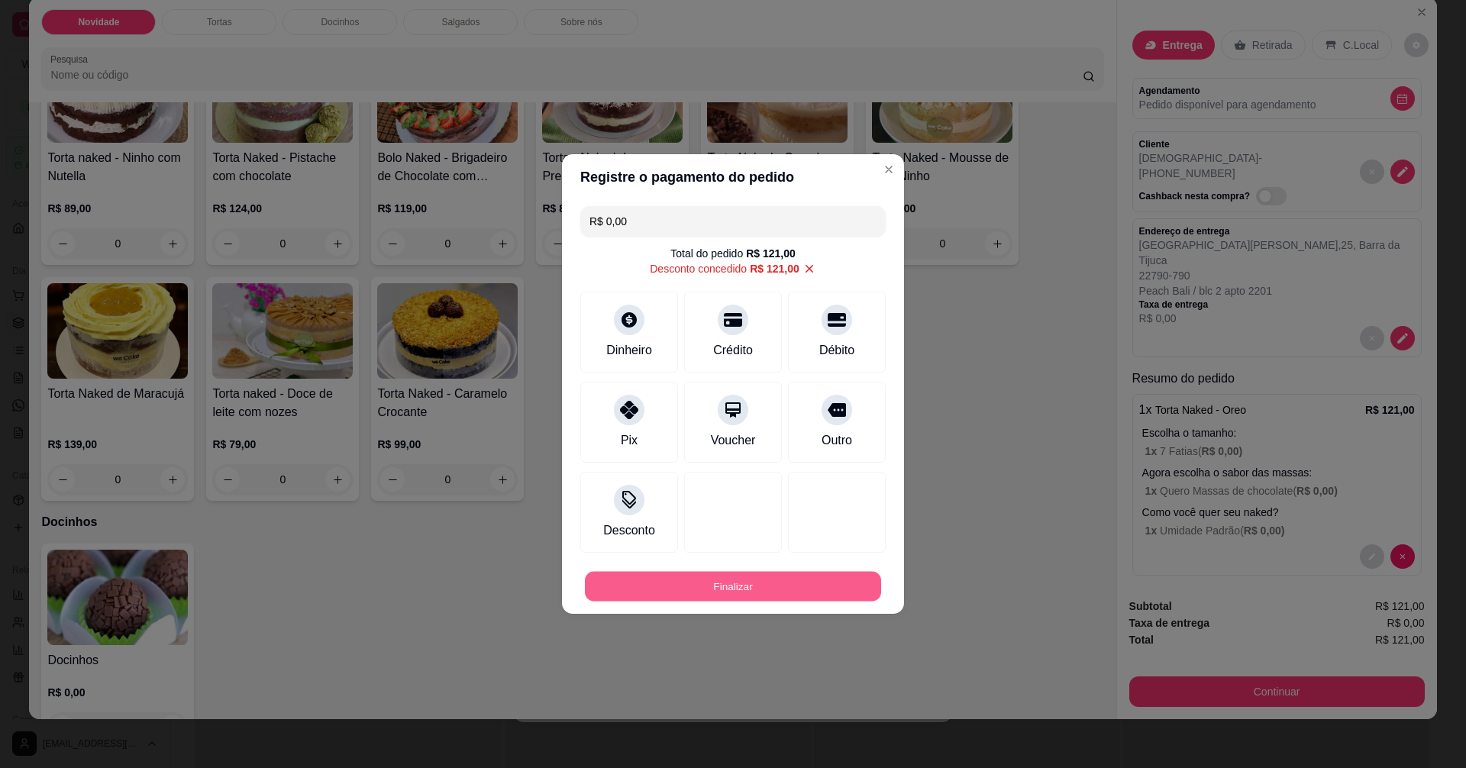
click at [726, 593] on button "Finalizar" at bounding box center [733, 587] width 296 height 30
type input "-R$ 121,00"
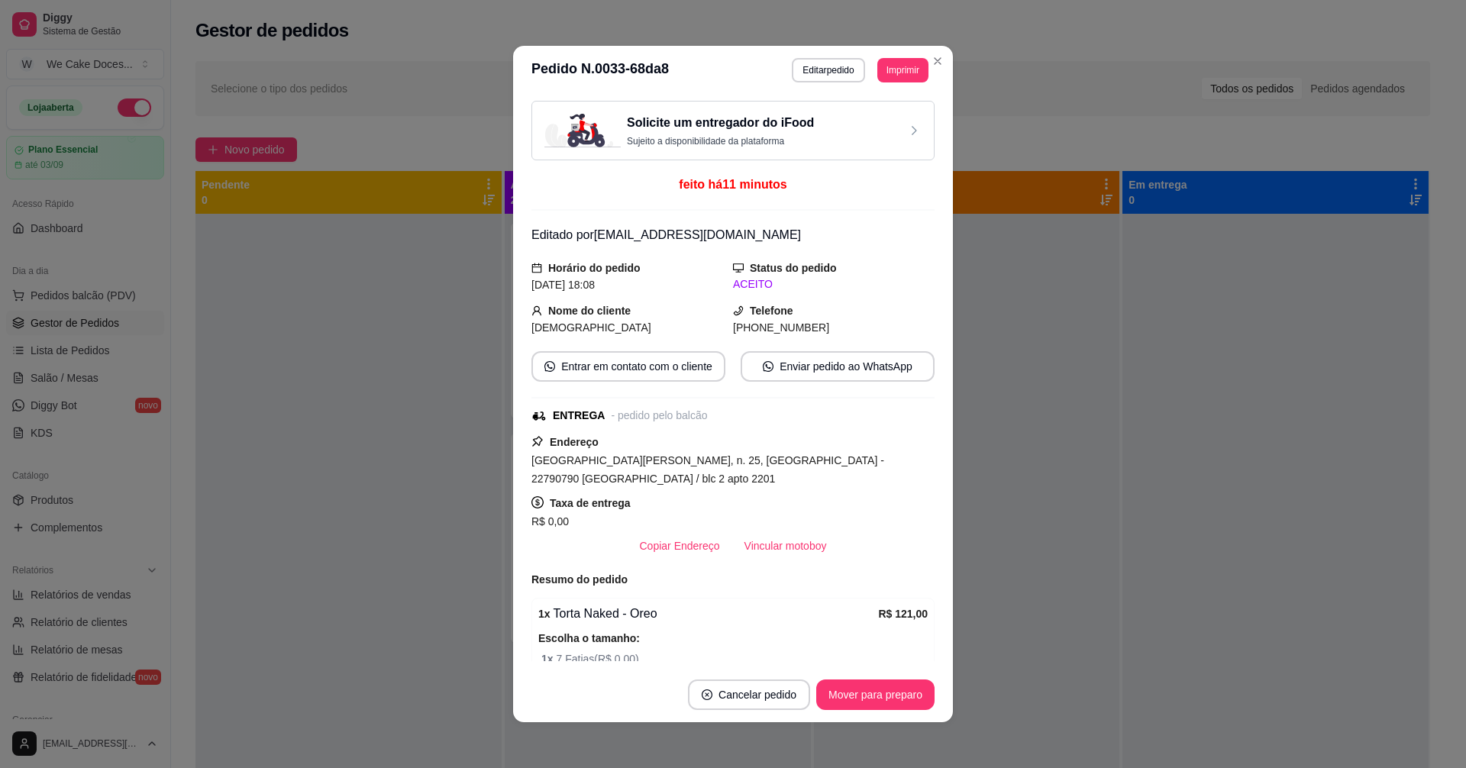
click at [828, 131] on div "Solicite um entregador do iFood Sujeito a disponibilidade da plataforma" at bounding box center [732, 131] width 377 height 34
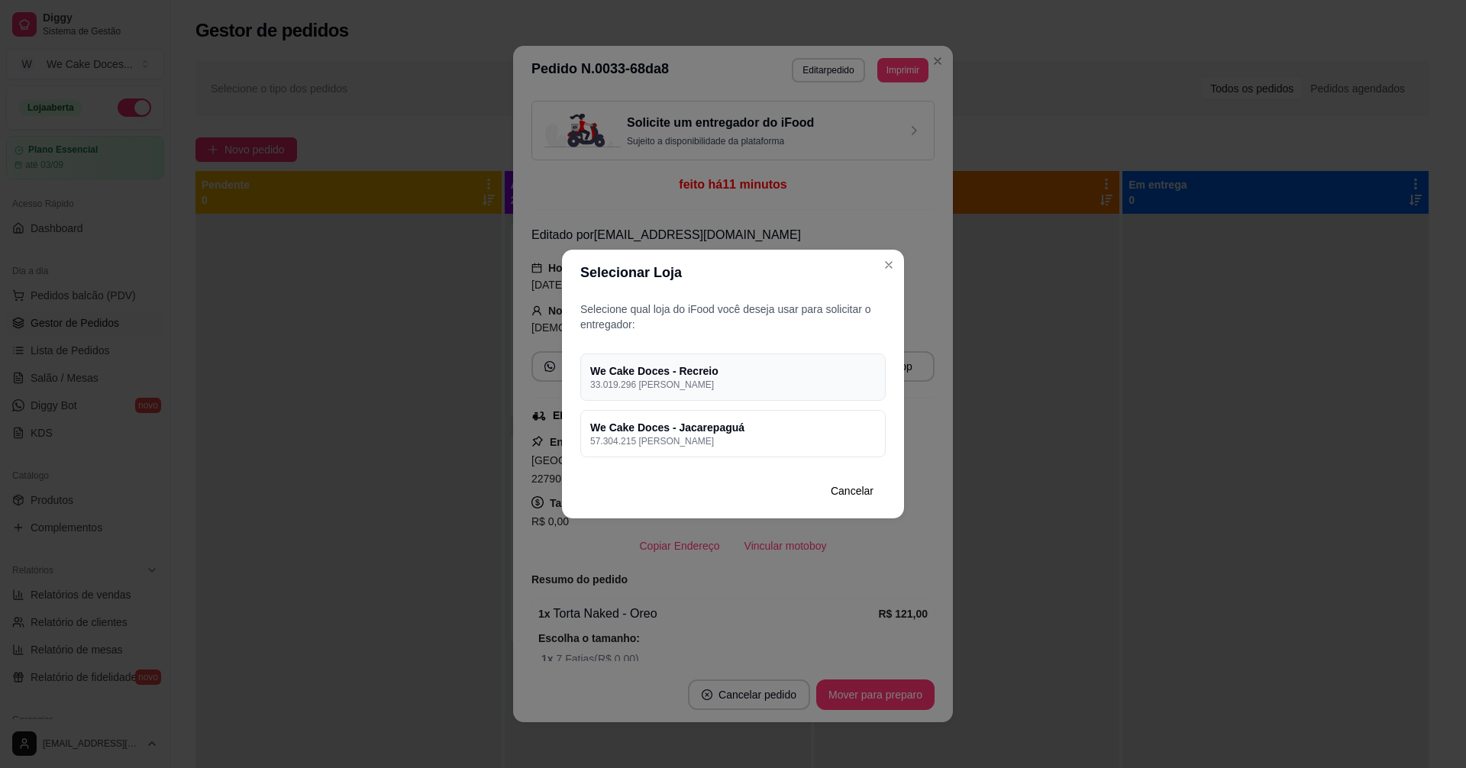
click at [766, 380] on p "33.019.296 [PERSON_NAME]" at bounding box center [733, 385] width 286 height 12
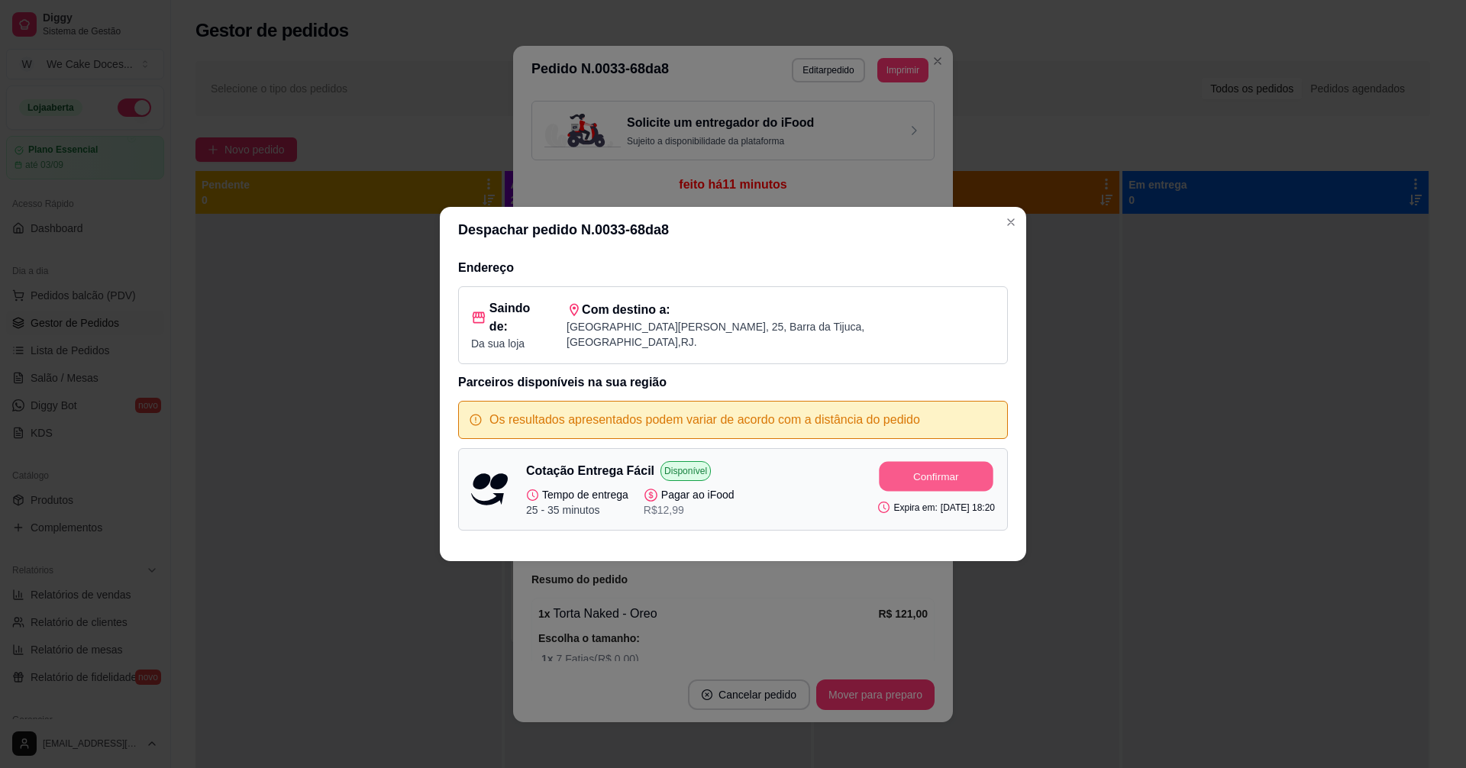
click at [916, 474] on button "Confirmar" at bounding box center [937, 477] width 114 height 30
click at [1013, 228] on icon "Close" at bounding box center [1011, 222] width 12 height 12
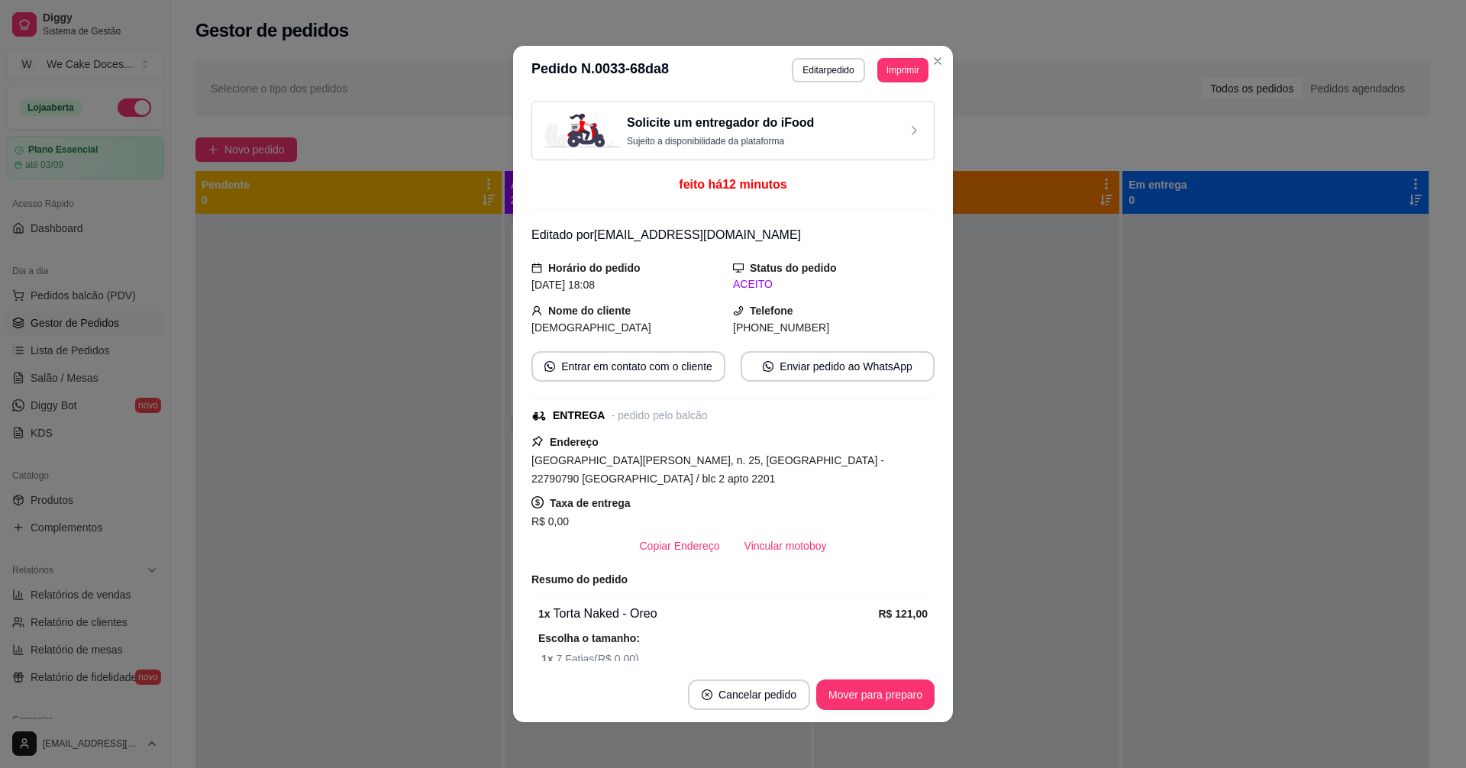
scroll to position [230, 0]
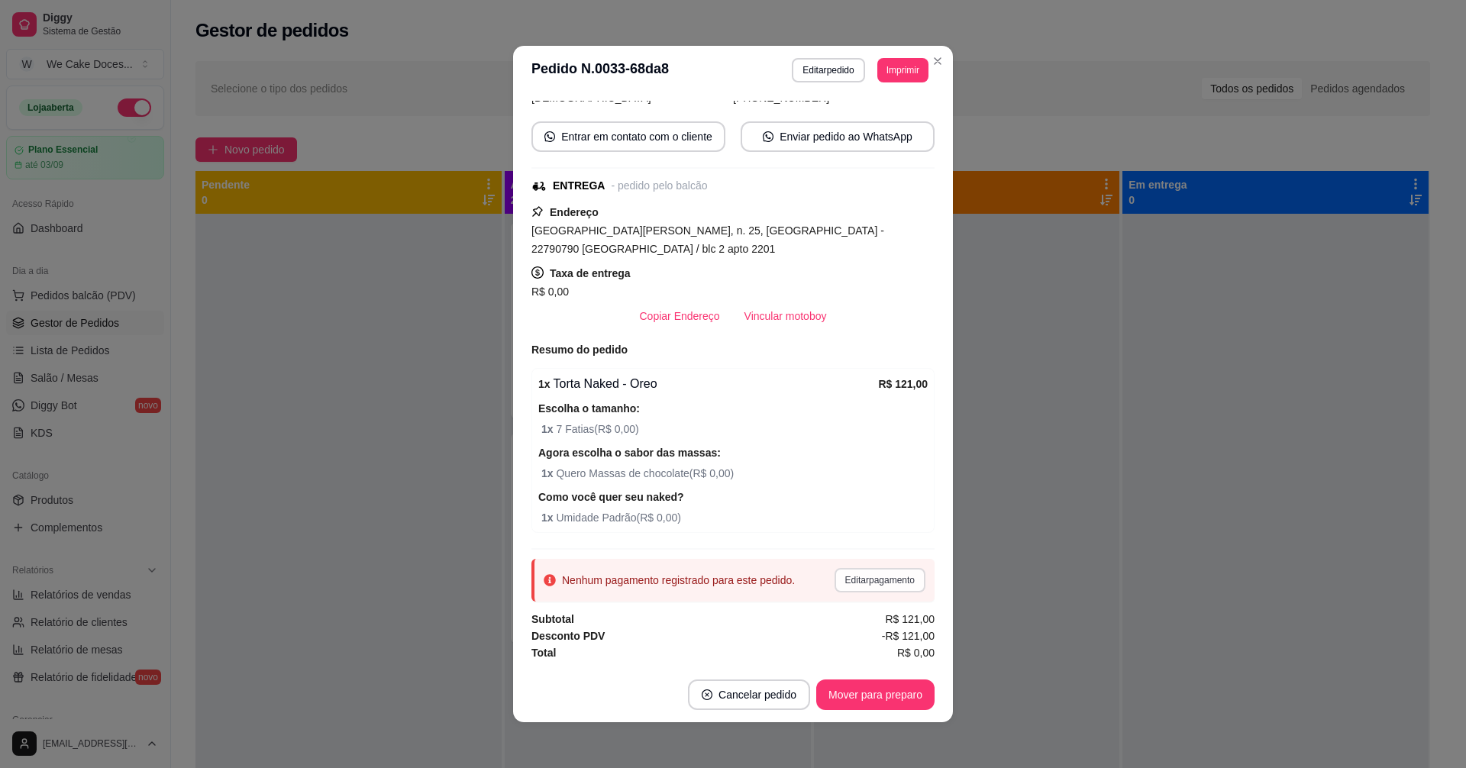
click at [858, 582] on button "Editar pagamento" at bounding box center [880, 580] width 91 height 24
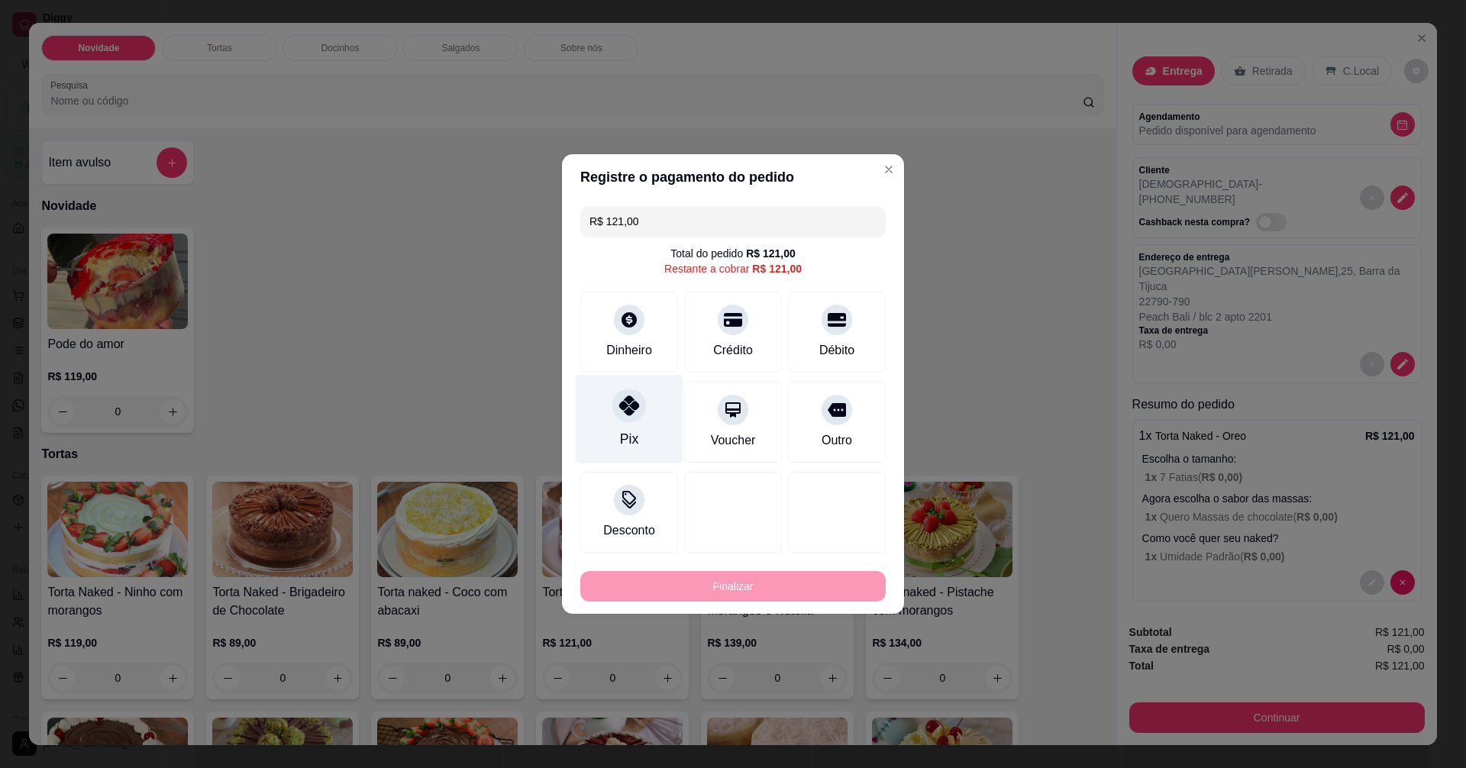
click at [630, 424] on div "Pix" at bounding box center [630, 419] width 108 height 89
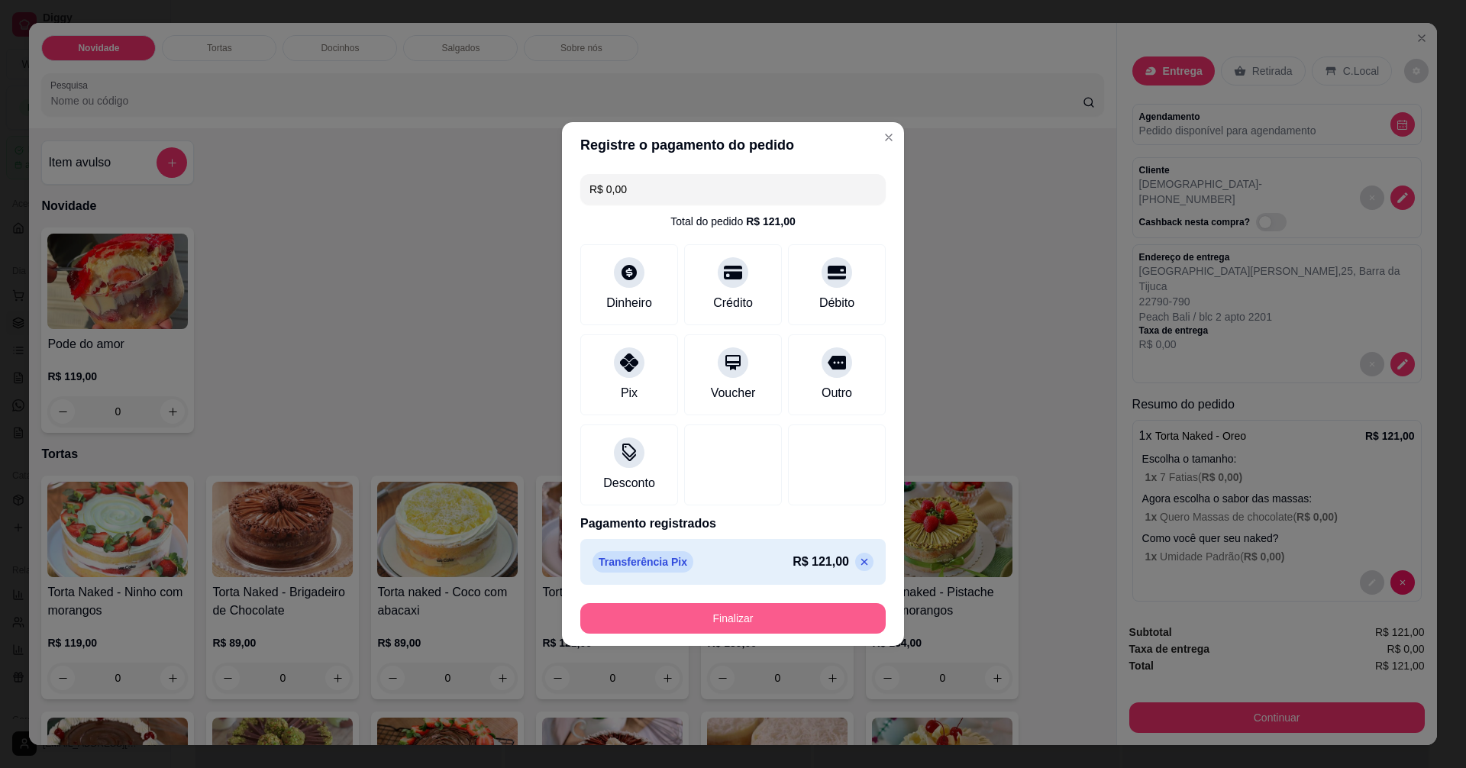
click at [748, 616] on button "Finalizar" at bounding box center [732, 618] width 305 height 31
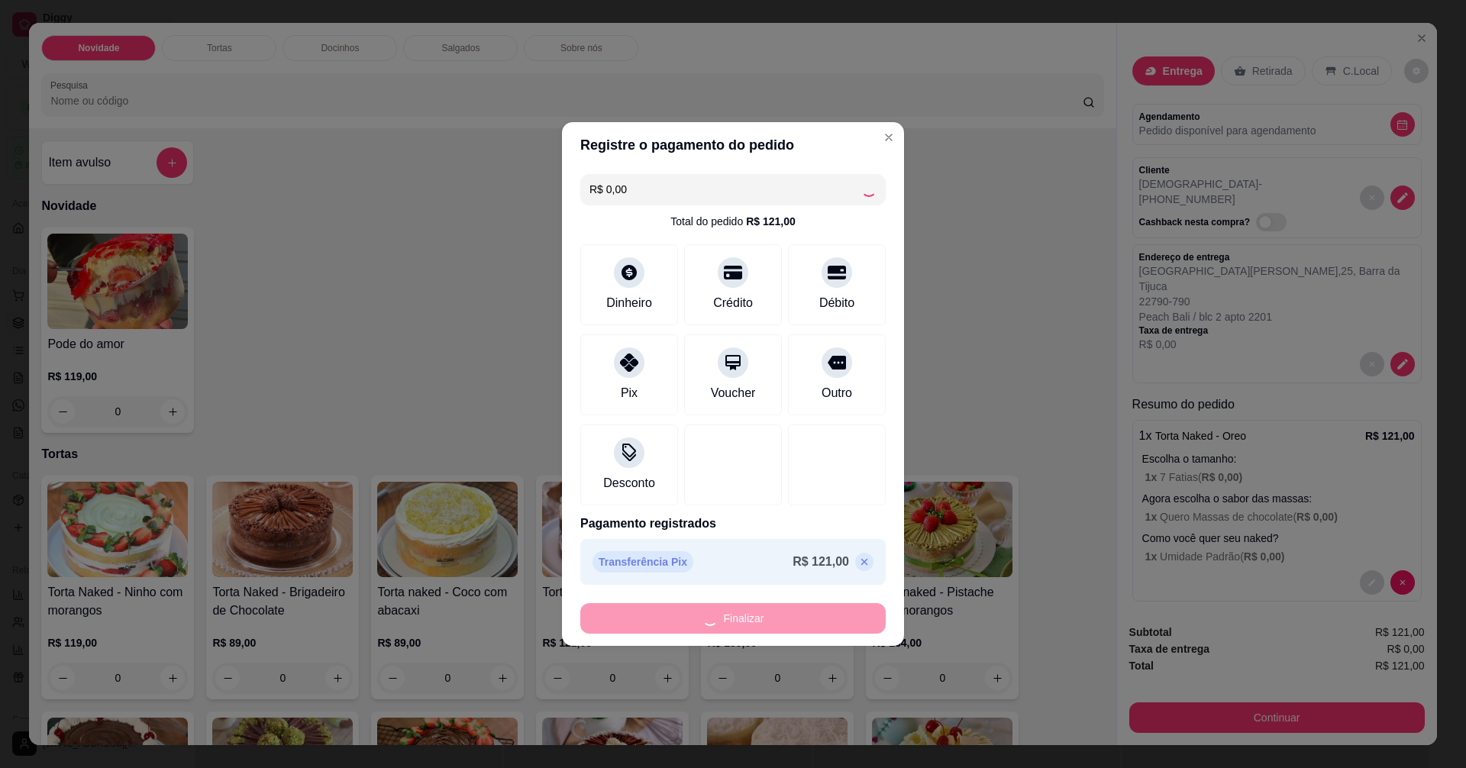
type input "-R$ 121,00"
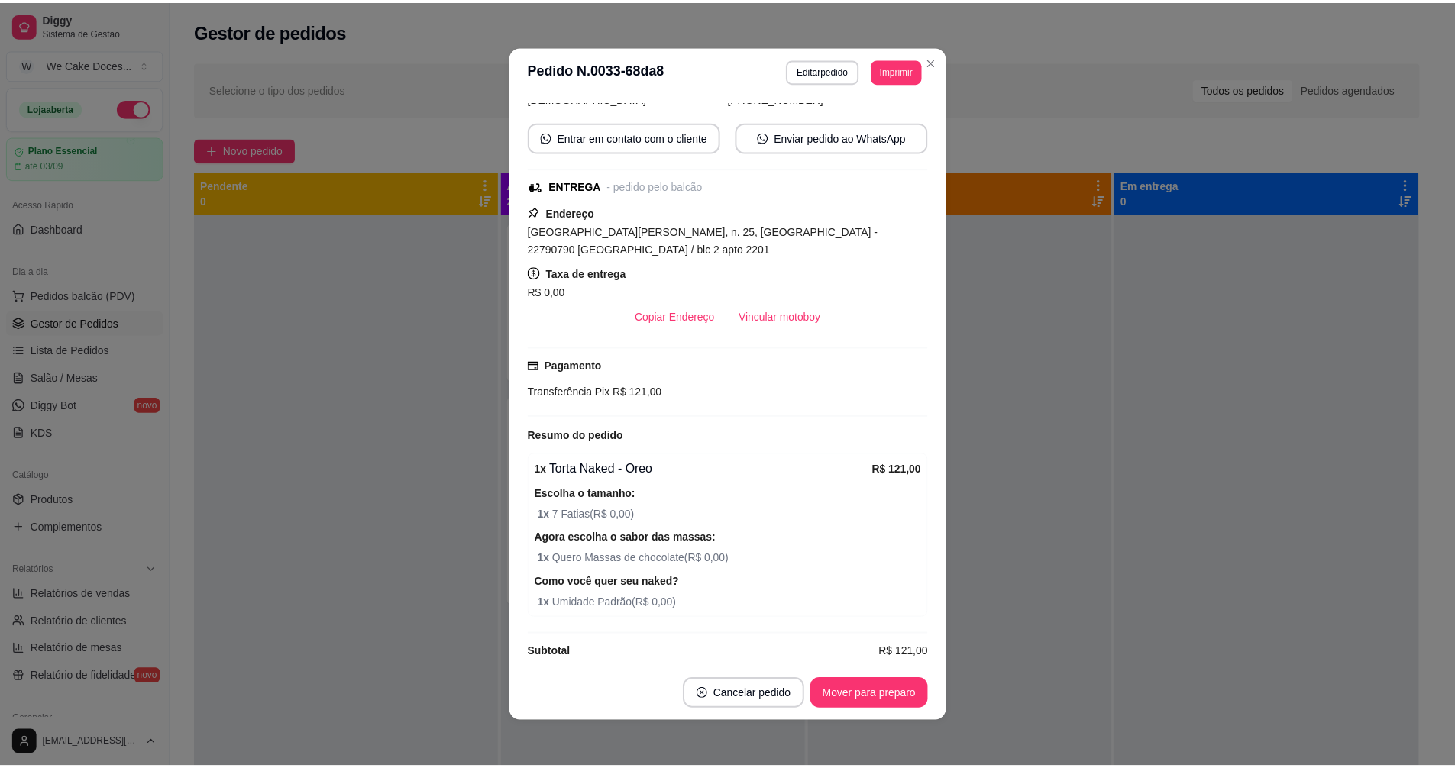
scroll to position [0, 0]
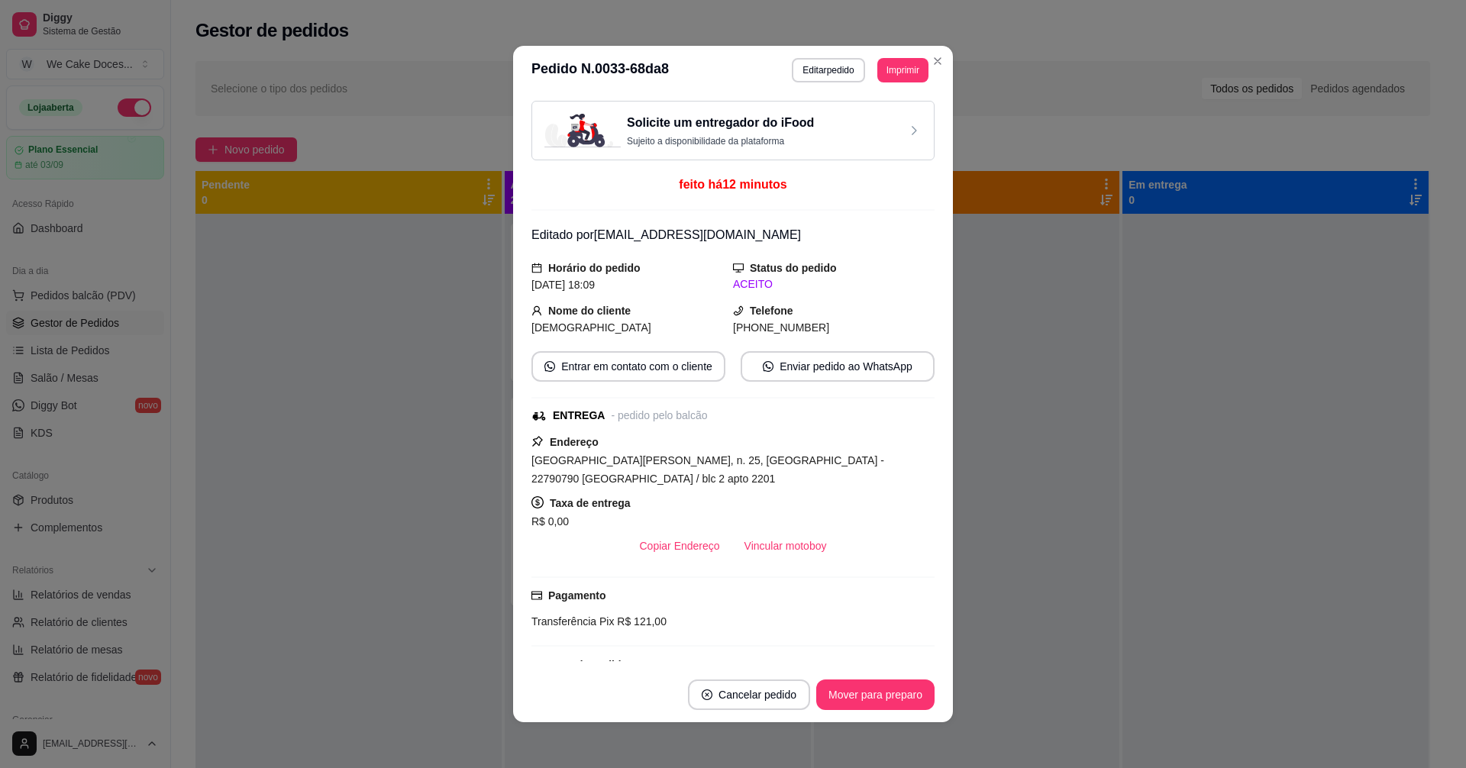
click at [852, 127] on div "Solicite um entregador do iFood Sujeito a disponibilidade da plataforma" at bounding box center [732, 131] width 377 height 34
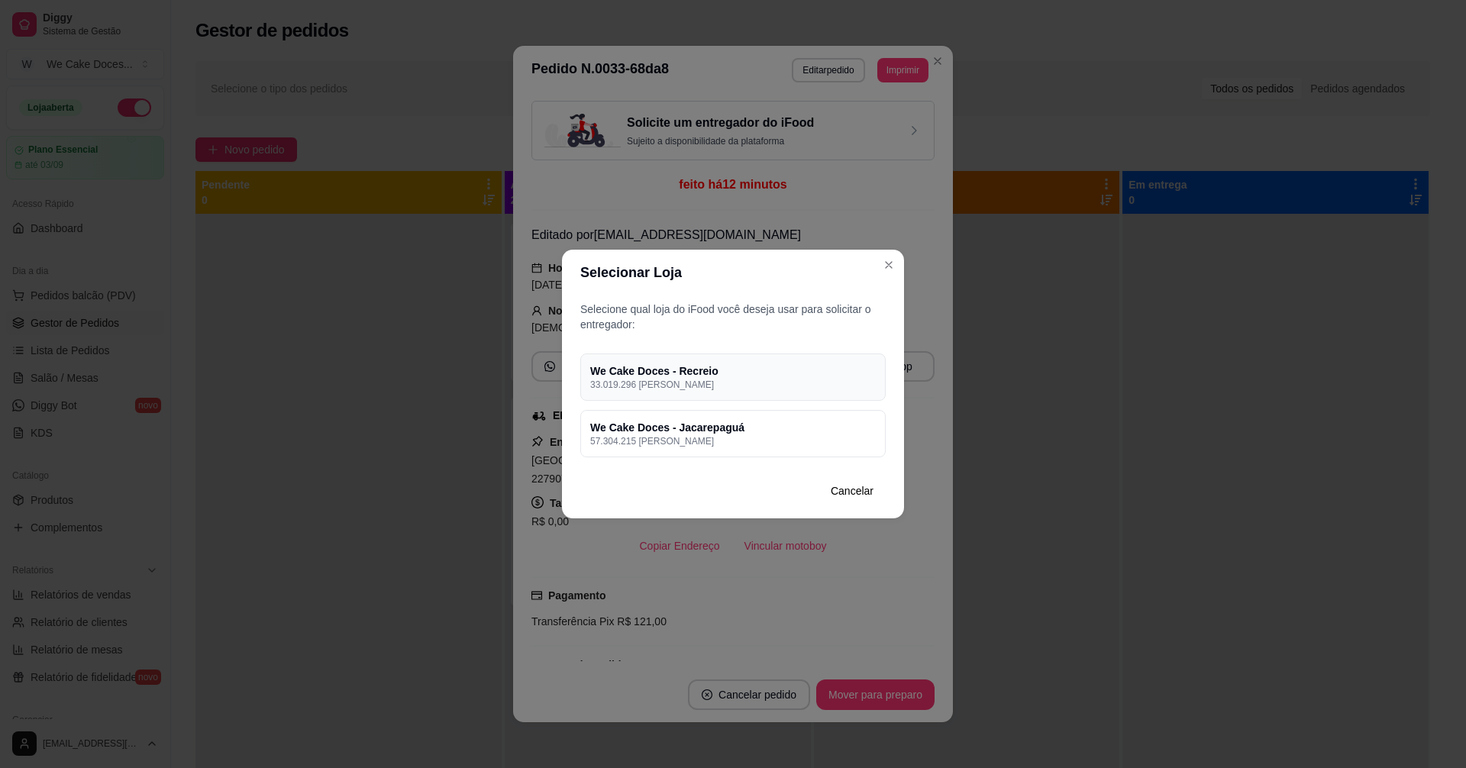
click at [838, 375] on h4 "We Cake Doces - Recreio" at bounding box center [733, 370] width 286 height 15
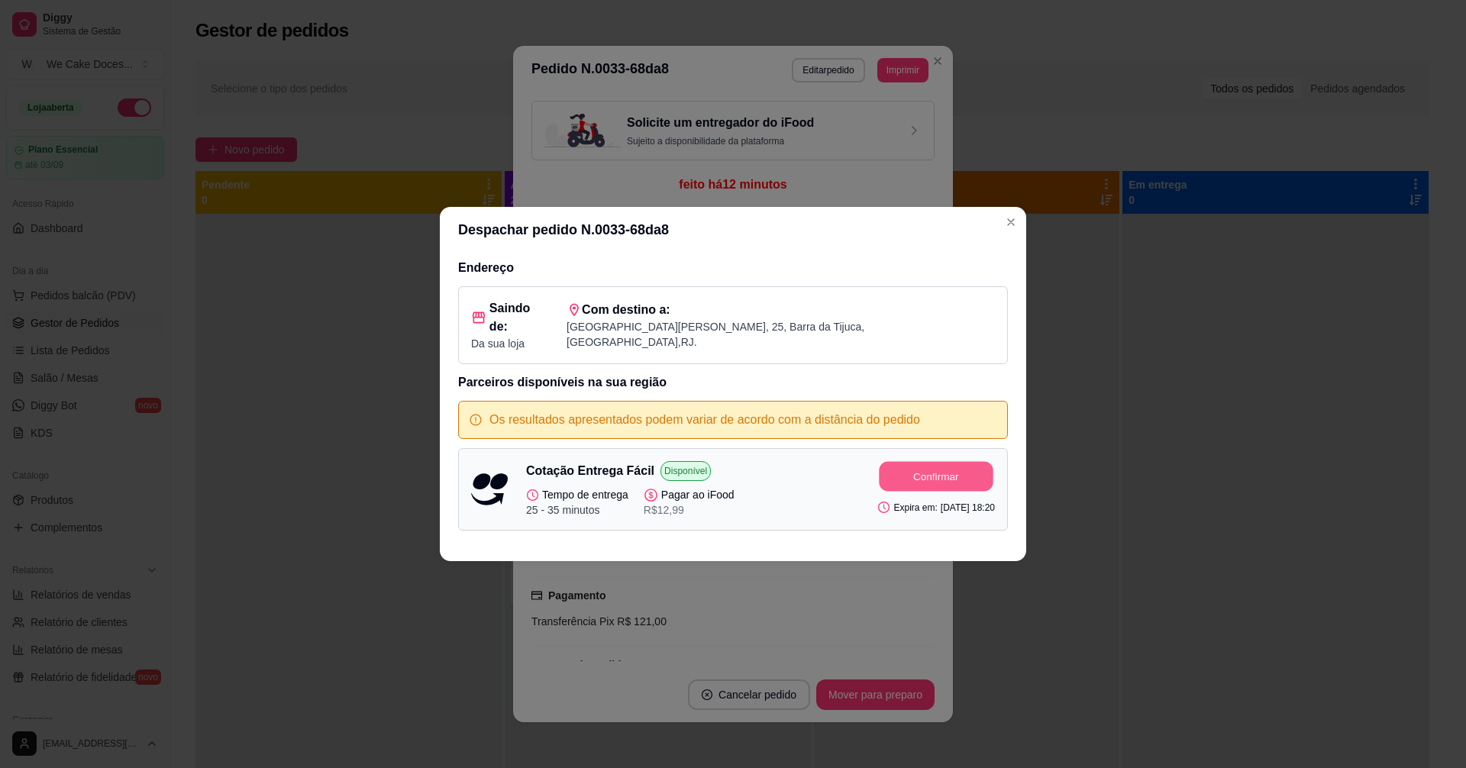
click at [907, 471] on button "Confirmar" at bounding box center [937, 477] width 114 height 30
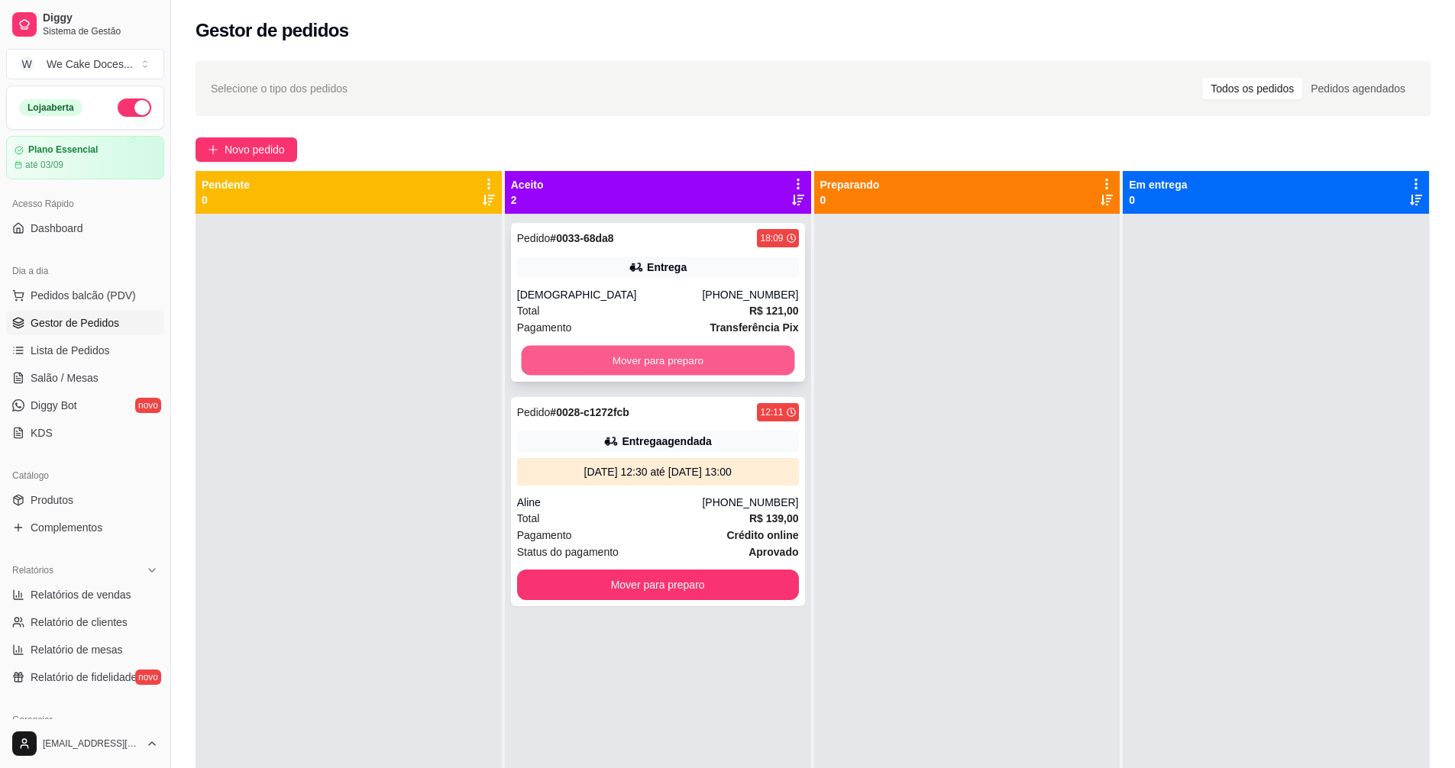
click at [716, 357] on button "Mover para preparo" at bounding box center [657, 361] width 273 height 30
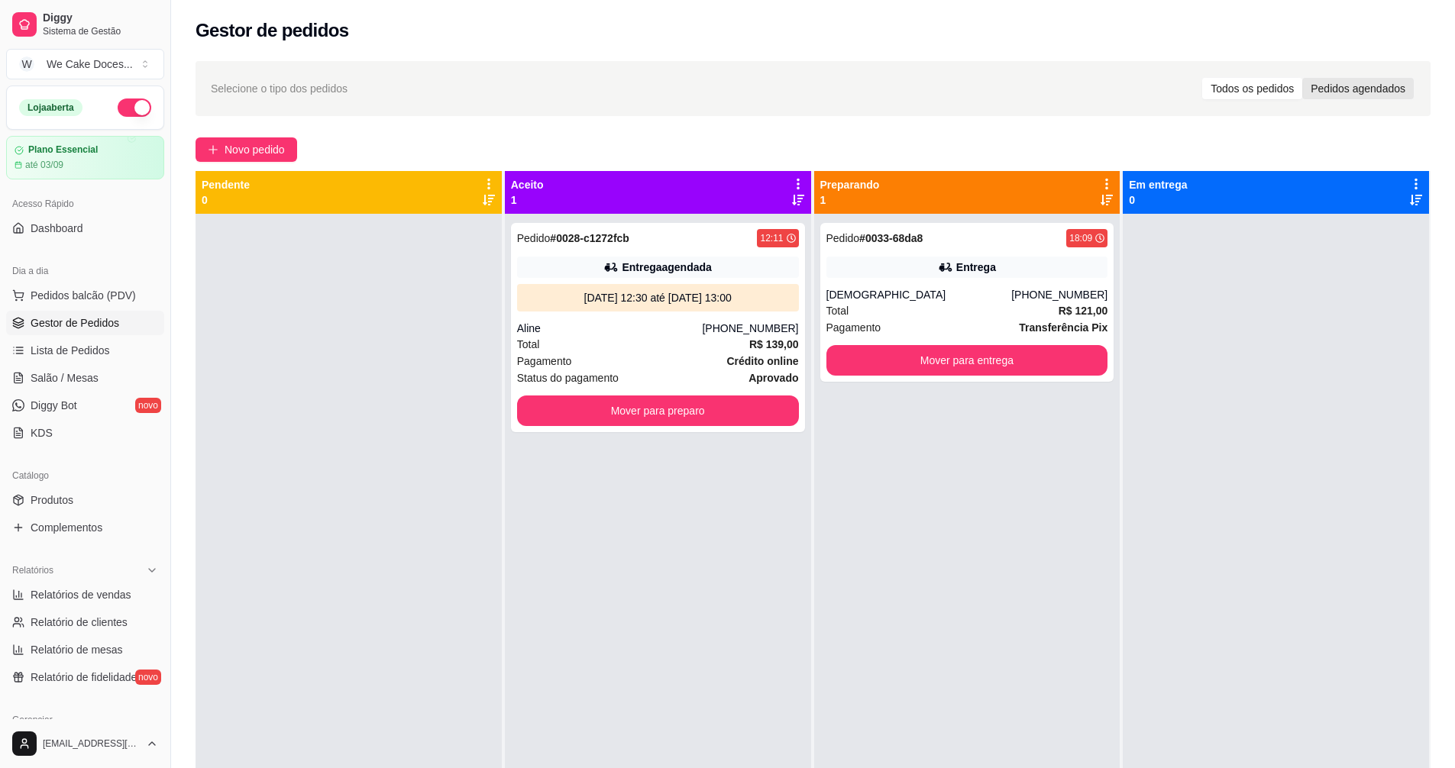
click at [1357, 92] on div "Pedidos agendados" at bounding box center [1357, 88] width 111 height 21
click at [1302, 78] on input "Pedidos agendados" at bounding box center [1302, 78] width 0 height 0
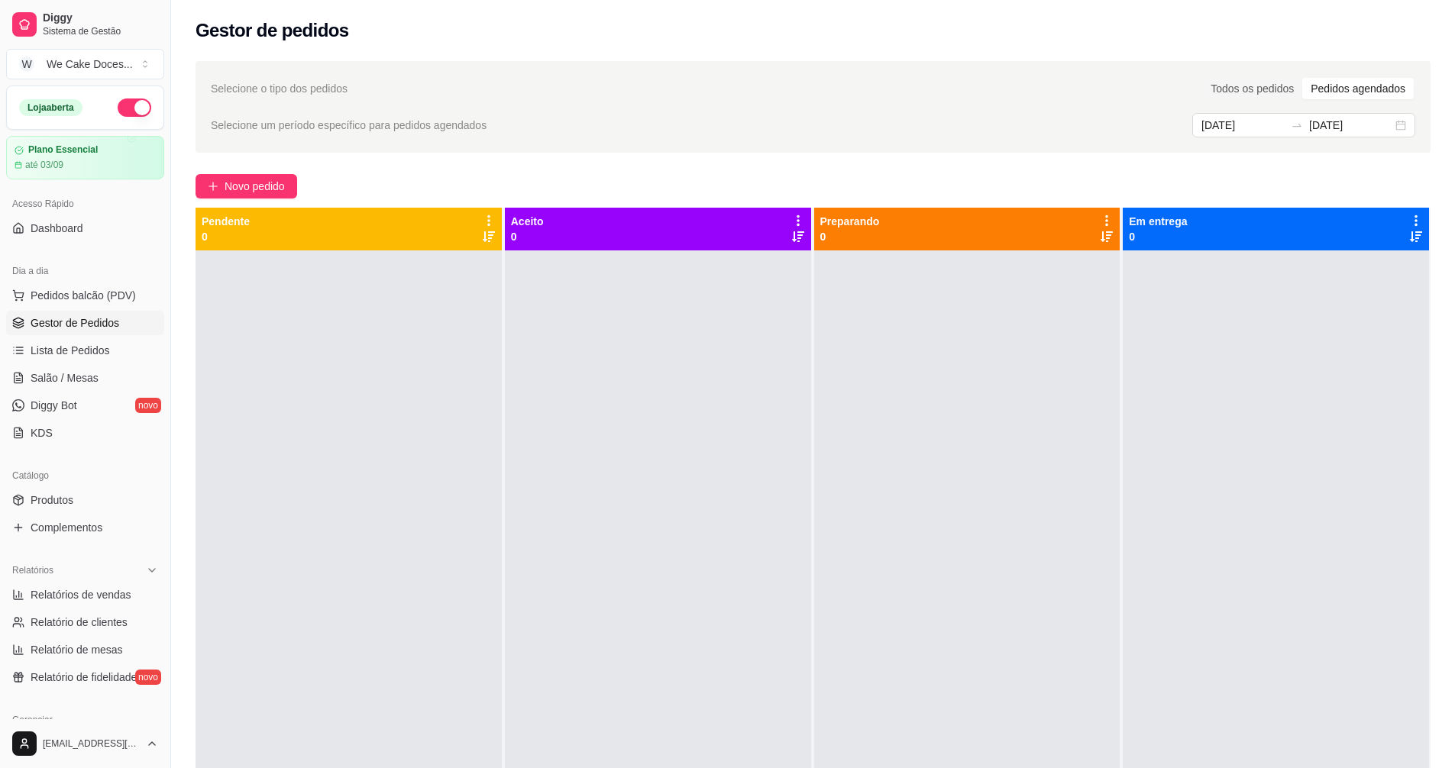
click at [1352, 82] on div "Pedidos agendados" at bounding box center [1357, 88] width 111 height 21
click at [1302, 78] on input "Pedidos agendados" at bounding box center [1302, 78] width 0 height 0
click at [1255, 81] on div "Todos os pedidos" at bounding box center [1252, 88] width 100 height 21
click at [1202, 78] on input "Todos os pedidos" at bounding box center [1202, 78] width 0 height 0
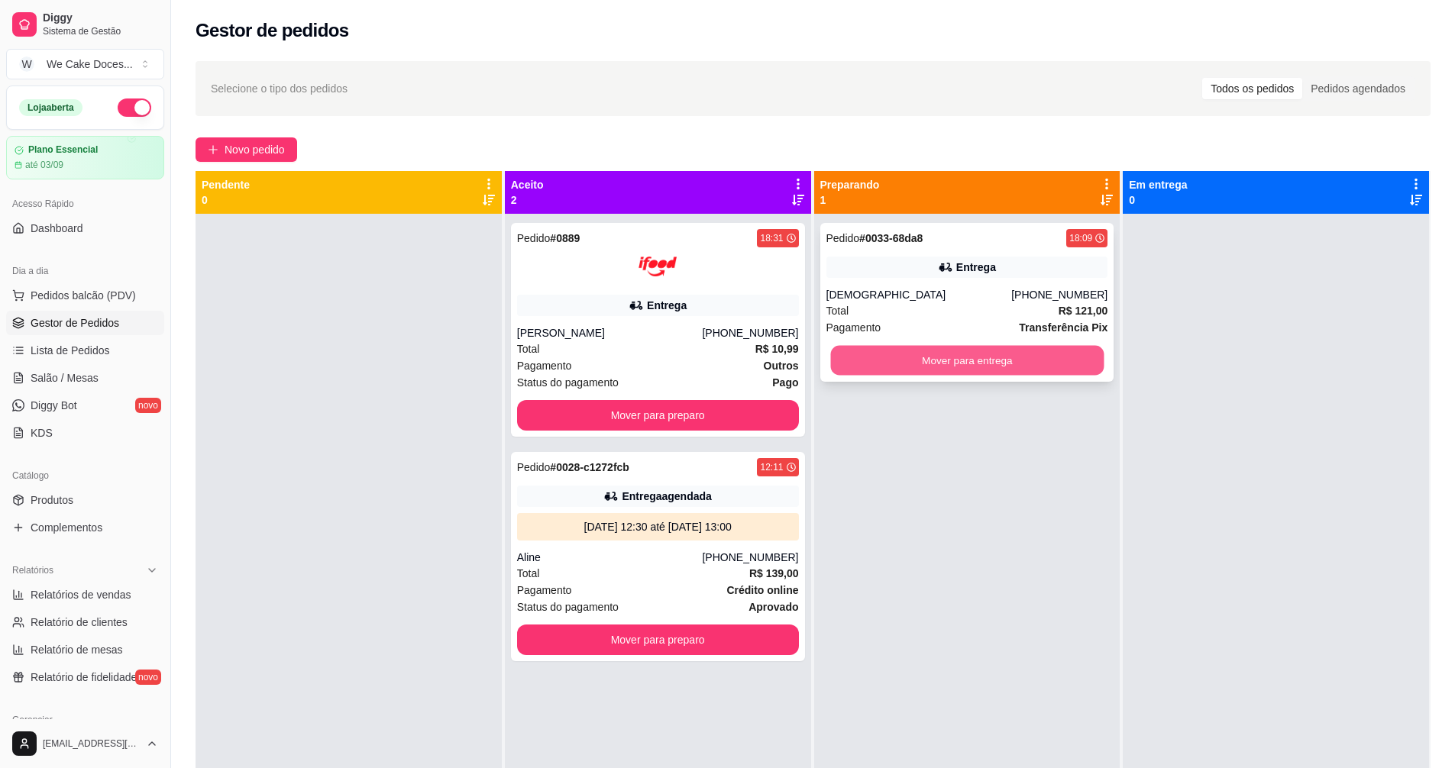
click at [945, 357] on button "Mover para entrega" at bounding box center [966, 361] width 273 height 30
